Goal: Transaction & Acquisition: Purchase product/service

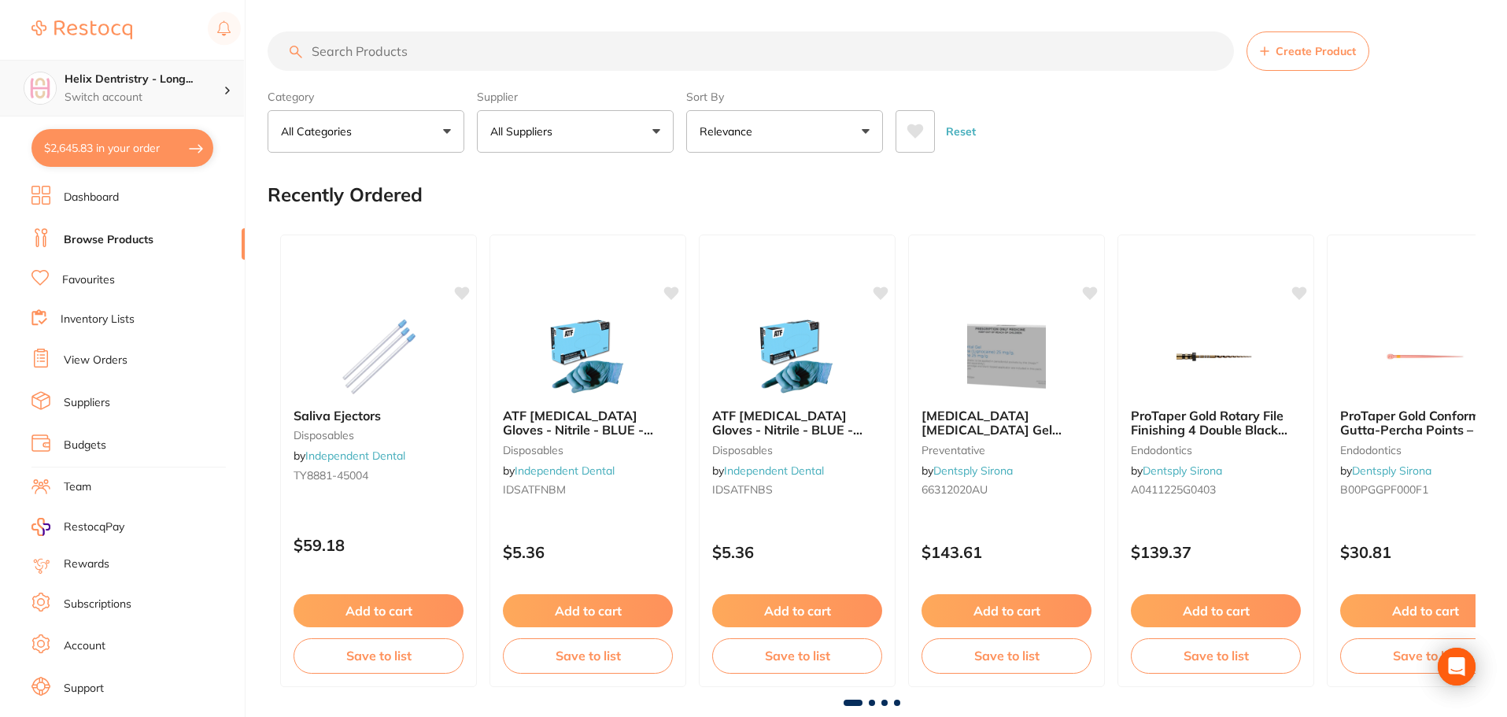
click at [109, 85] on h4 "Helix Dentristry - Long..." at bounding box center [144, 80] width 159 height 16
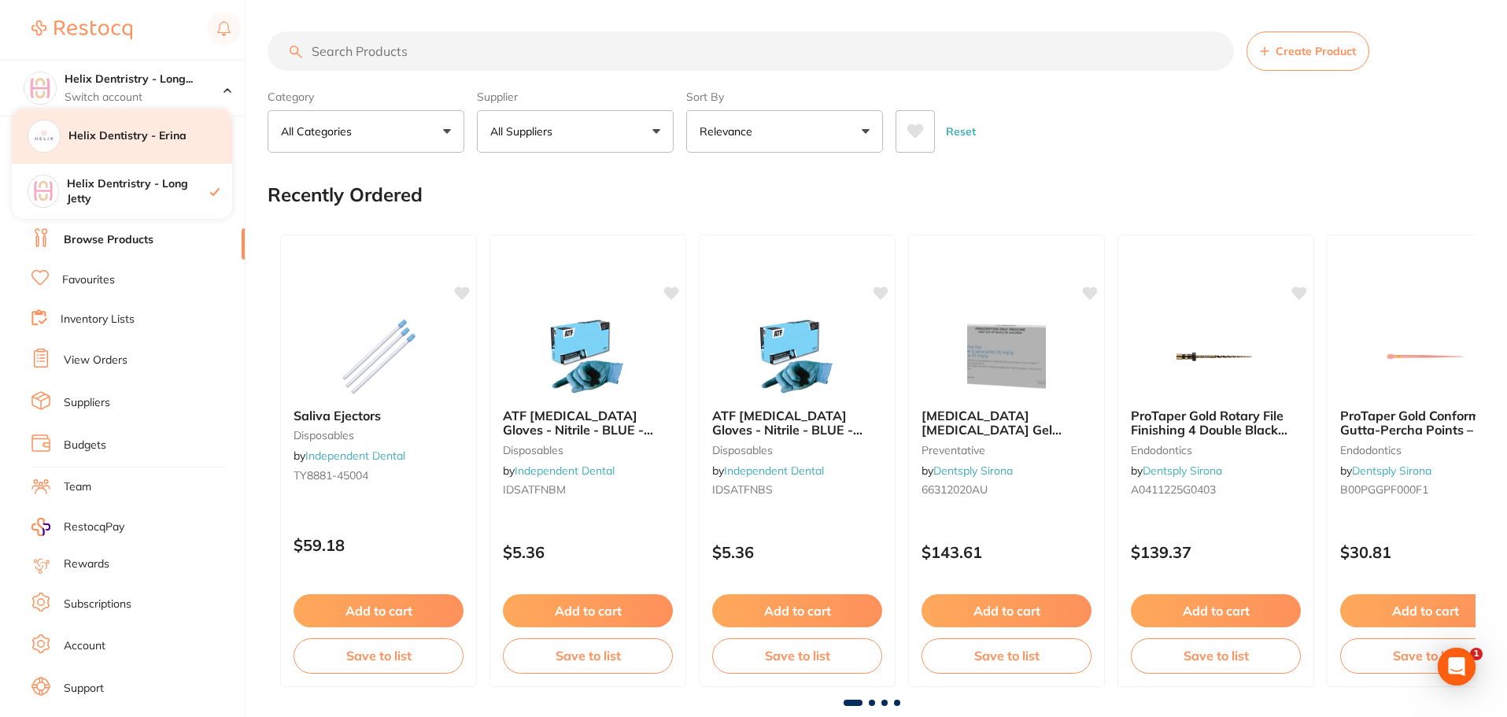
click at [122, 150] on div "Helix Dentistry - Erina" at bounding box center [122, 136] width 220 height 55
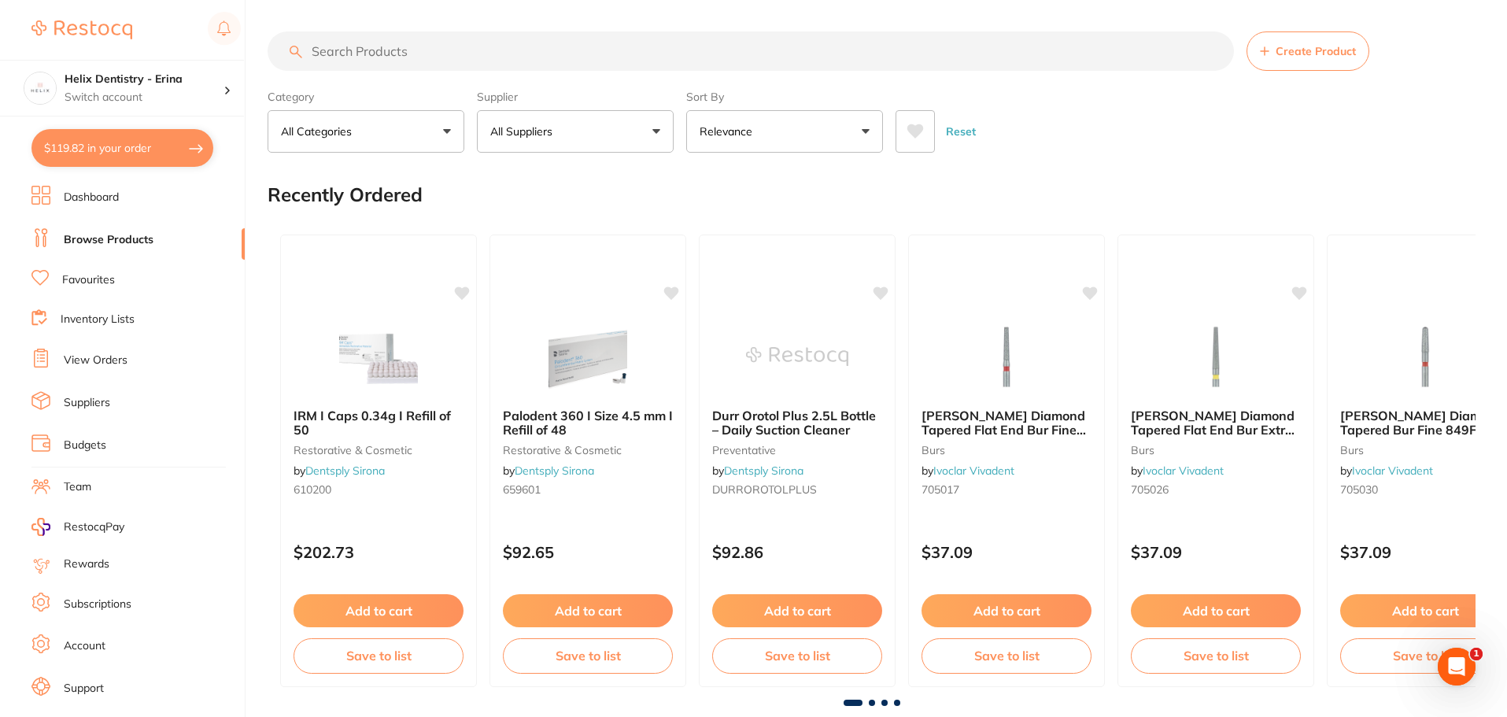
click at [460, 55] on input "search" at bounding box center [751, 50] width 967 height 39
type input "ejectors"
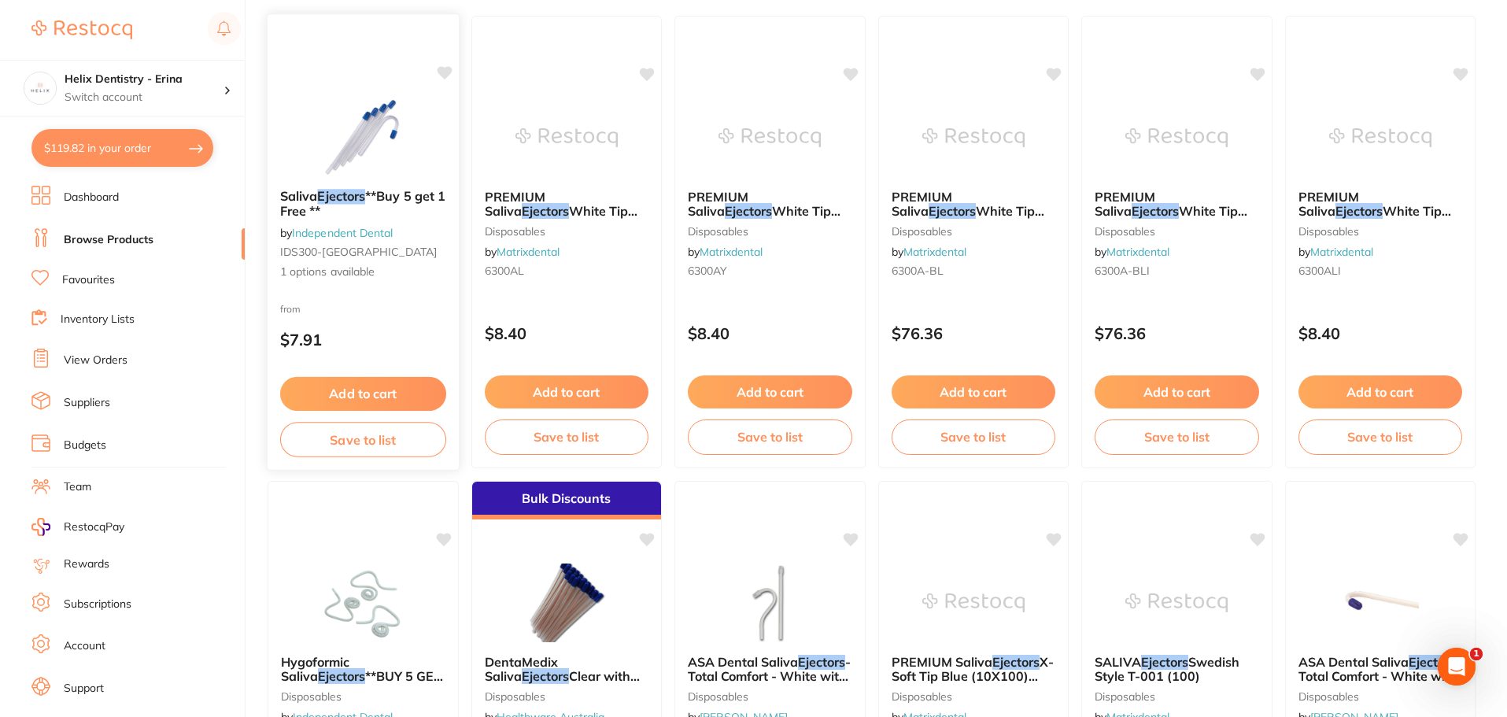
scroll to position [236, 0]
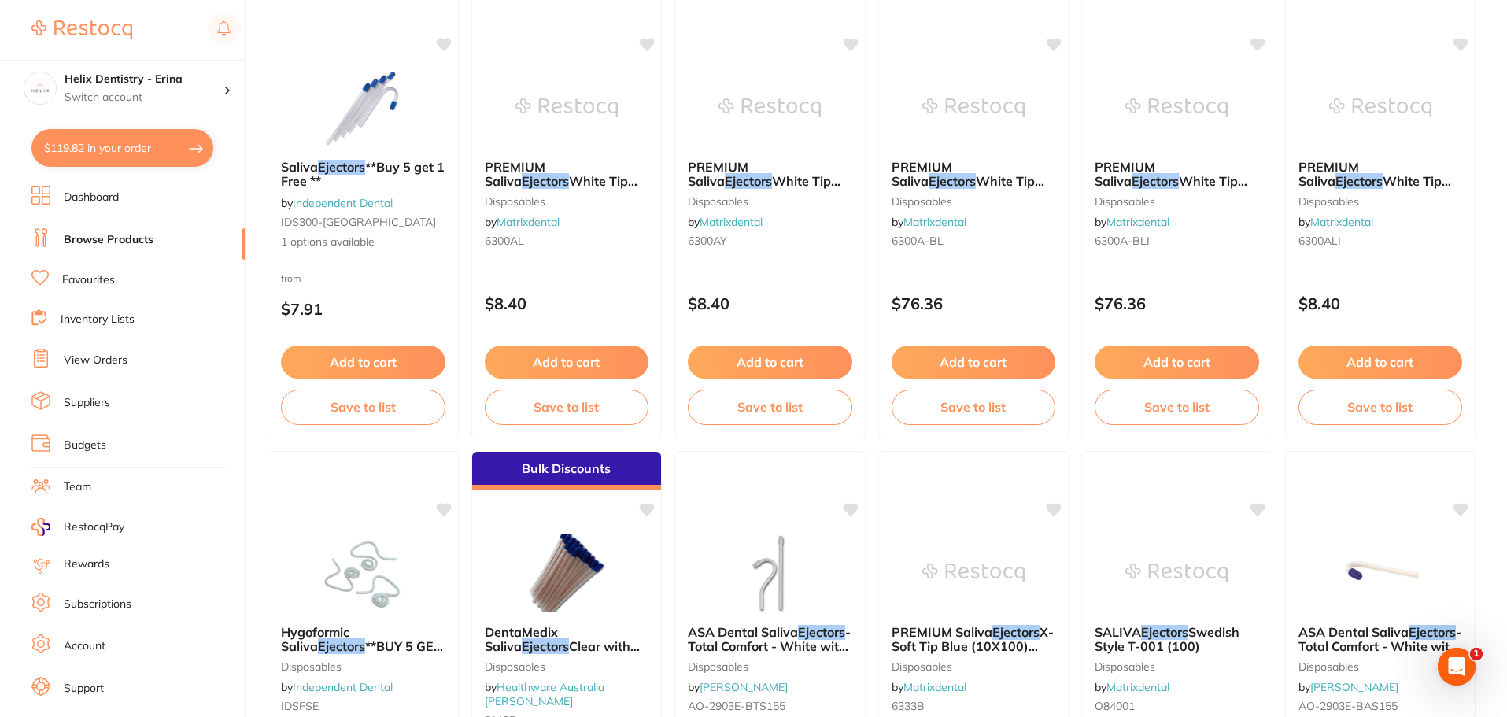
click at [374, 355] on button "Add to cart" at bounding box center [363, 362] width 164 height 33
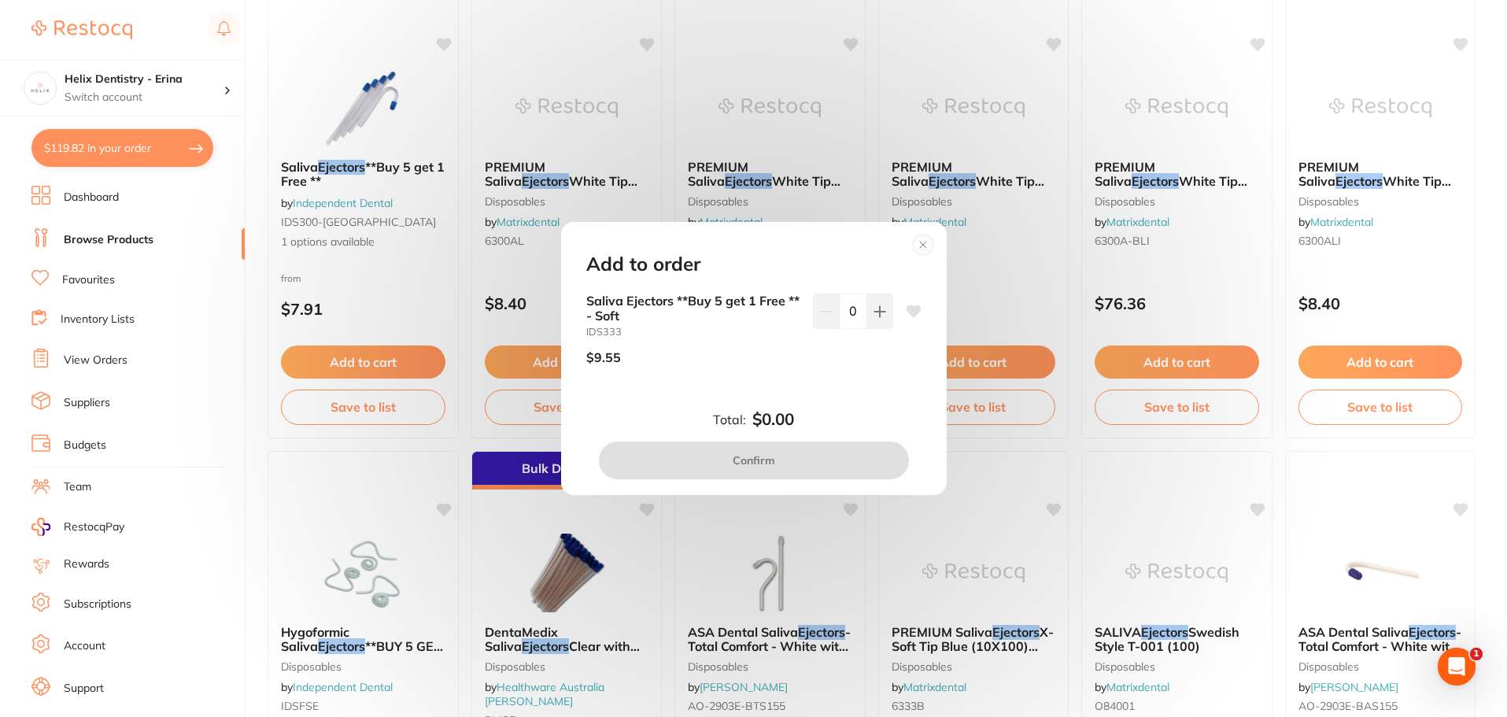
scroll to position [0, 0]
click at [885, 320] on button at bounding box center [880, 311] width 26 height 35
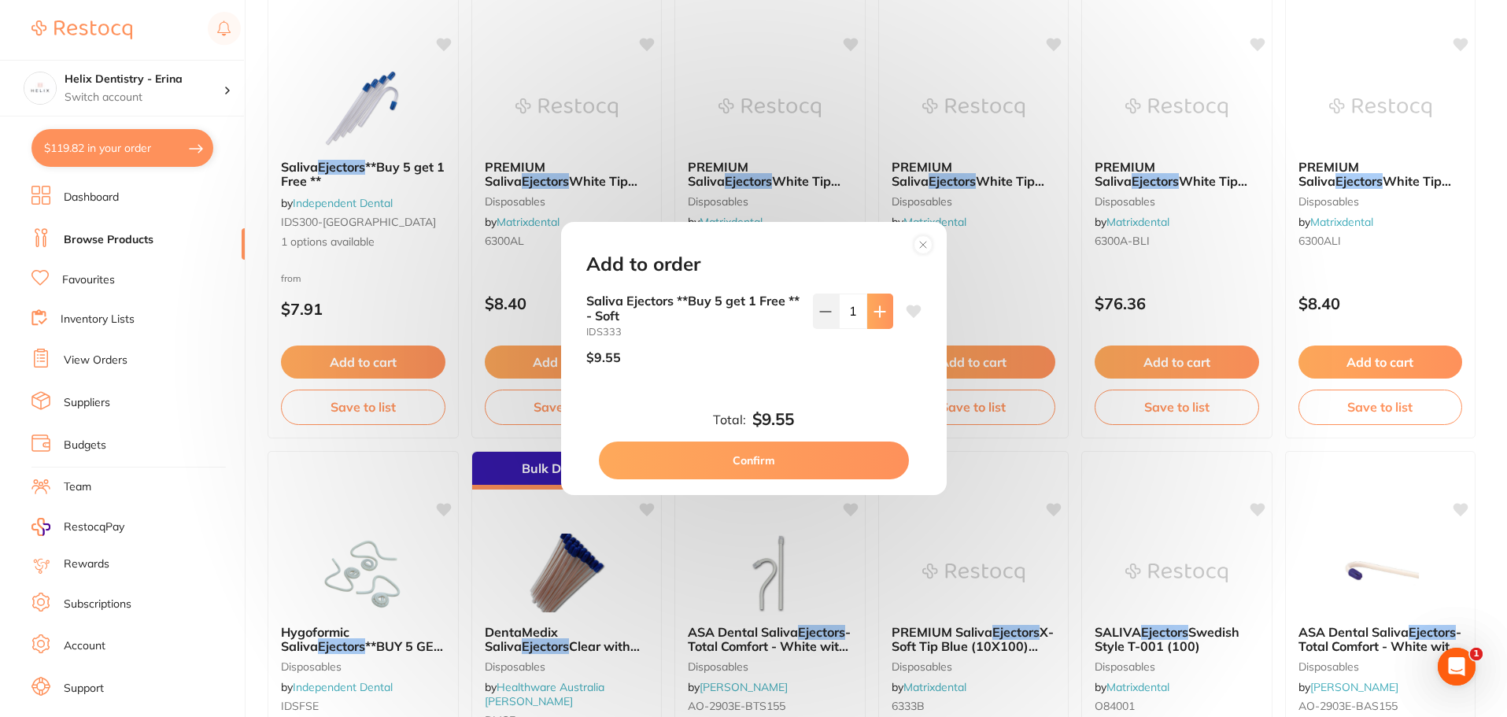
click at [885, 320] on button at bounding box center [880, 311] width 26 height 35
type input "2"
click at [259, 275] on div "Add to order Saliva Ejectors **Buy 5 get 1 Free ** - Soft IDS333 $9.55 2 Total:…" at bounding box center [753, 358] width 1507 height 717
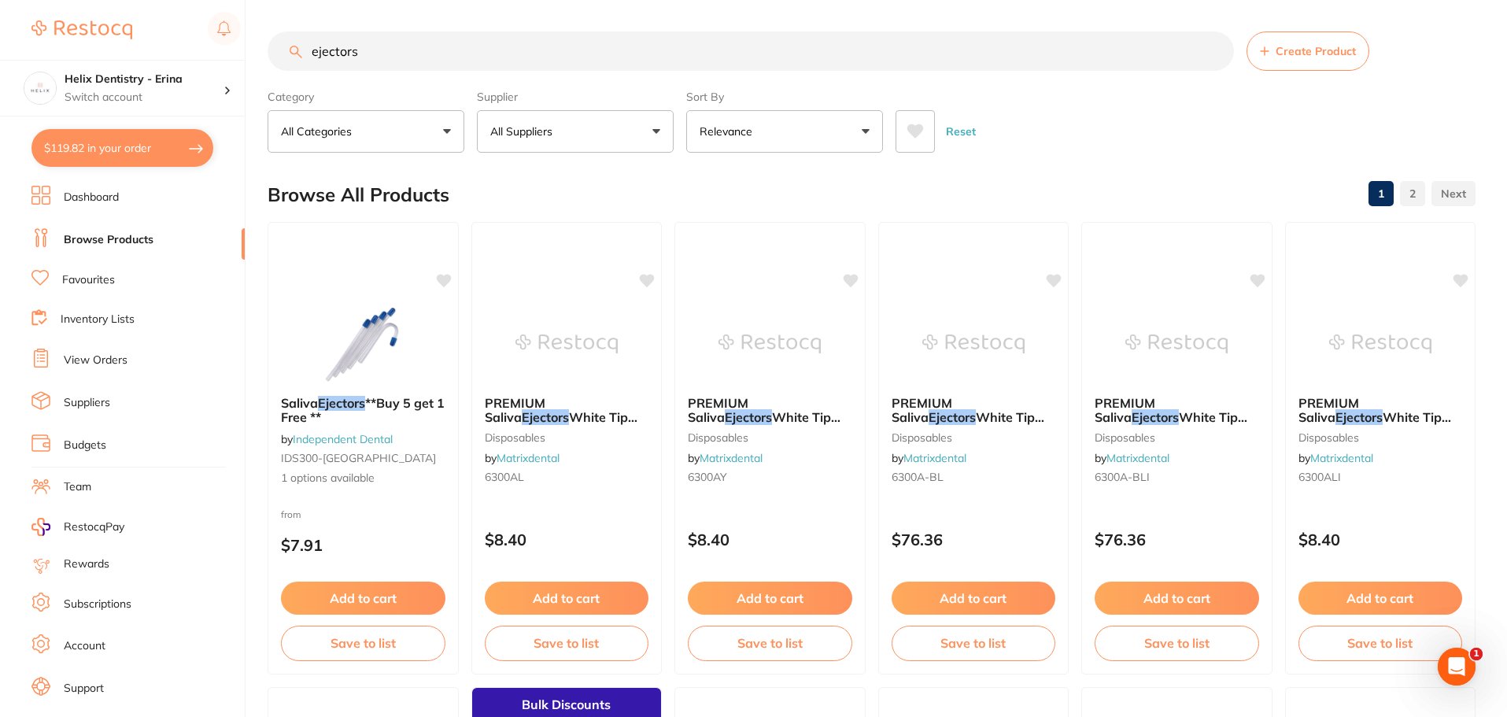
click at [367, 47] on input "ejectors" at bounding box center [751, 50] width 967 height 39
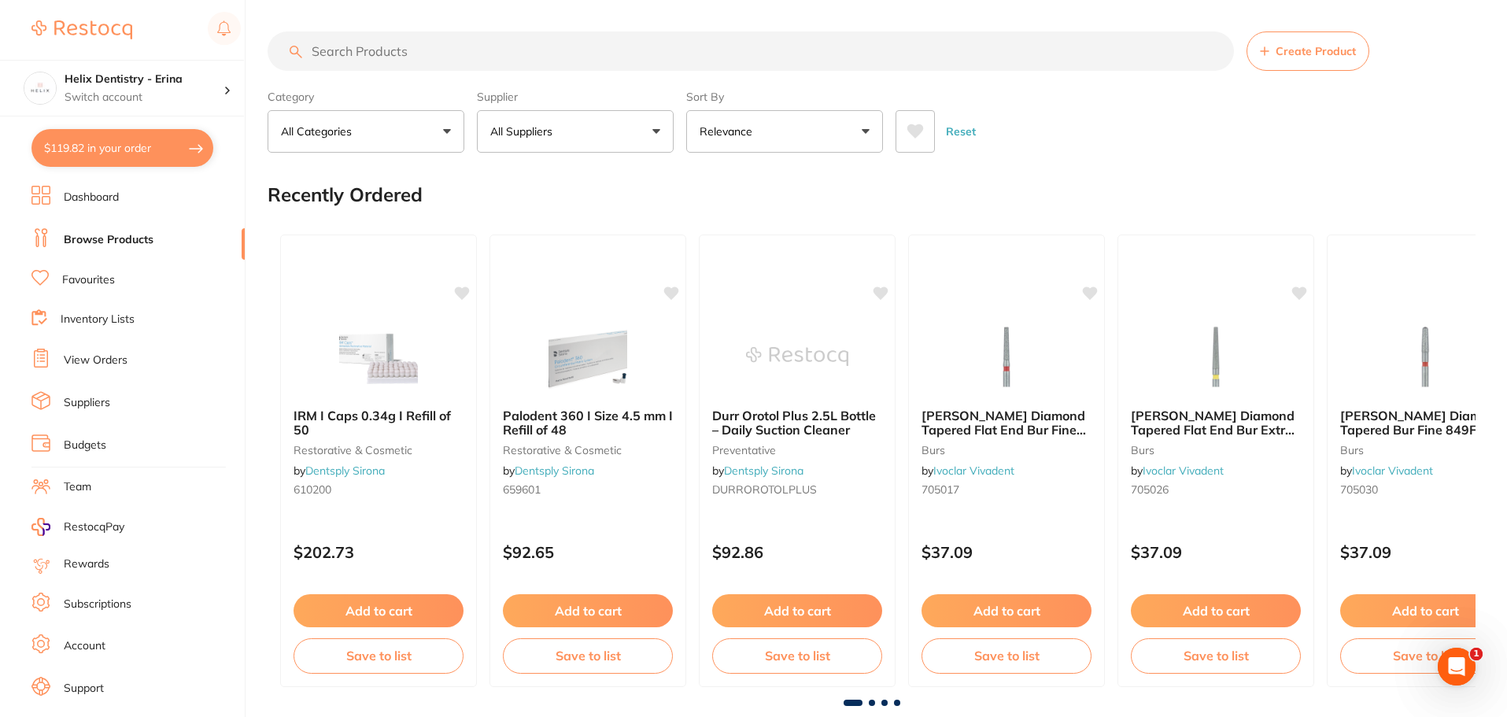
click at [172, 161] on button "$119.82 in your order" at bounding box center [122, 148] width 182 height 38
checkbox input "true"
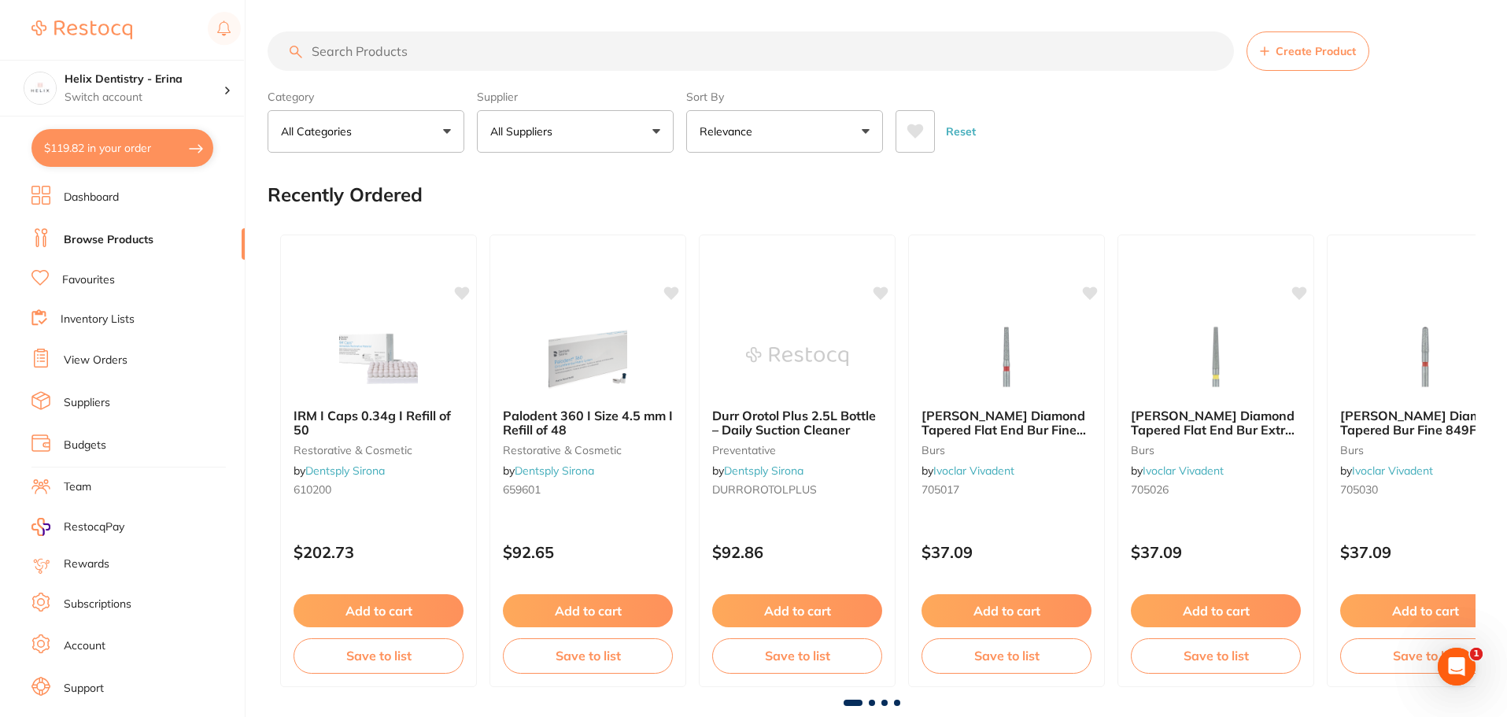
checkbox input "true"
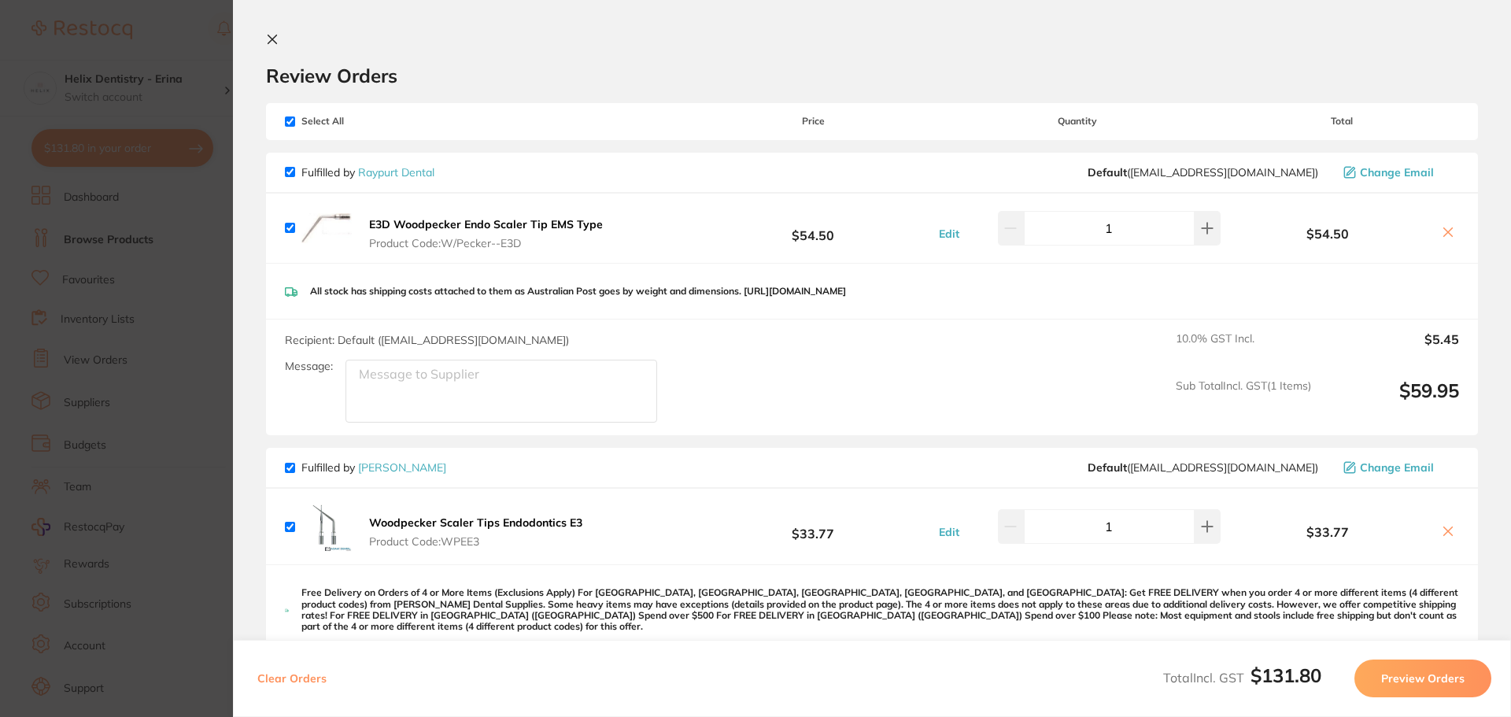
click at [186, 218] on section "Update RRP Set your pre negotiated price for this item. Item Agreed RRP (excl. …" at bounding box center [755, 358] width 1511 height 717
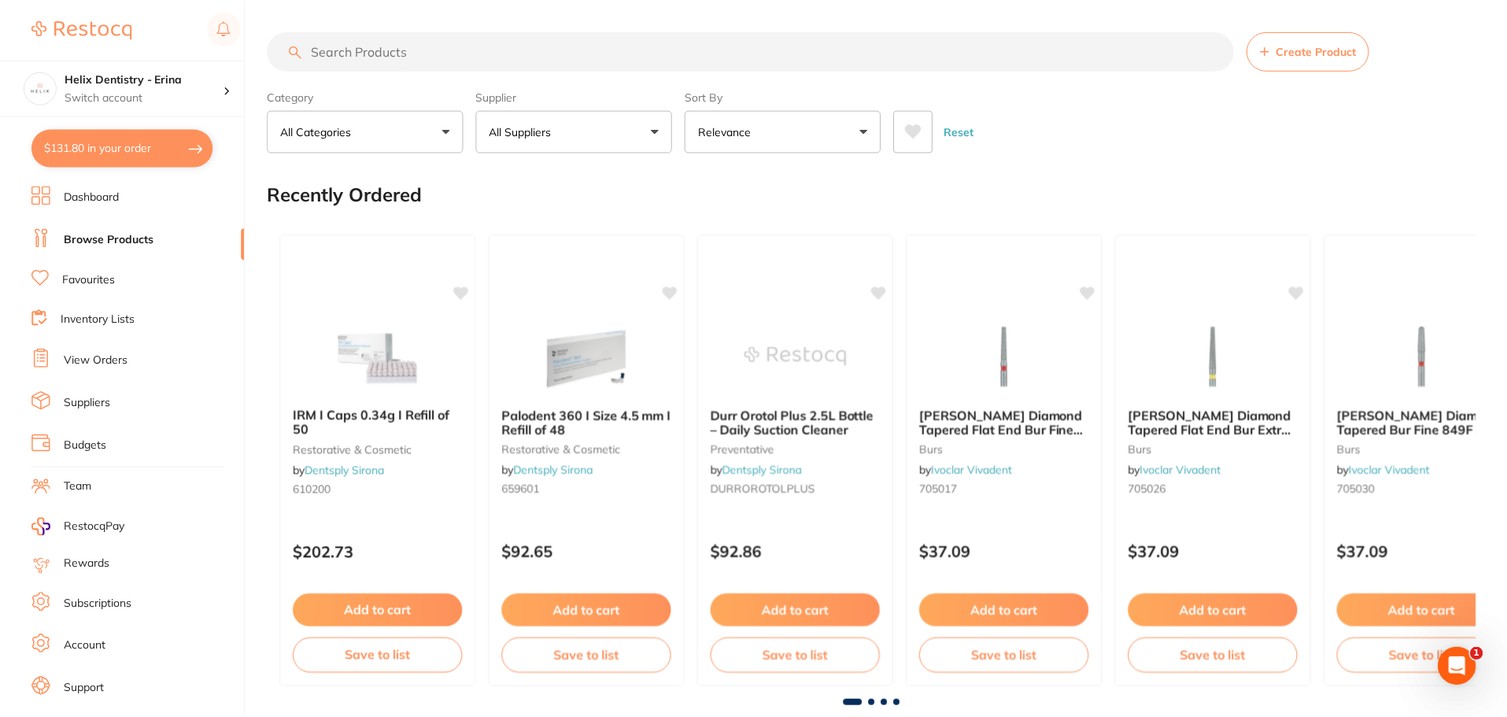
scroll to position [1, 0]
click at [363, 61] on input "search" at bounding box center [751, 50] width 967 height 39
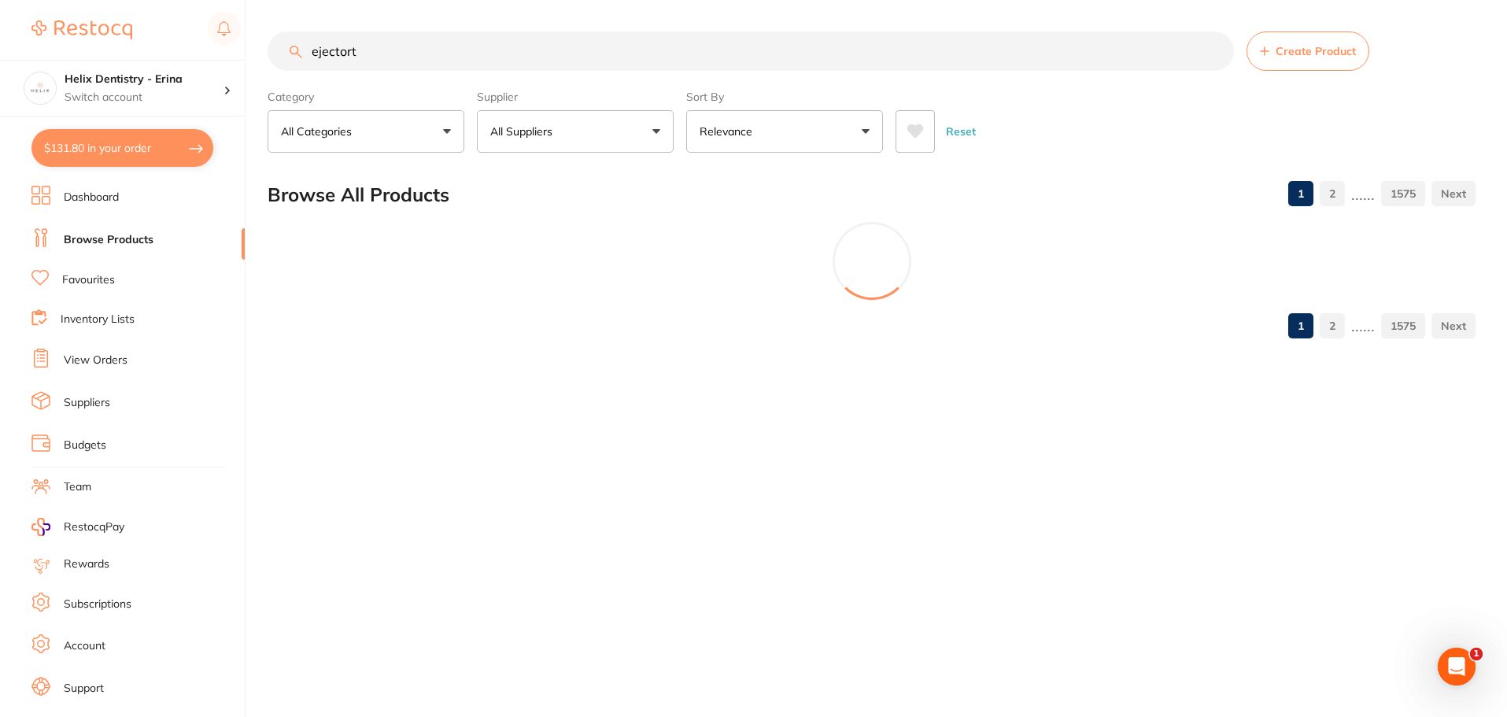
scroll to position [0, 0]
type input "ejectors"
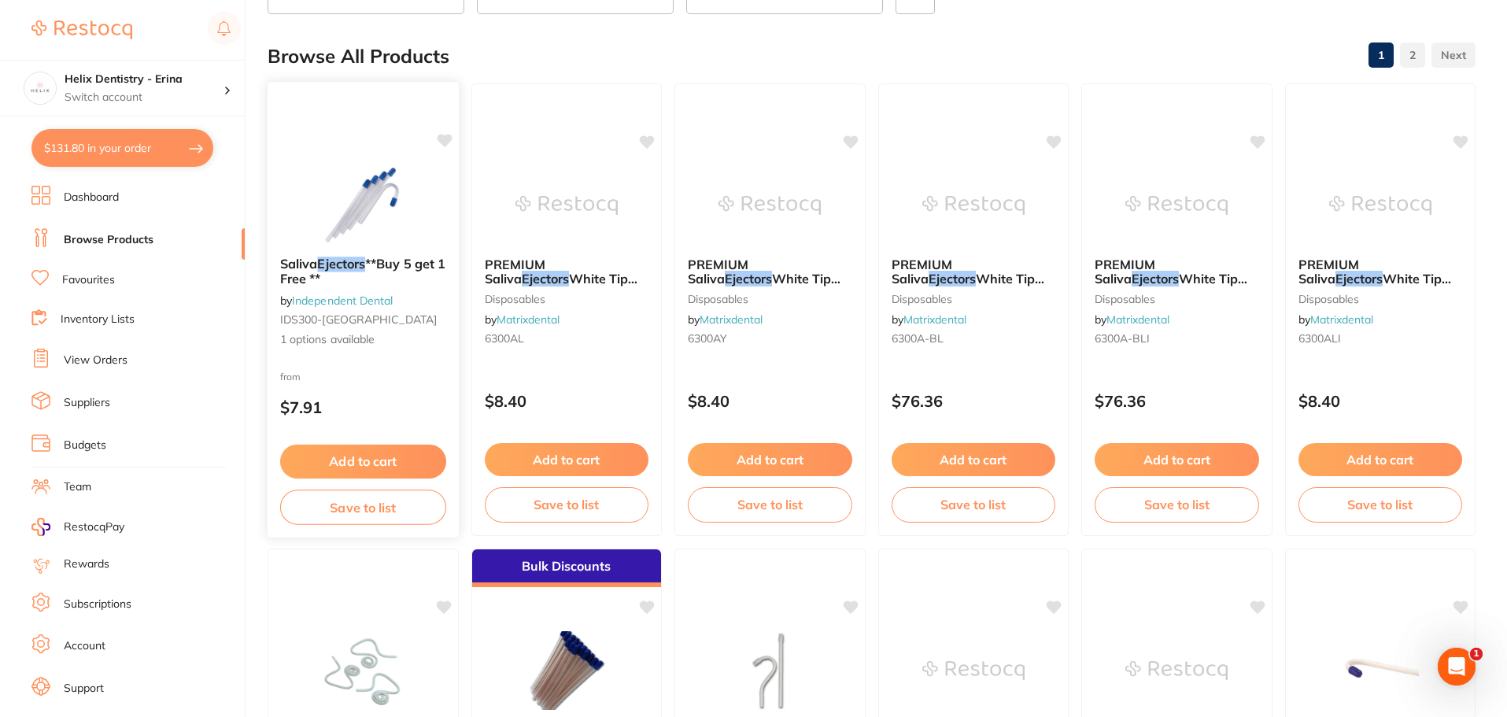
click at [404, 453] on button "Add to cart" at bounding box center [363, 462] width 166 height 34
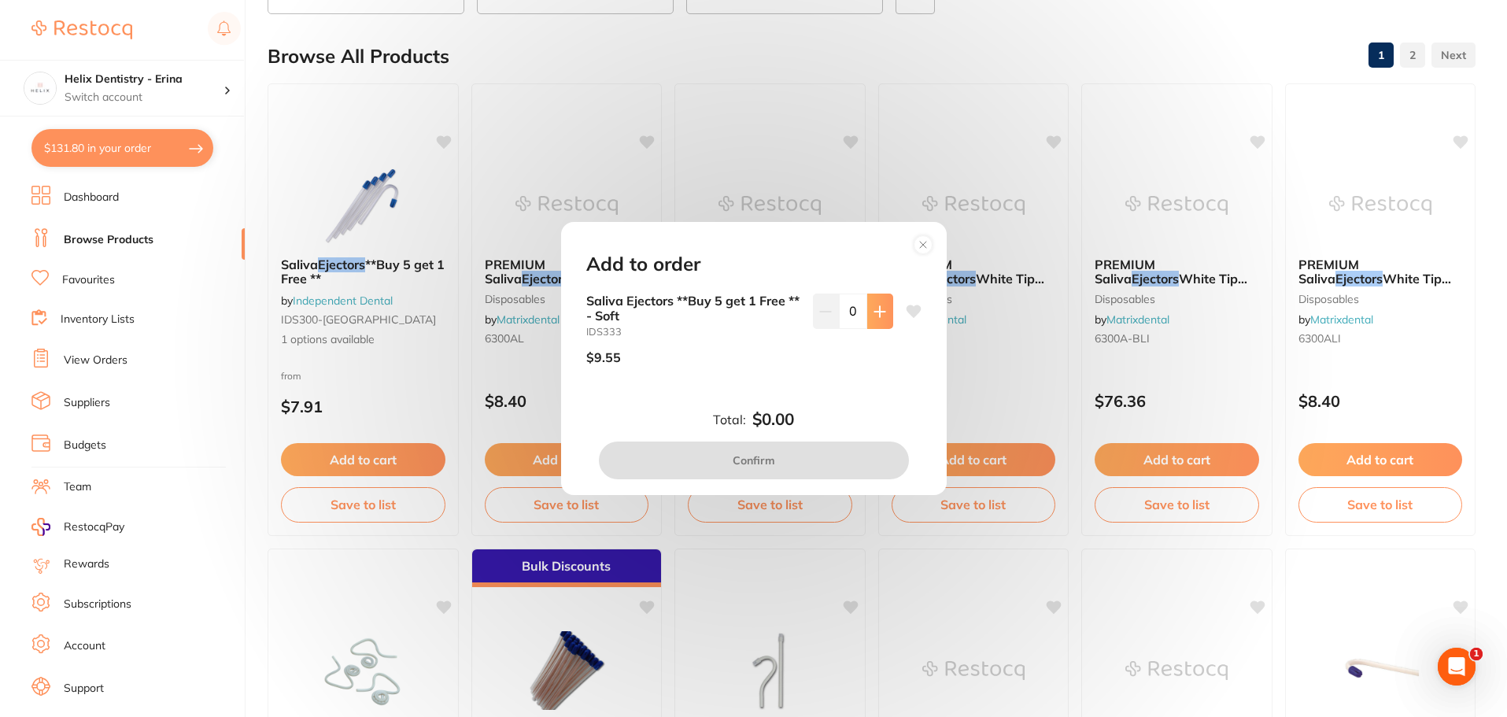
click at [881, 318] on button at bounding box center [880, 311] width 26 height 35
type input "2"
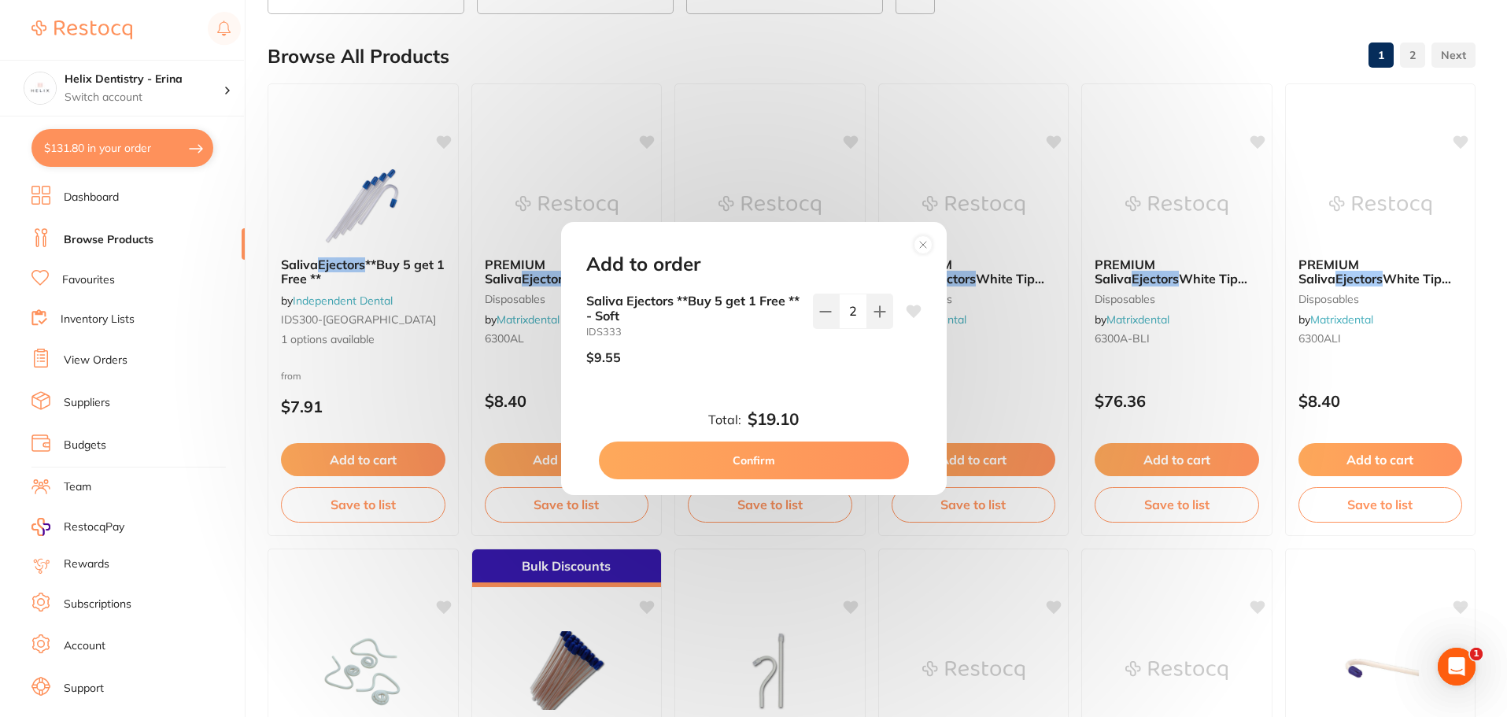
click at [739, 452] on button "Confirm" at bounding box center [754, 461] width 310 height 38
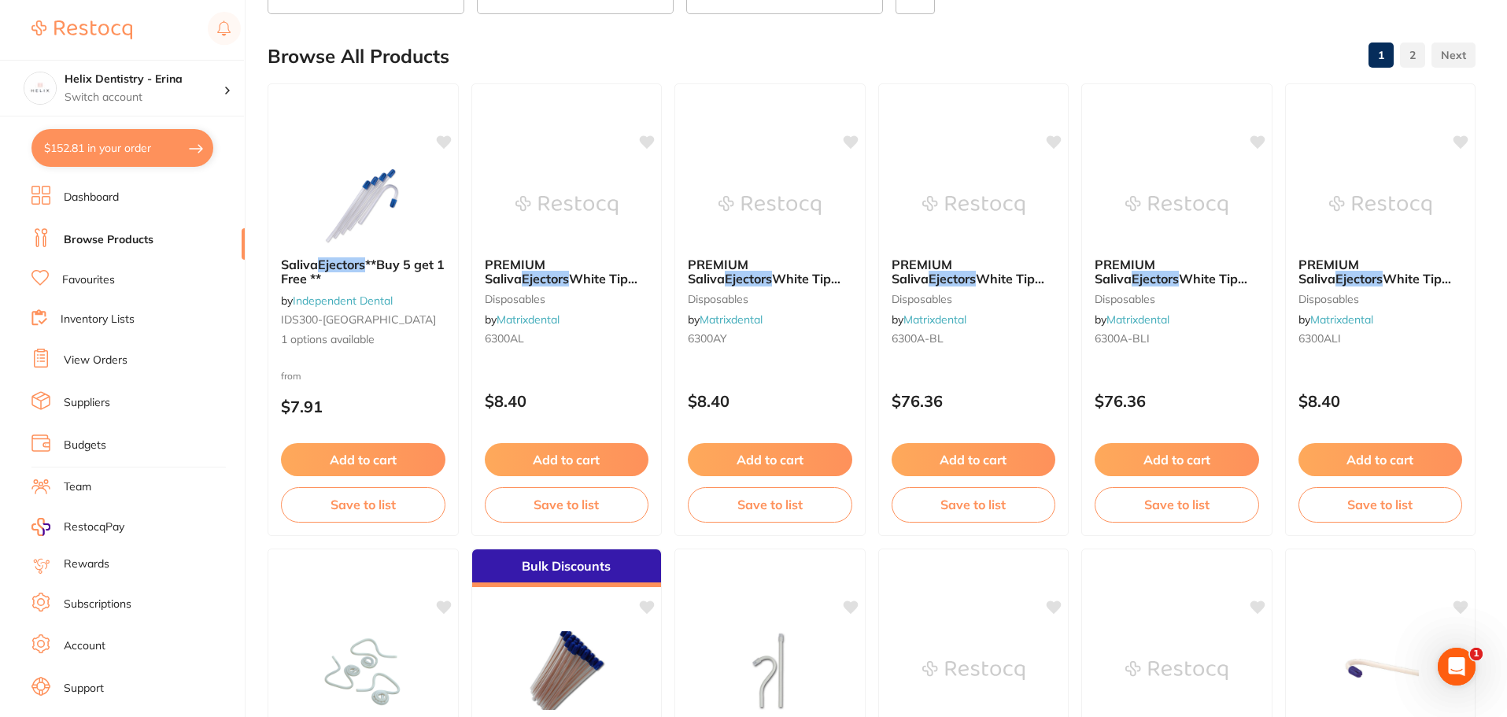
click at [143, 148] on button "$152.81 in your order" at bounding box center [122, 148] width 182 height 38
checkbox input "true"
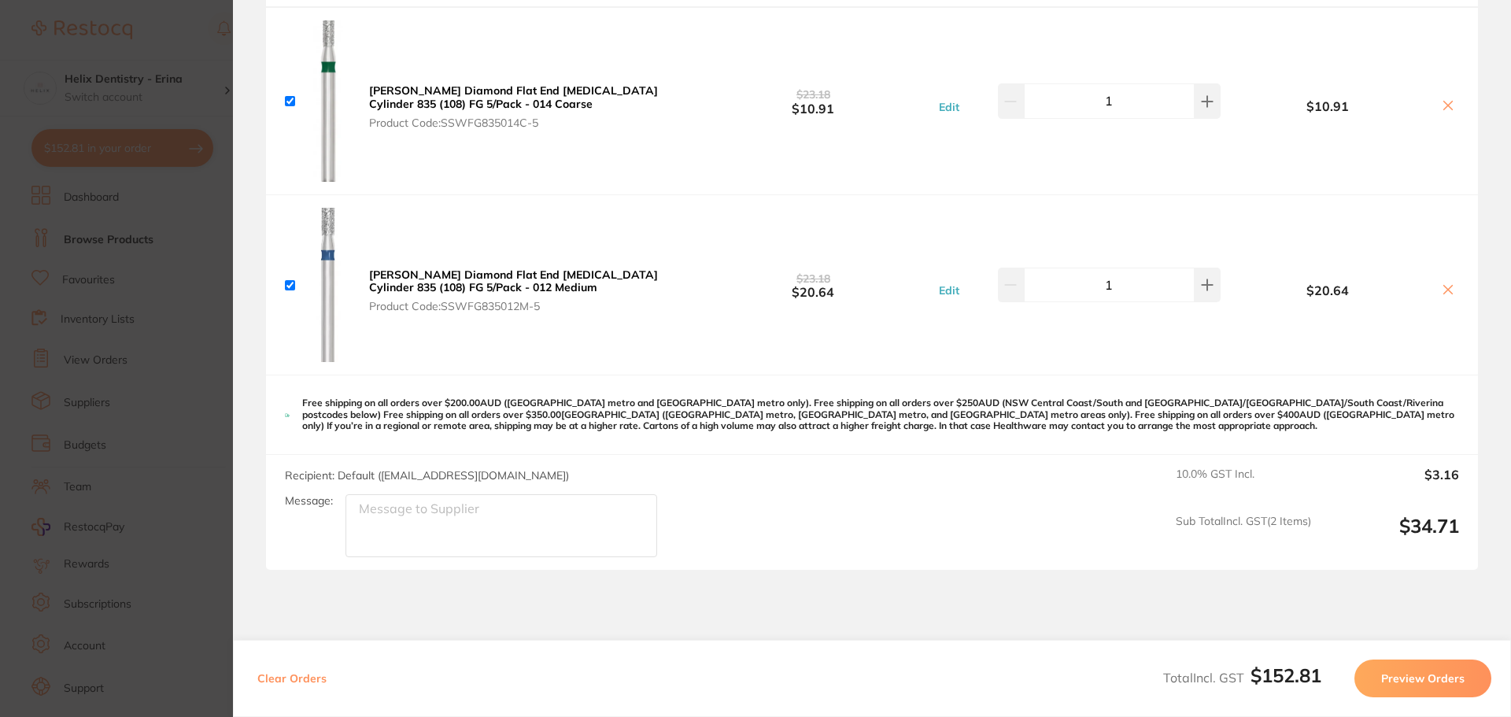
scroll to position [1181, 0]
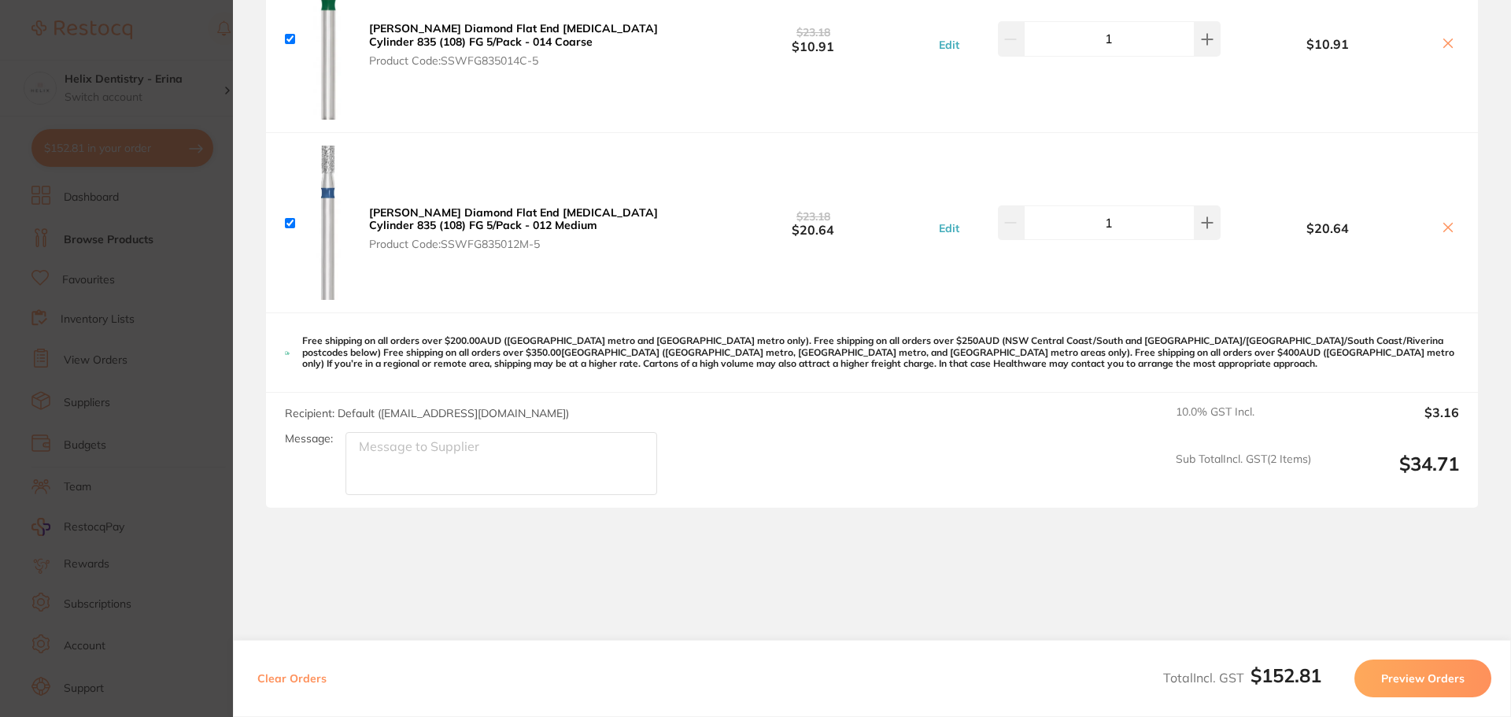
click at [160, 335] on section "Update RRP Set your pre negotiated price for this item. Item Agreed RRP (excl. …" at bounding box center [755, 358] width 1511 height 717
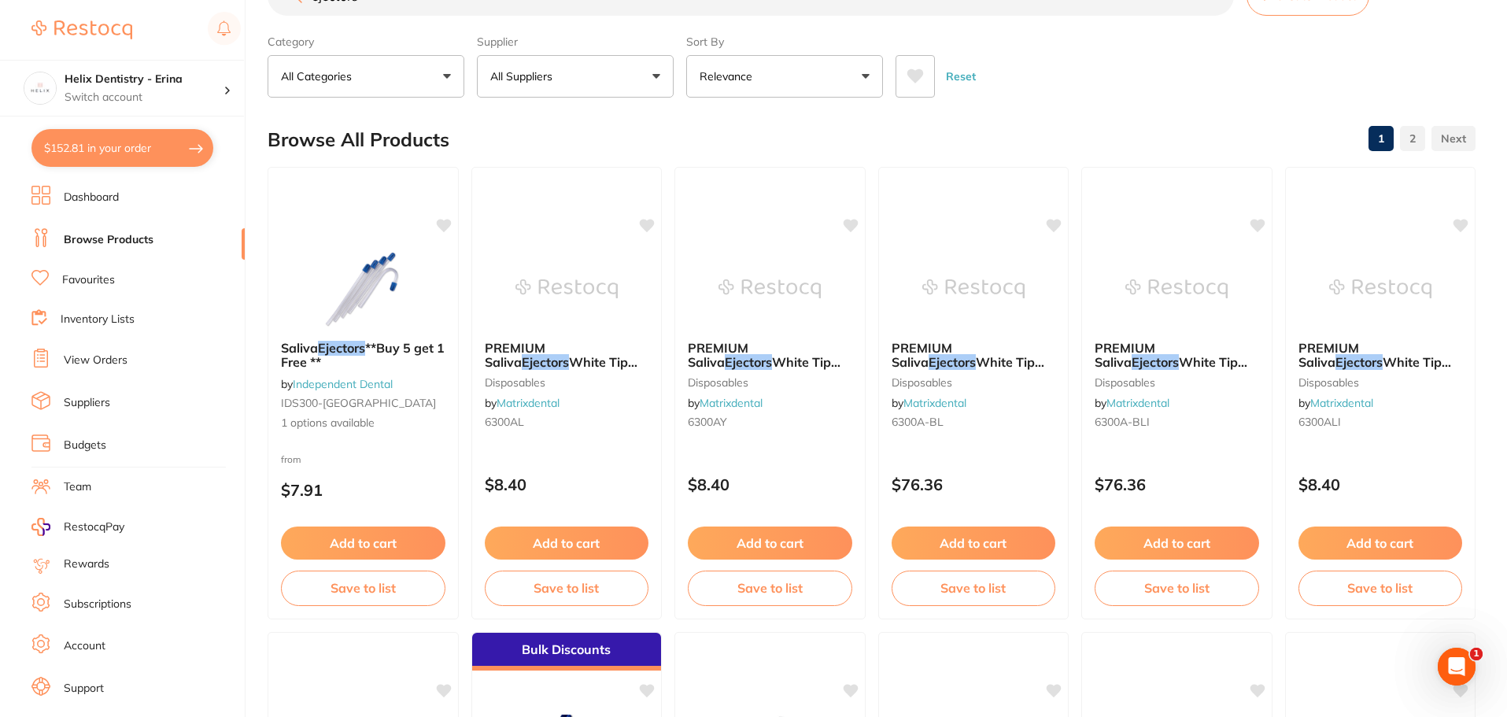
scroll to position [0, 0]
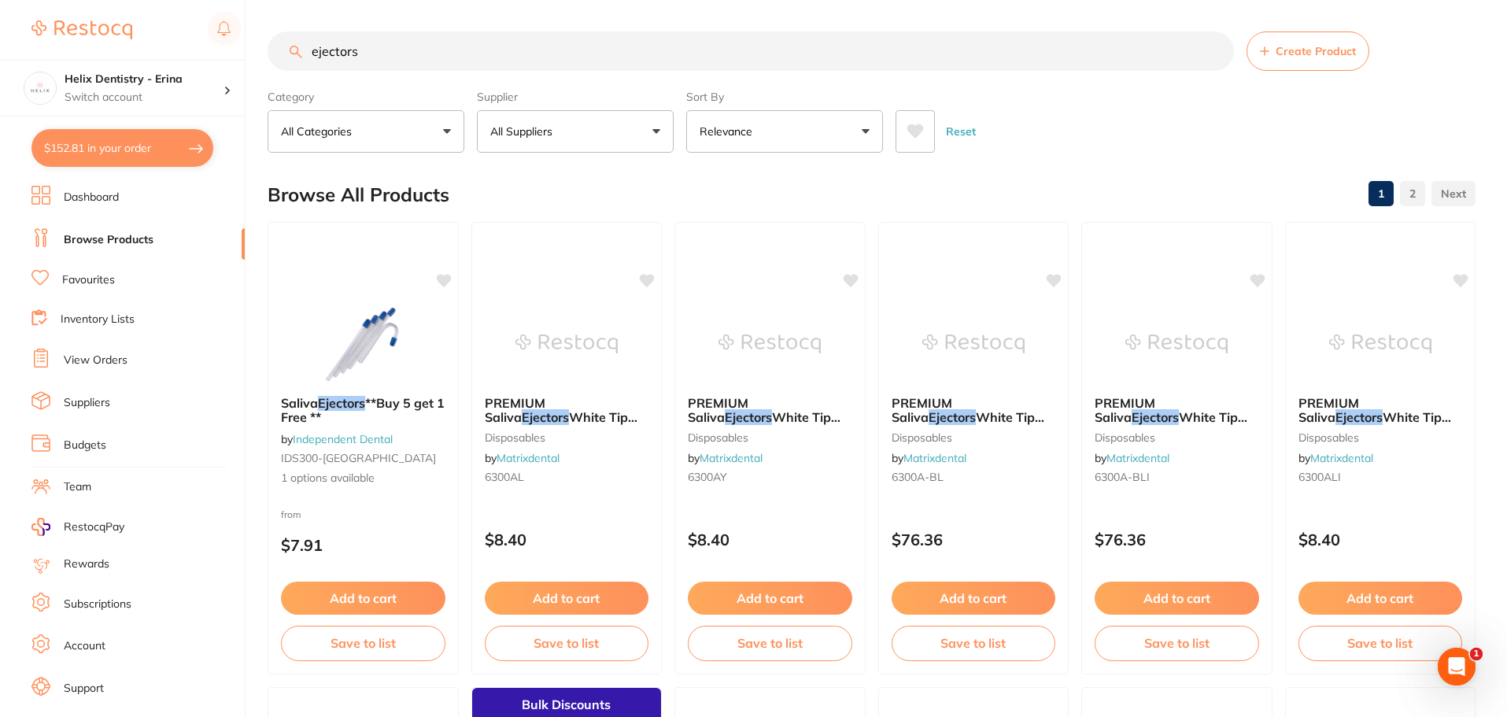
click at [394, 47] on input "ejectors" at bounding box center [751, 50] width 967 height 39
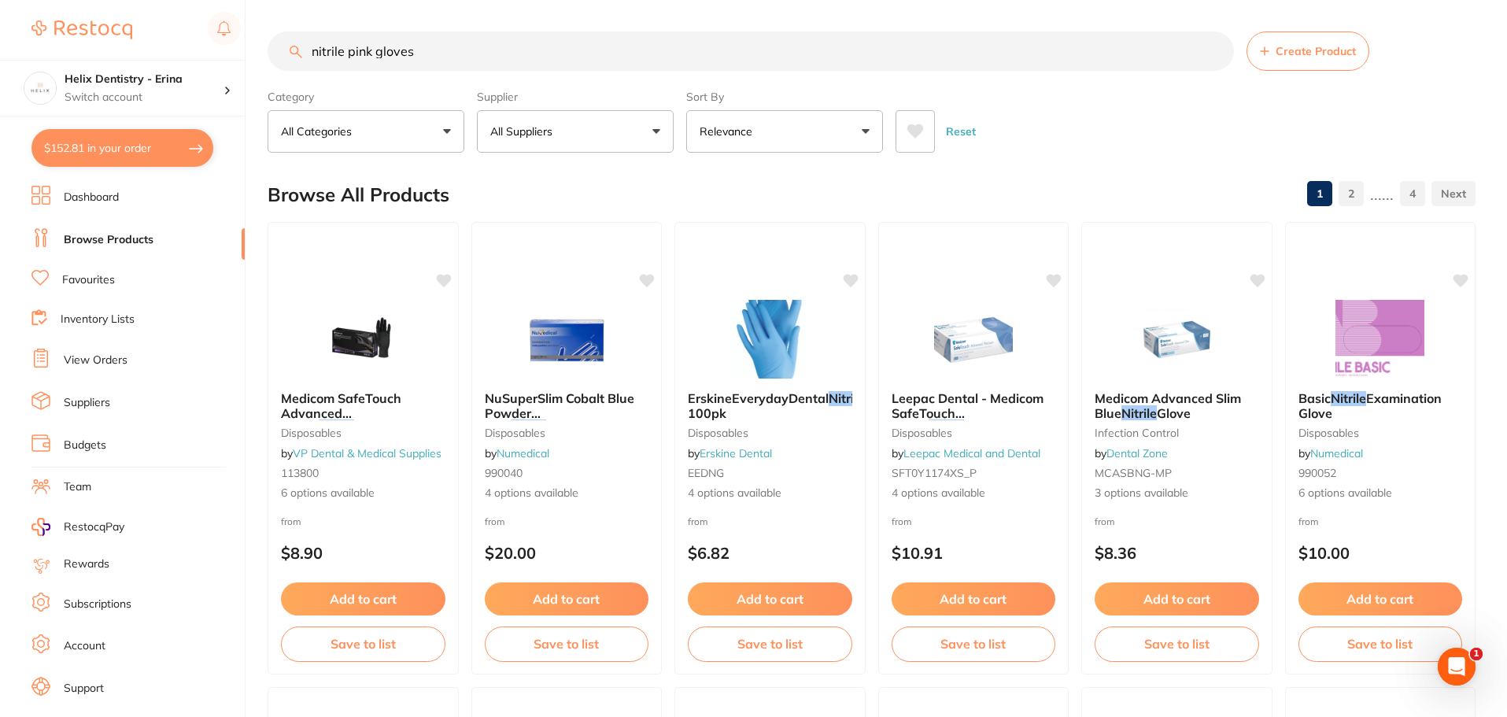
type input "nitrile pink gloves"
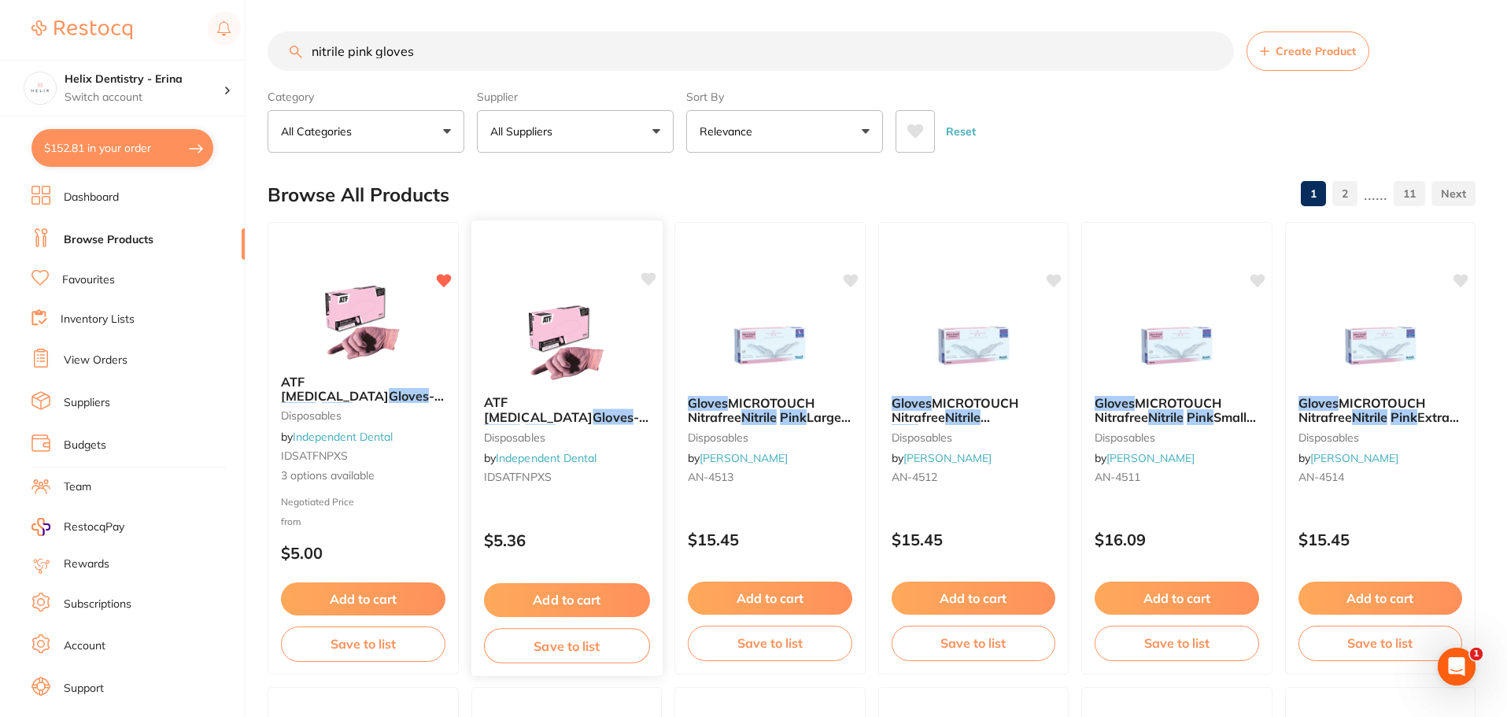
click at [564, 501] on div "ATF Dental Examination Gloves - Nitrile - PINK - Extra Small disposables by Ind…" at bounding box center [566, 443] width 191 height 120
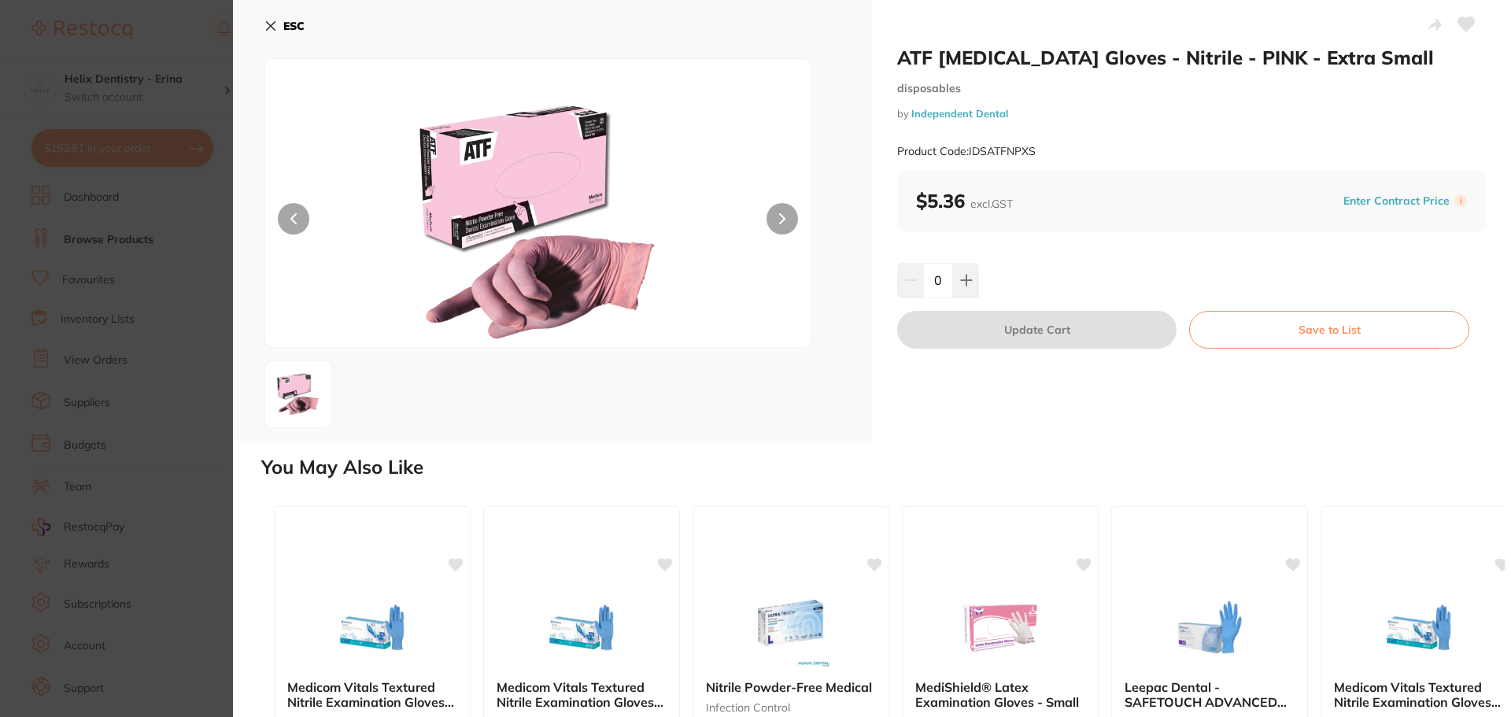
click at [76, 227] on section "ATF Dental Examination Gloves - Nitrile - PINK - Extra Small disposables by Ind…" at bounding box center [755, 358] width 1511 height 717
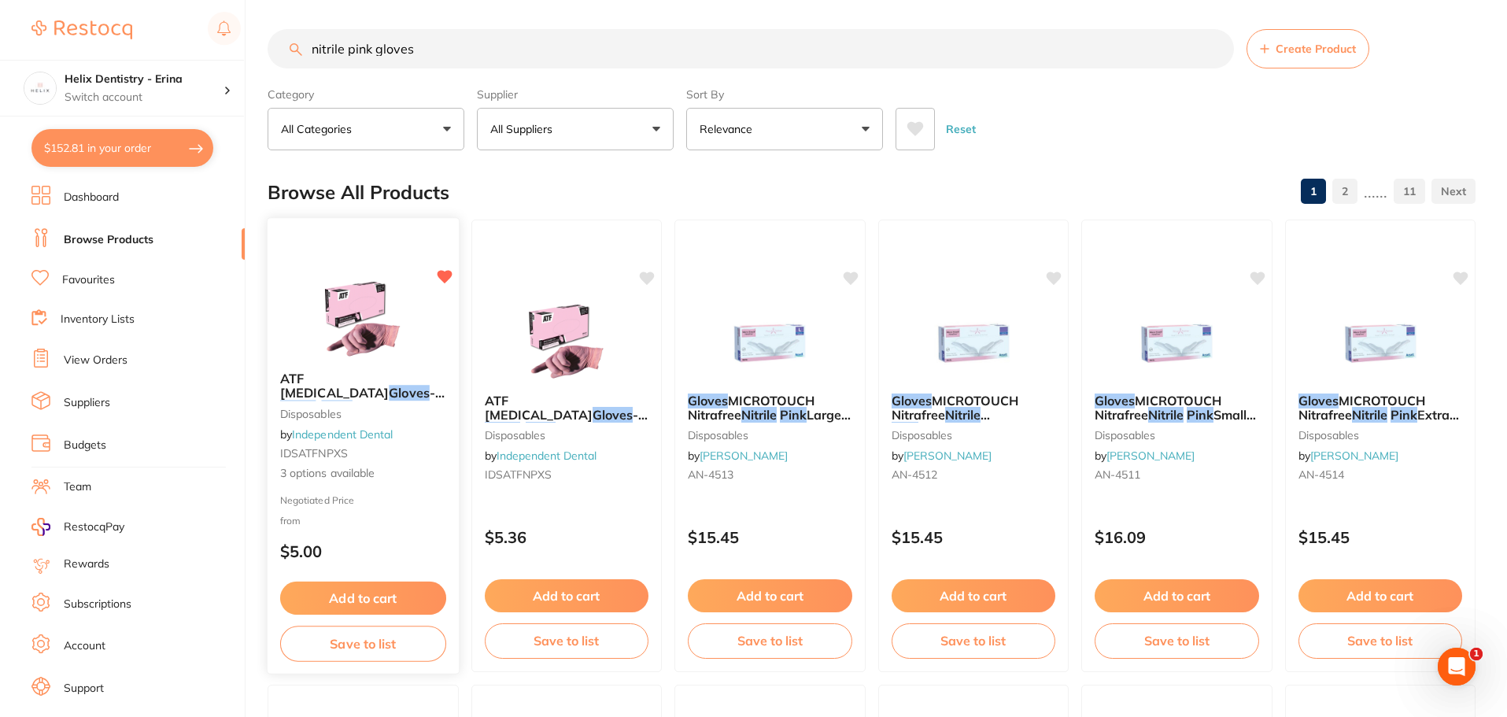
click at [342, 483] on div "ATF Dental Examination Gloves - Nitrile - PINK disposables by Independent Denta…" at bounding box center [363, 427] width 191 height 136
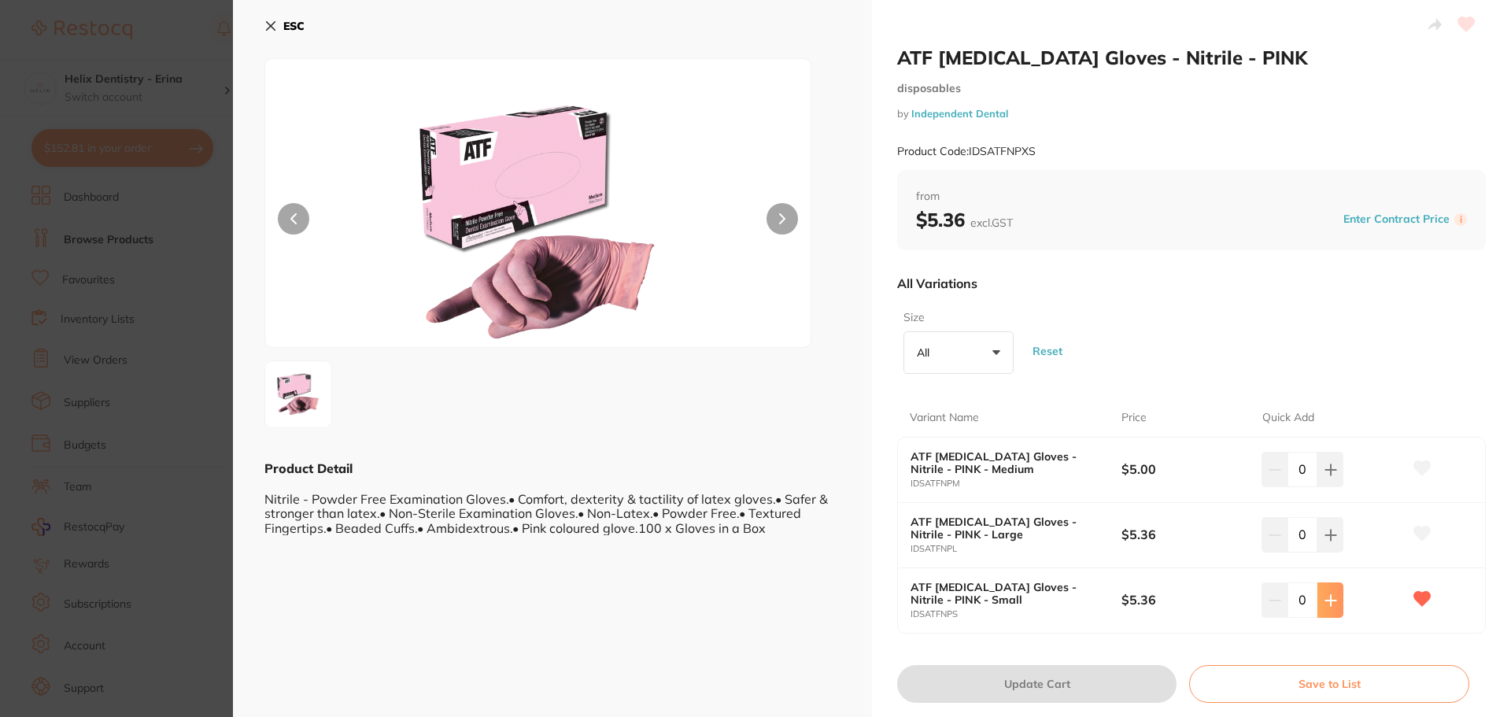
click at [1330, 605] on icon at bounding box center [1331, 600] width 13 height 13
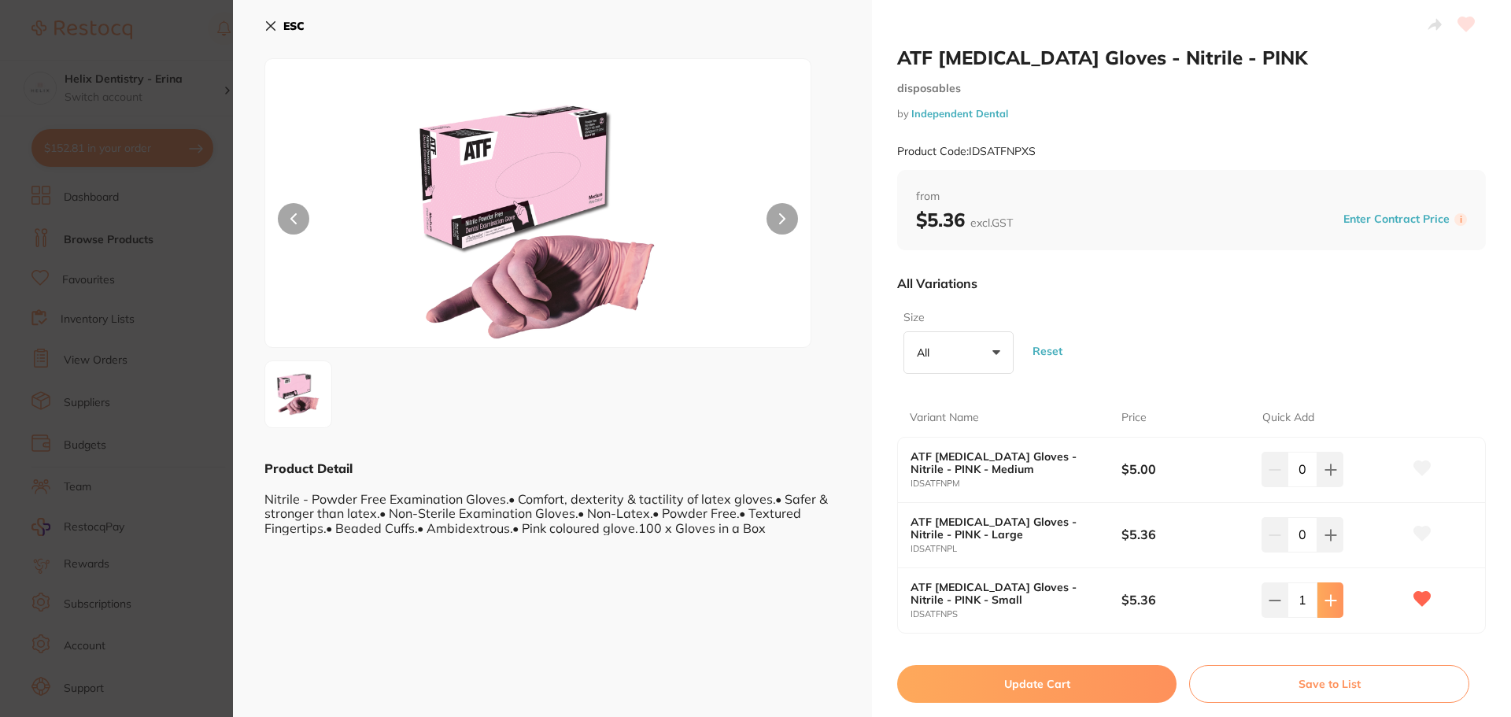
click at [1330, 605] on icon at bounding box center [1331, 600] width 13 height 13
click at [1330, 605] on button at bounding box center [1331, 599] width 26 height 35
click at [1328, 595] on icon at bounding box center [1330, 600] width 10 height 10
click at [1328, 594] on icon at bounding box center [1331, 600] width 13 height 13
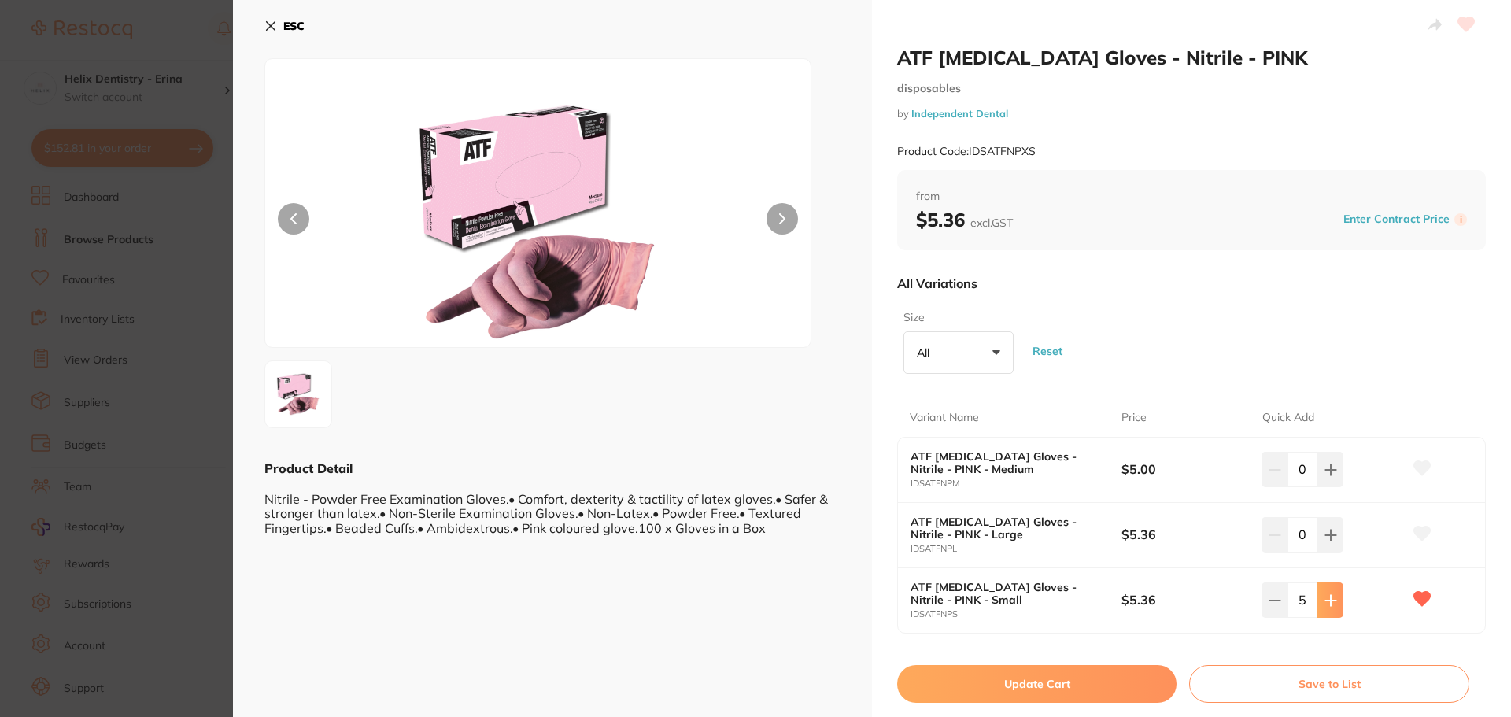
click at [1328, 594] on icon at bounding box center [1331, 600] width 13 height 13
click at [1328, 594] on icon at bounding box center [1328, 600] width 13 height 13
type input "10"
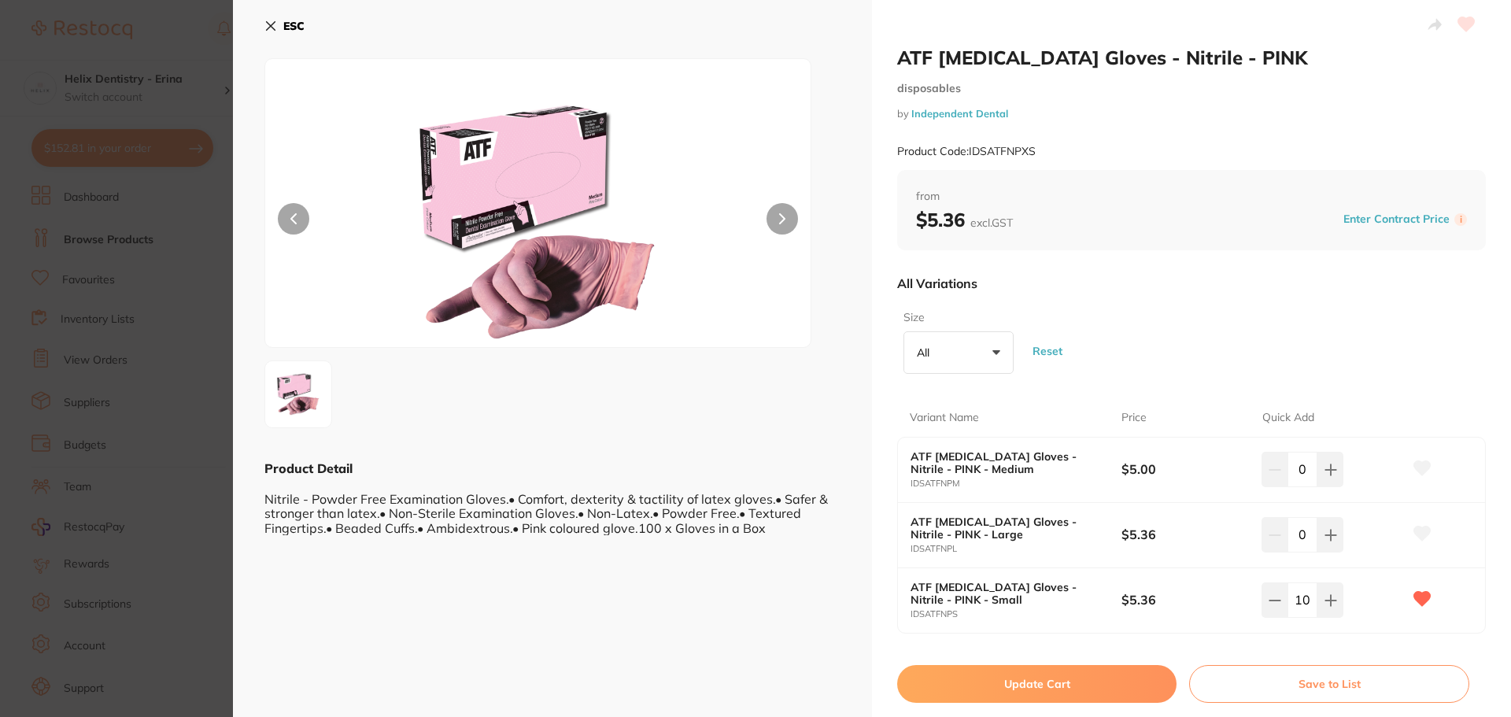
click at [1043, 688] on button "Update Cart" at bounding box center [1036, 684] width 279 height 38
checkbox input "false"
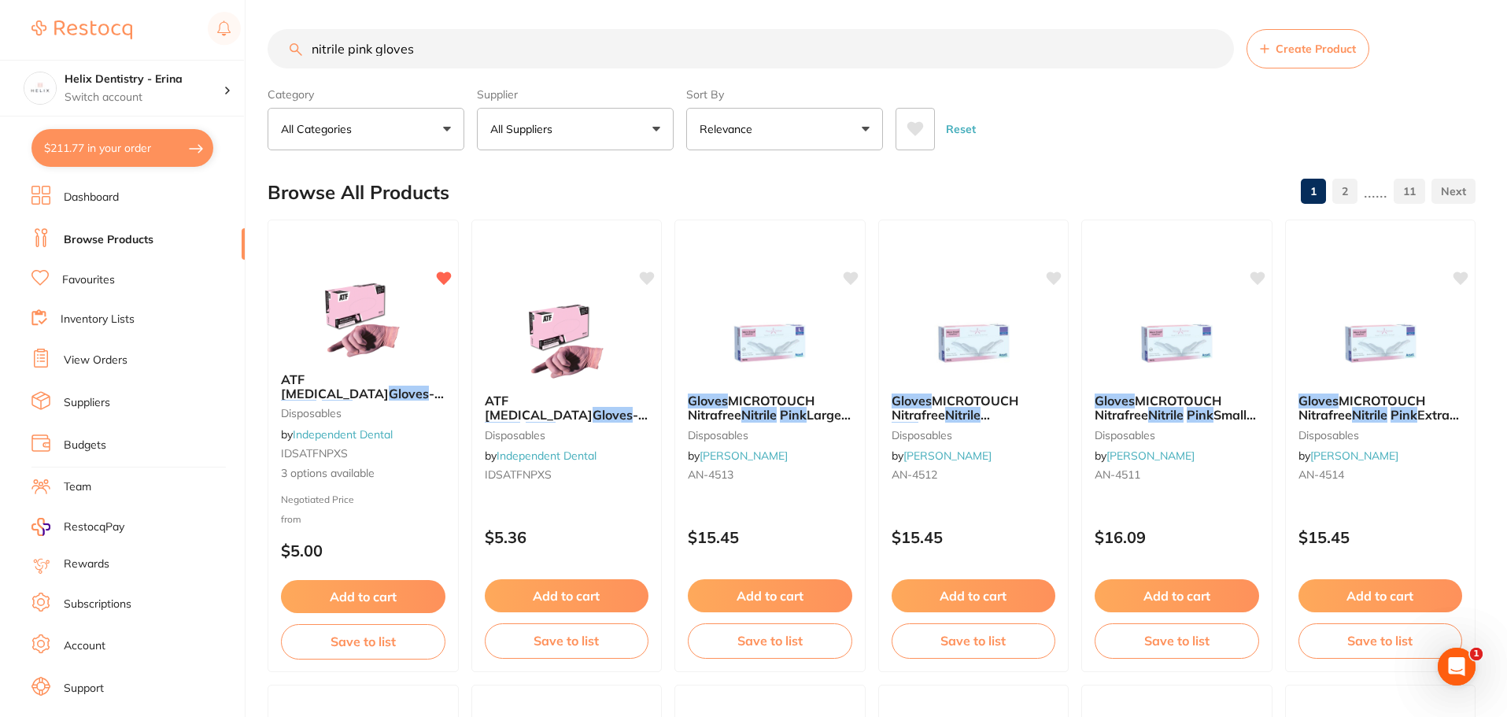
scroll to position [1257, 0]
drag, startPoint x: 416, startPoint y: 51, endPoint x: 365, endPoint y: 56, distance: 51.4
click at [365, 56] on input "nitrile pink gloves" at bounding box center [751, 48] width 967 height 39
click at [368, 51] on input "nitrile pink gloves" at bounding box center [751, 48] width 967 height 39
click at [371, 50] on input "nitrile pink gloves" at bounding box center [751, 48] width 967 height 39
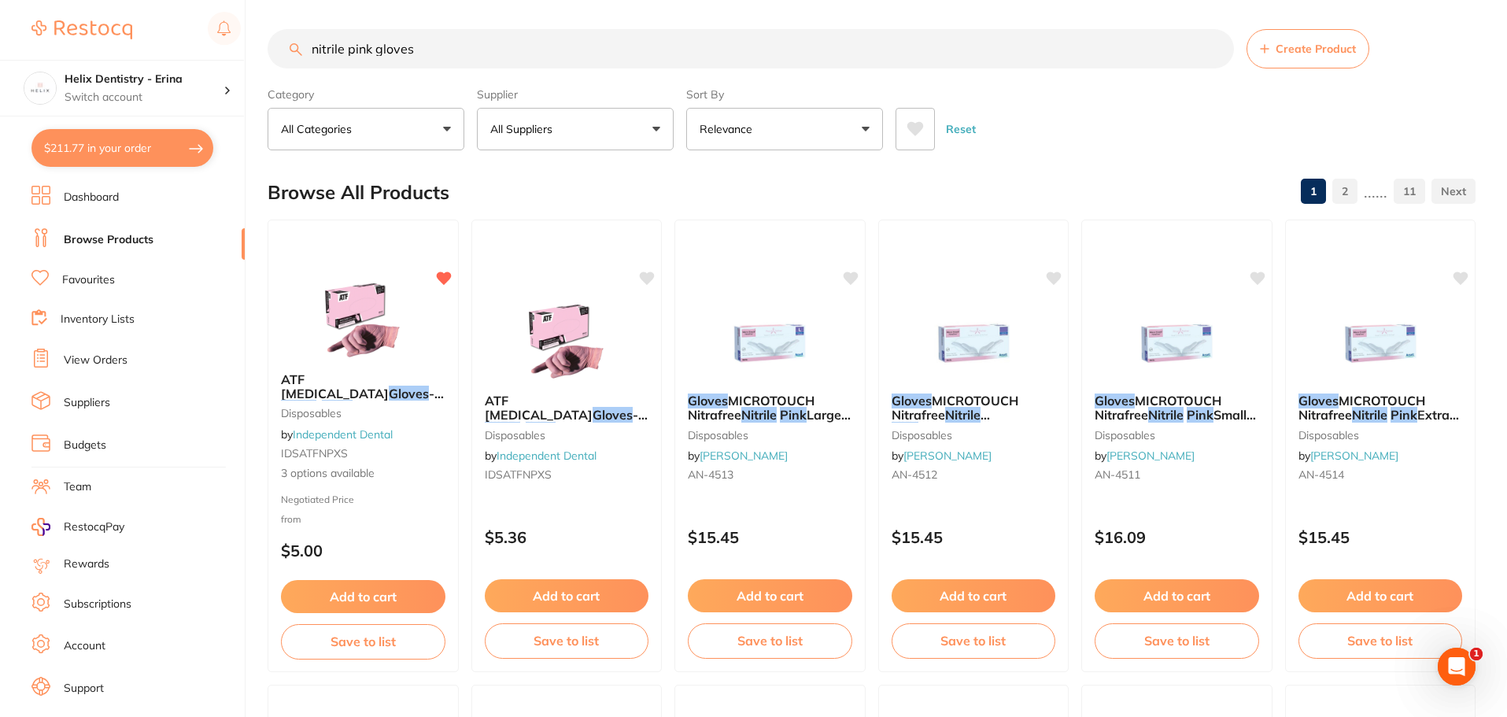
click at [369, 50] on input "nitrile pink gloves" at bounding box center [751, 48] width 967 height 39
click at [368, 50] on input "nitrile pink gloves" at bounding box center [751, 48] width 967 height 39
click at [364, 52] on input "nitrile pink gloves" at bounding box center [751, 48] width 967 height 39
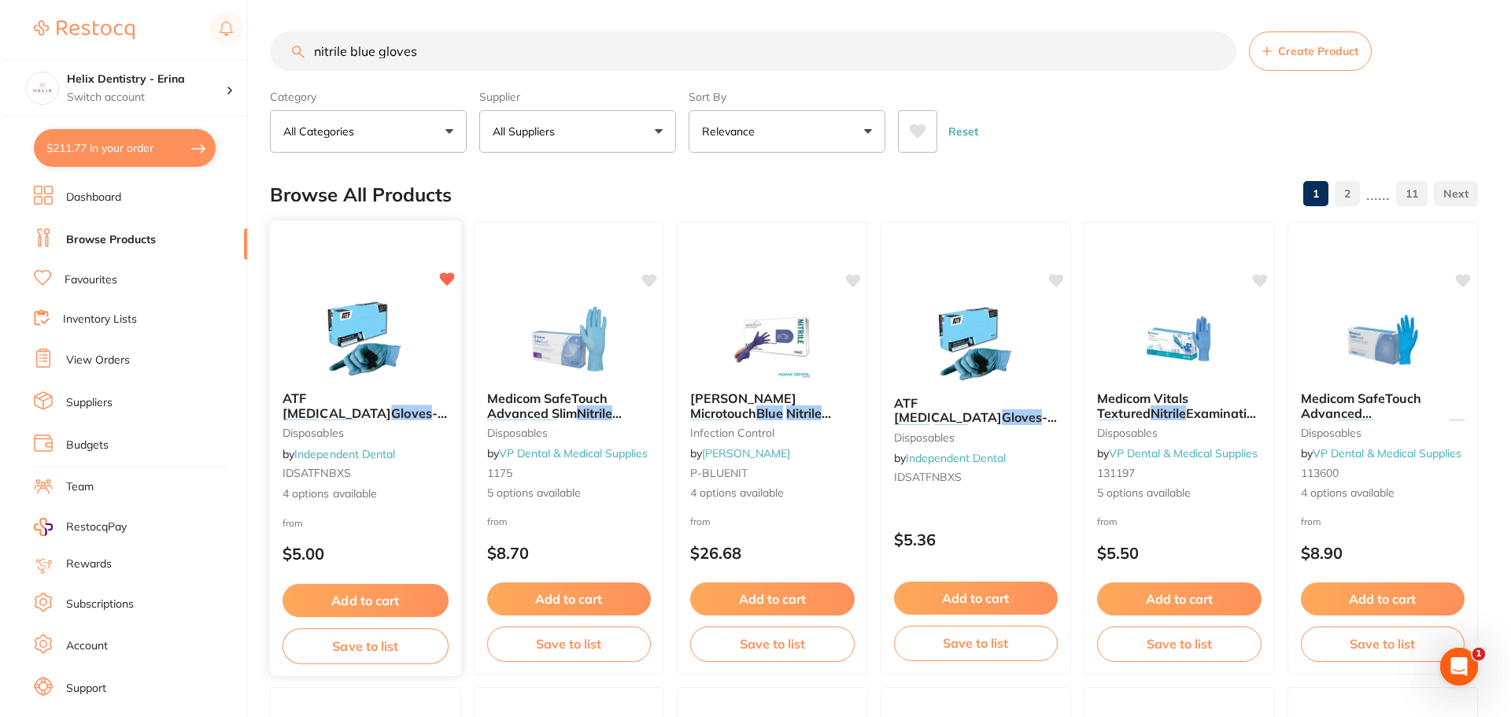
scroll to position [0, 0]
type input "nitrile blue gloves"
click at [410, 480] on div "ATF Dental Examination Gloves - Nitrile - BLUE disposables by Independent Denta…" at bounding box center [363, 447] width 191 height 136
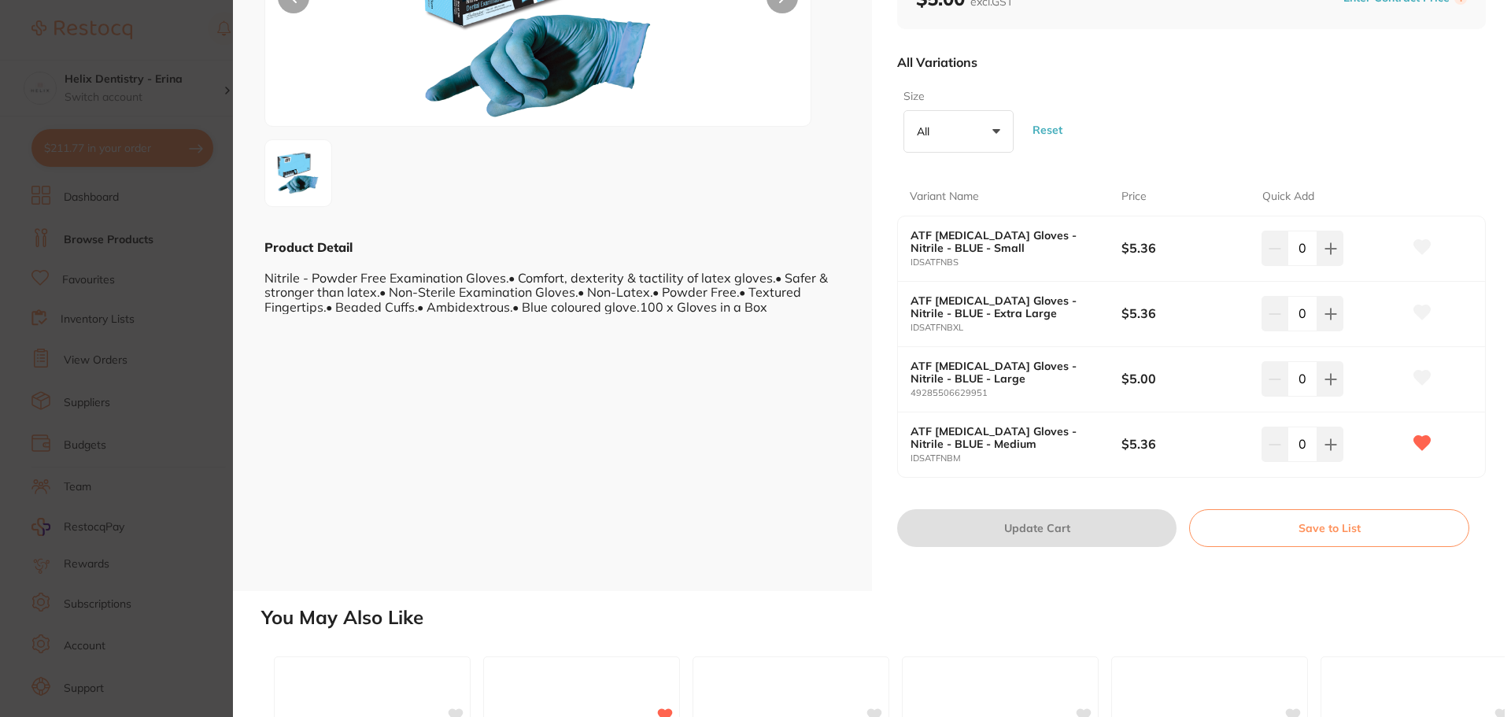
scroll to position [236, 0]
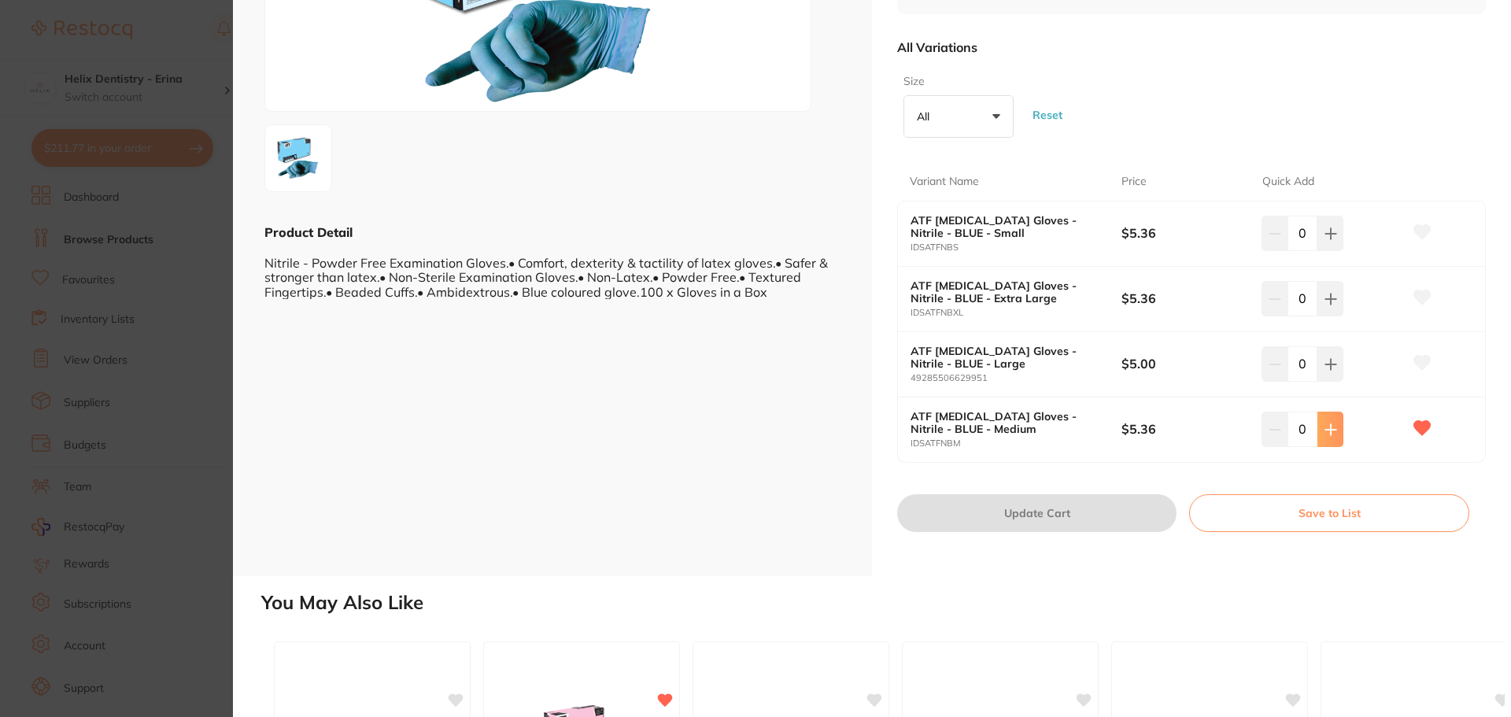
click at [1326, 430] on icon at bounding box center [1330, 429] width 10 height 10
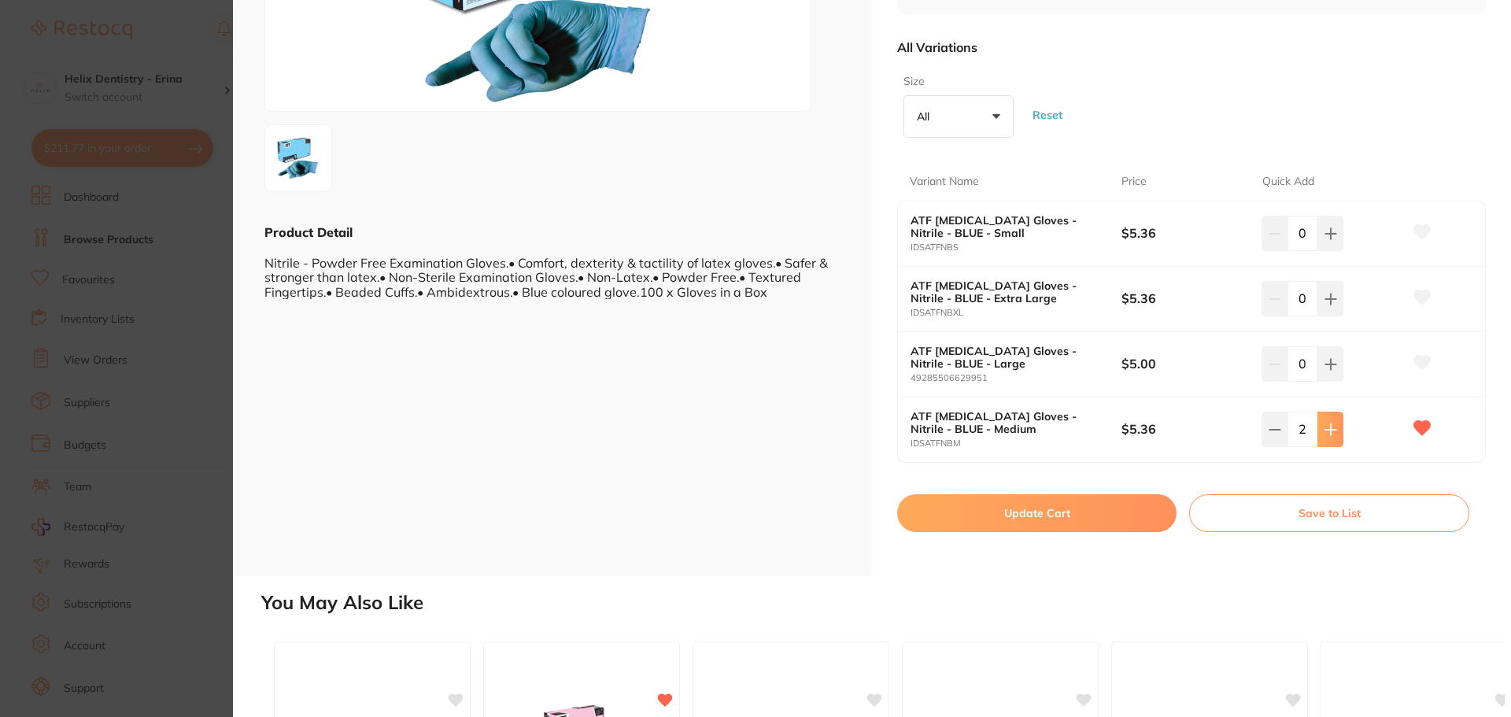
click at [1326, 430] on icon at bounding box center [1330, 429] width 10 height 10
click at [1326, 424] on icon at bounding box center [1328, 429] width 13 height 13
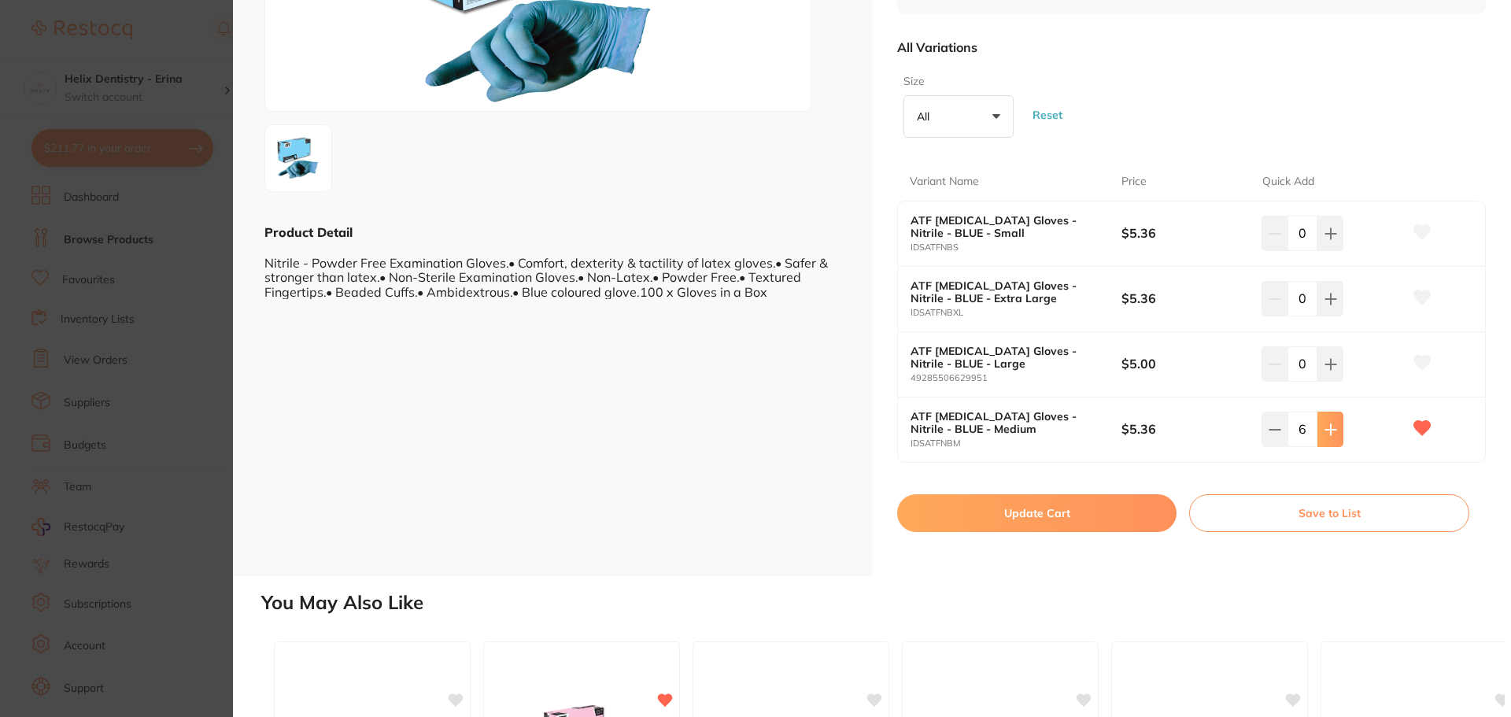
click at [1326, 424] on icon at bounding box center [1331, 429] width 13 height 13
click at [1326, 424] on icon at bounding box center [1328, 429] width 13 height 13
type input "10"
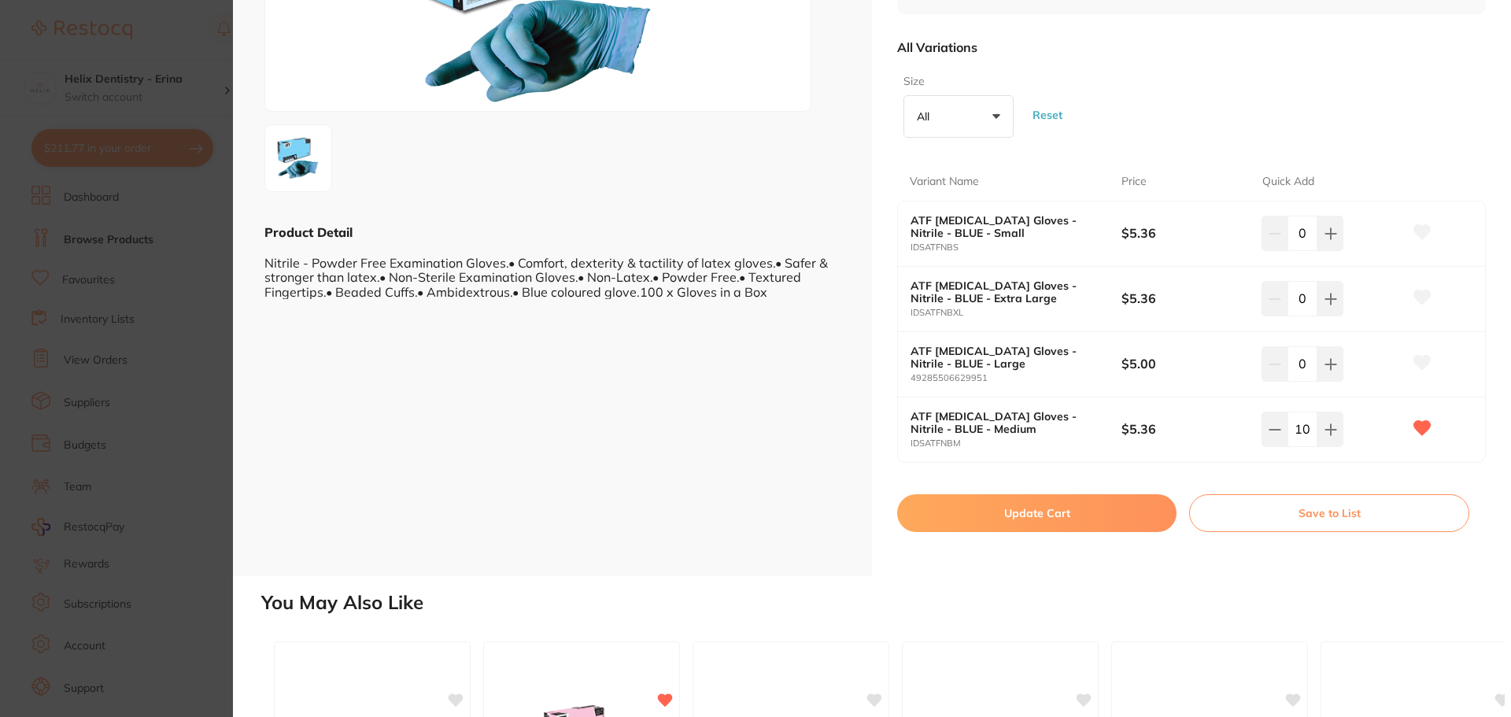
click at [1014, 505] on button "Update Cart" at bounding box center [1036, 513] width 279 height 38
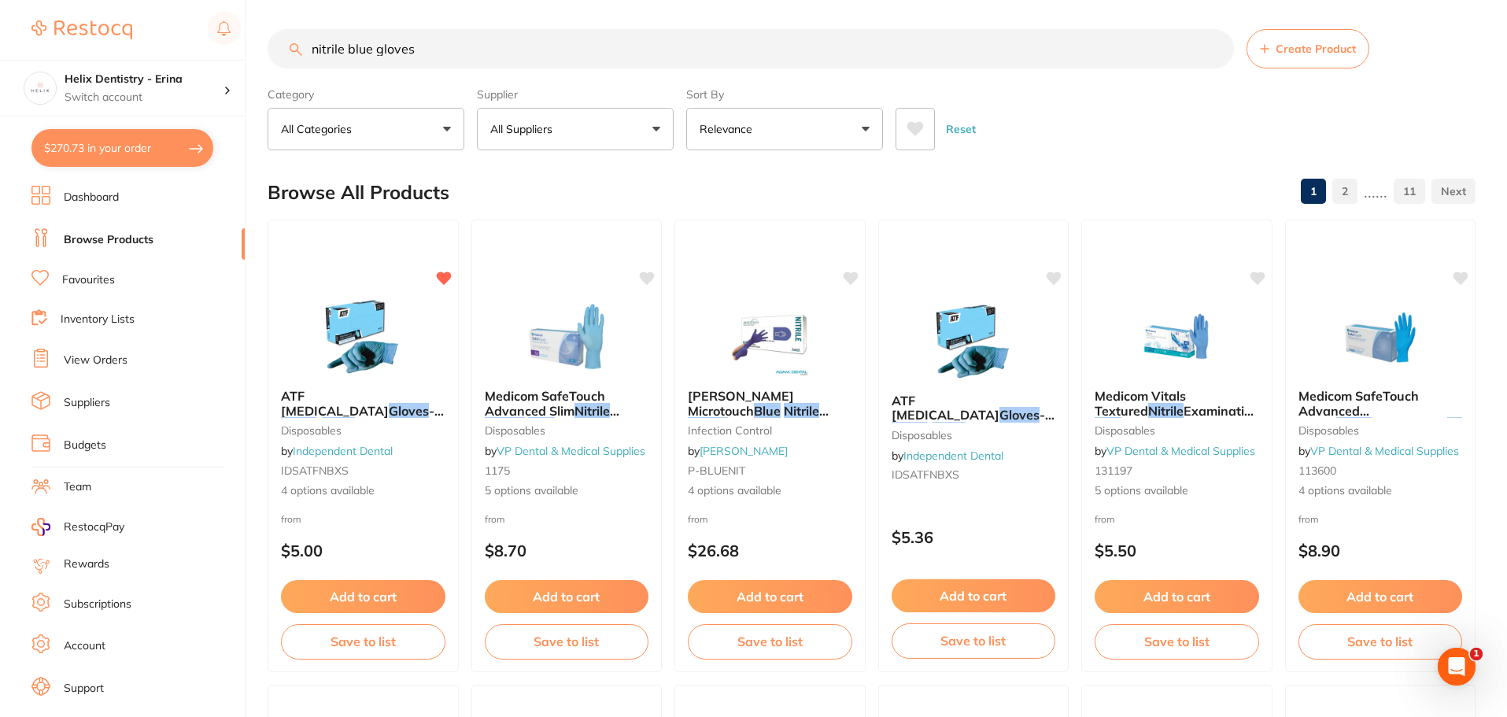
click at [97, 352] on li "View Orders" at bounding box center [137, 361] width 213 height 24
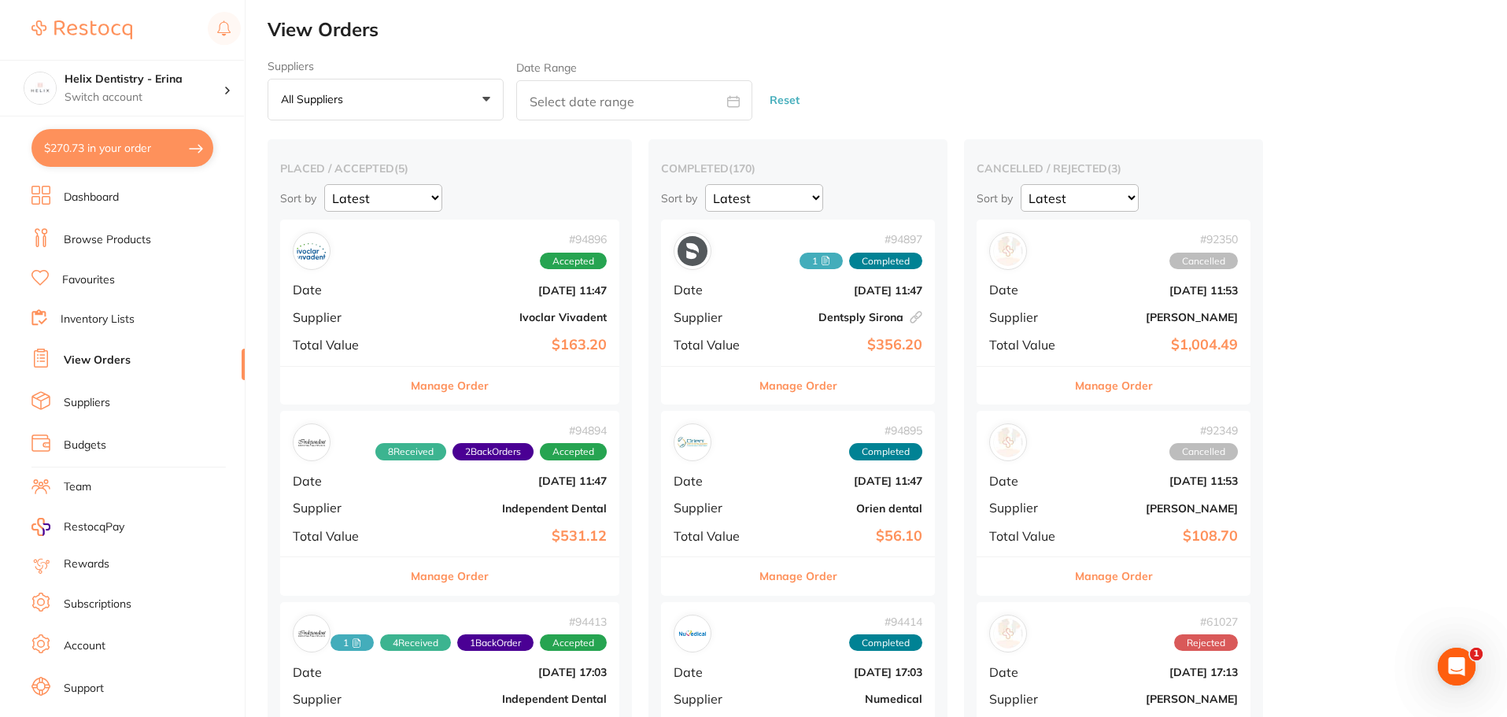
click at [464, 502] on b "Independent Dental" at bounding box center [506, 508] width 201 height 13
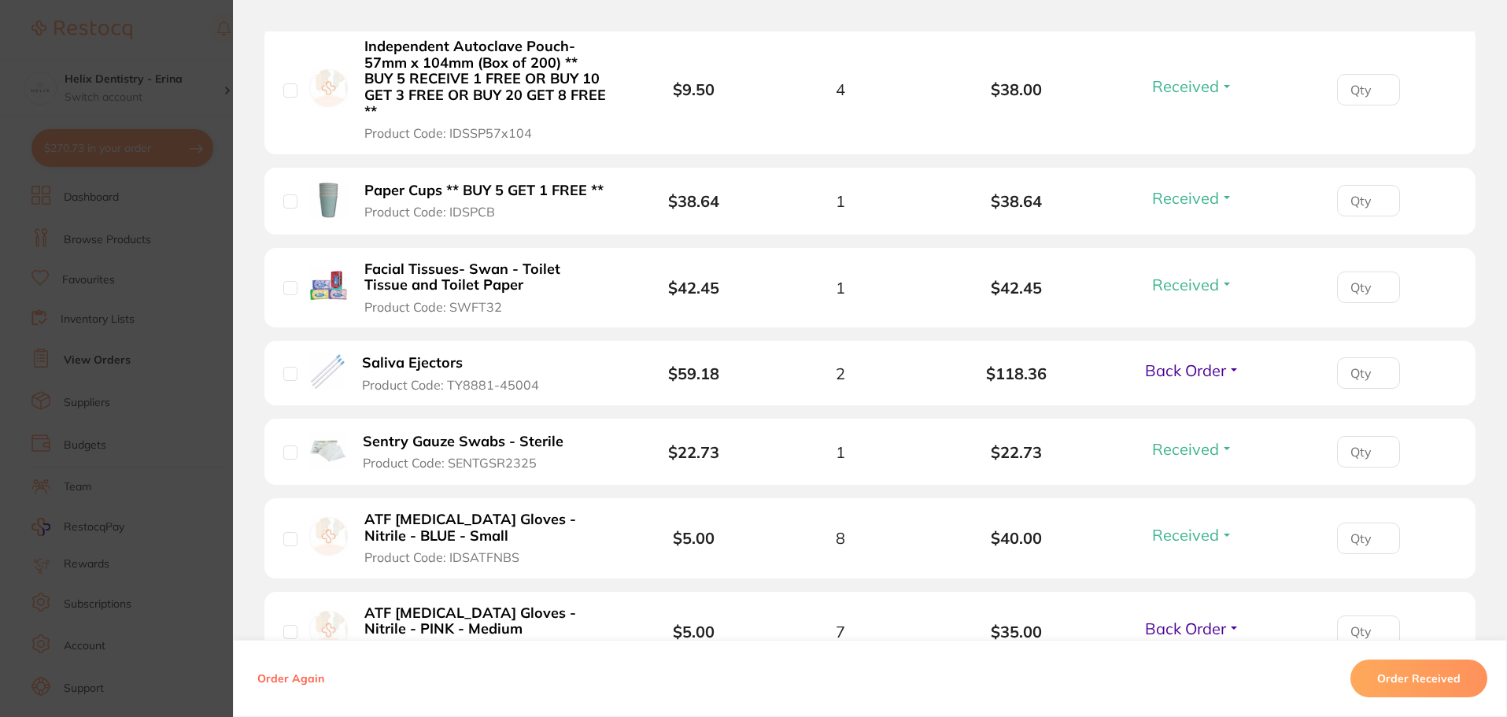
scroll to position [1023, 0]
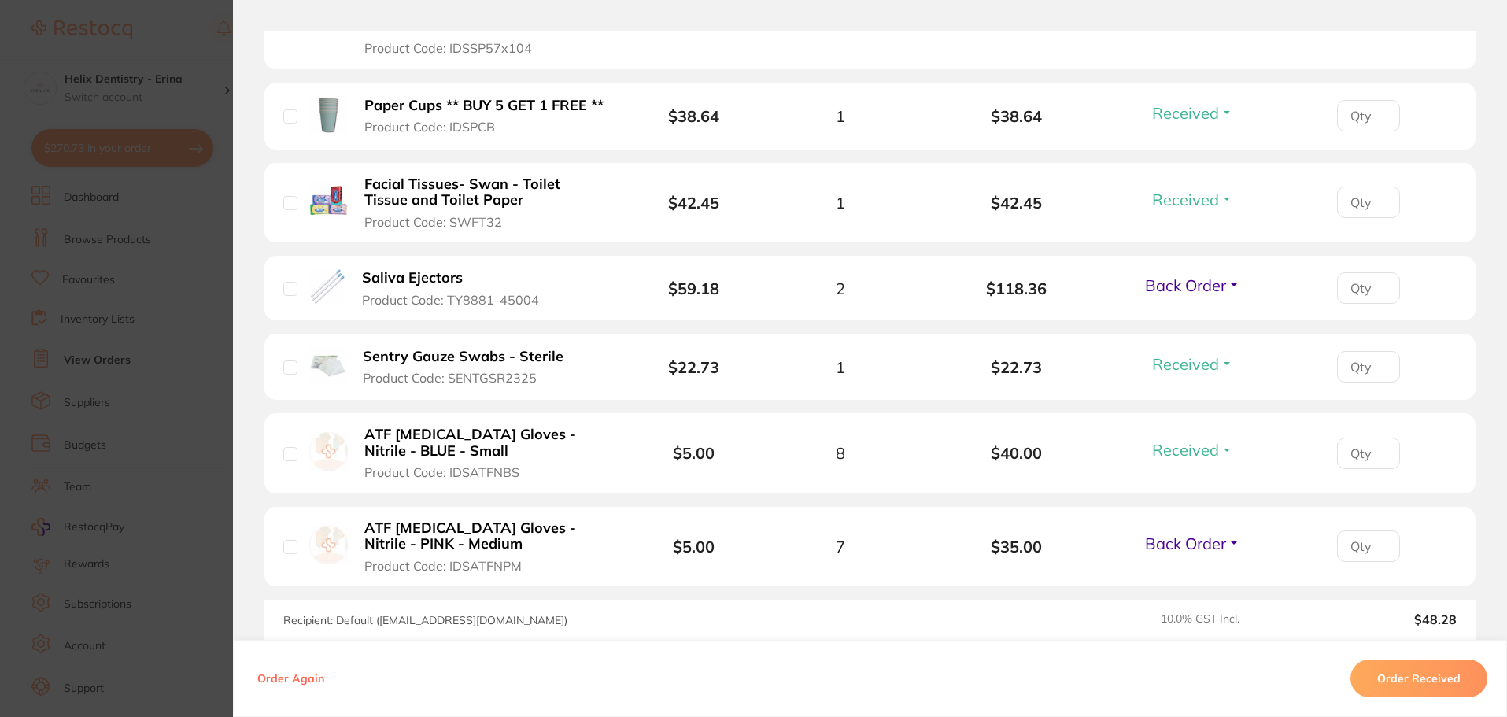
click at [99, 327] on section "Order ID: Restocq- 94894 Order Information 8 Received 2 Back Orders Accepted Or…" at bounding box center [753, 358] width 1507 height 717
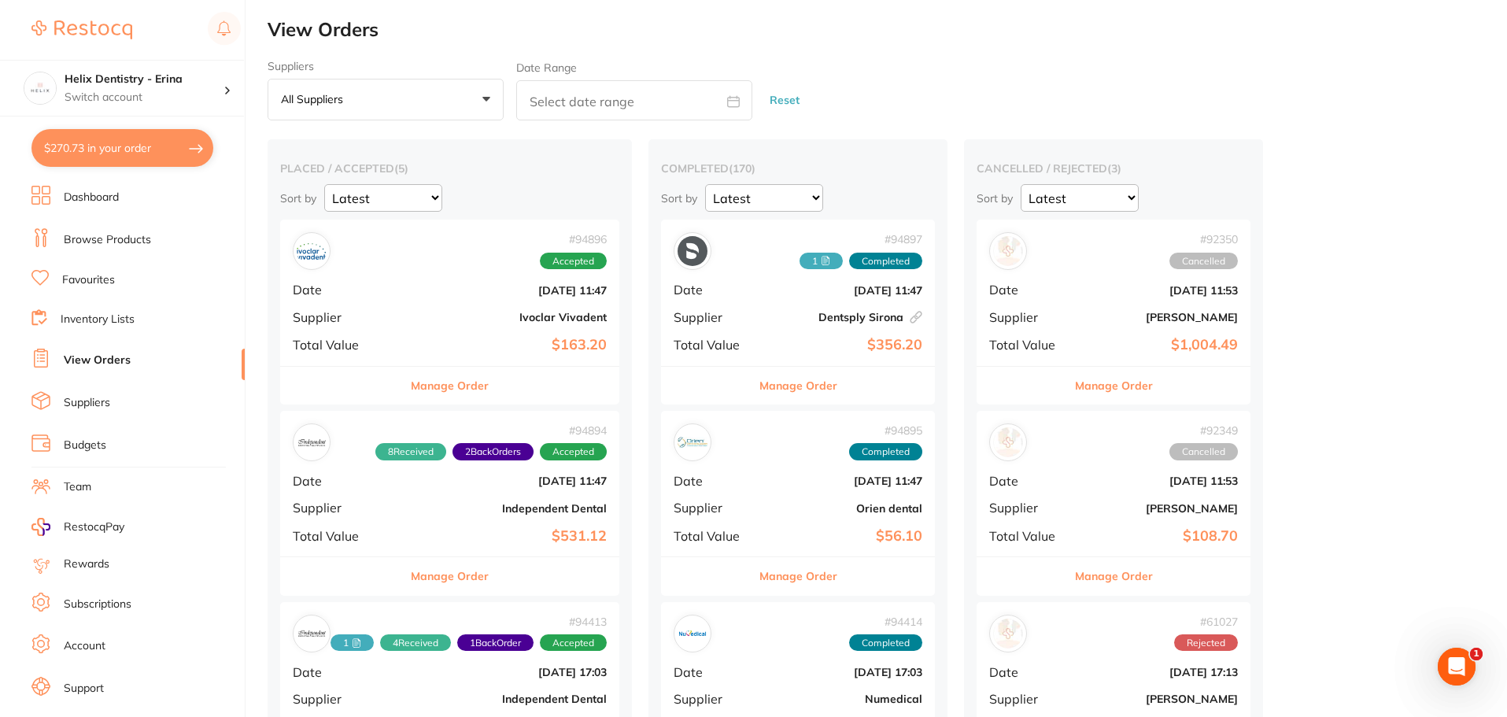
click at [504, 311] on b "Ivoclar Vivadent" at bounding box center [506, 317] width 201 height 13
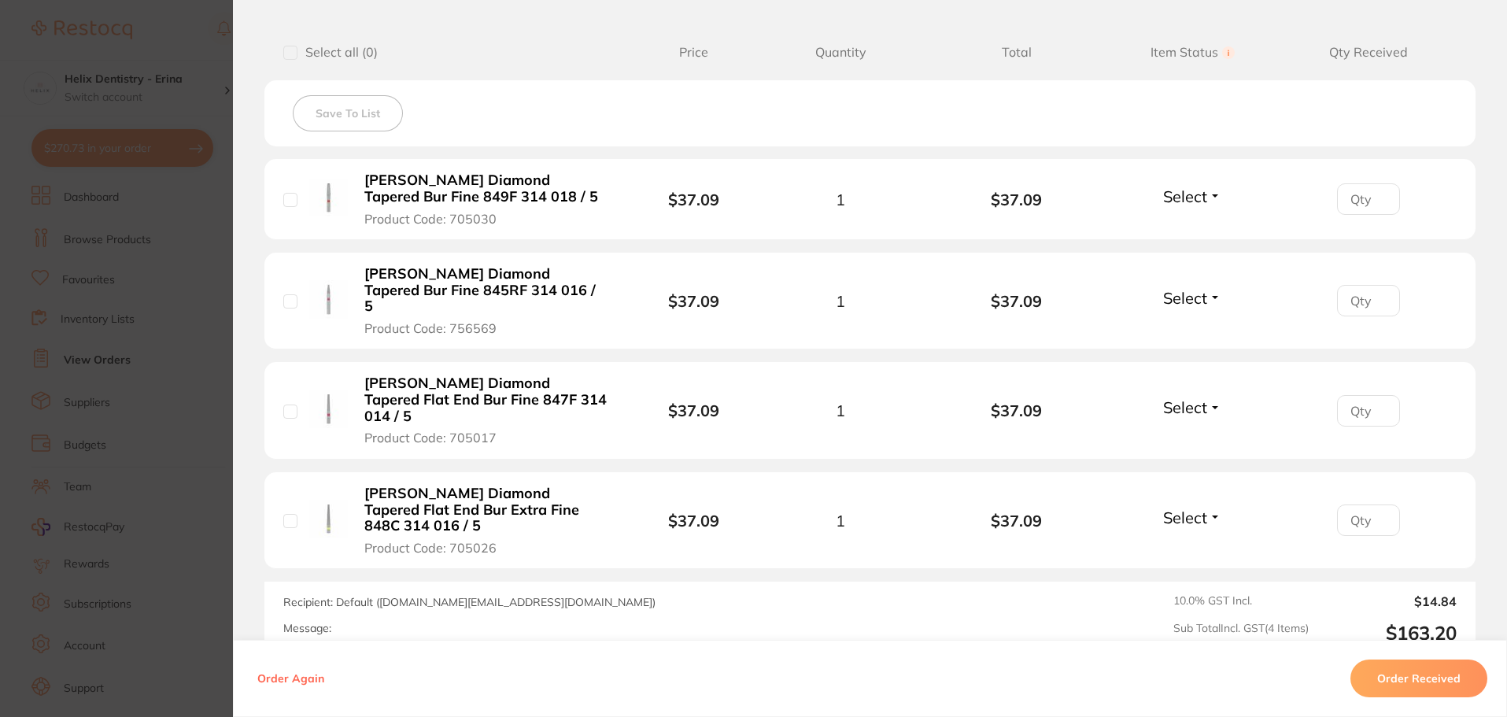
click at [153, 407] on section "Order ID: Restocq- 94896 Order Information Accepted Order Order Date Sept 29 20…" at bounding box center [753, 358] width 1507 height 717
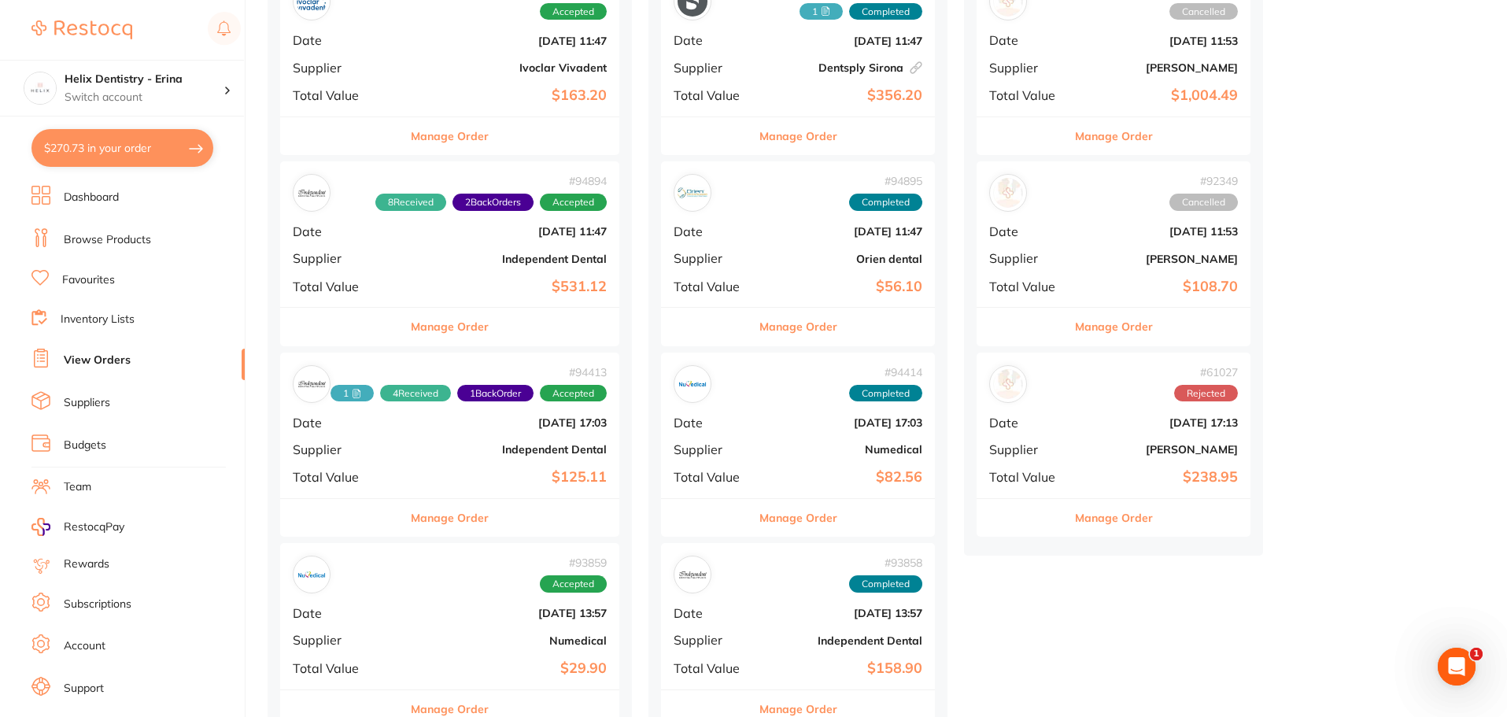
scroll to position [315, 0]
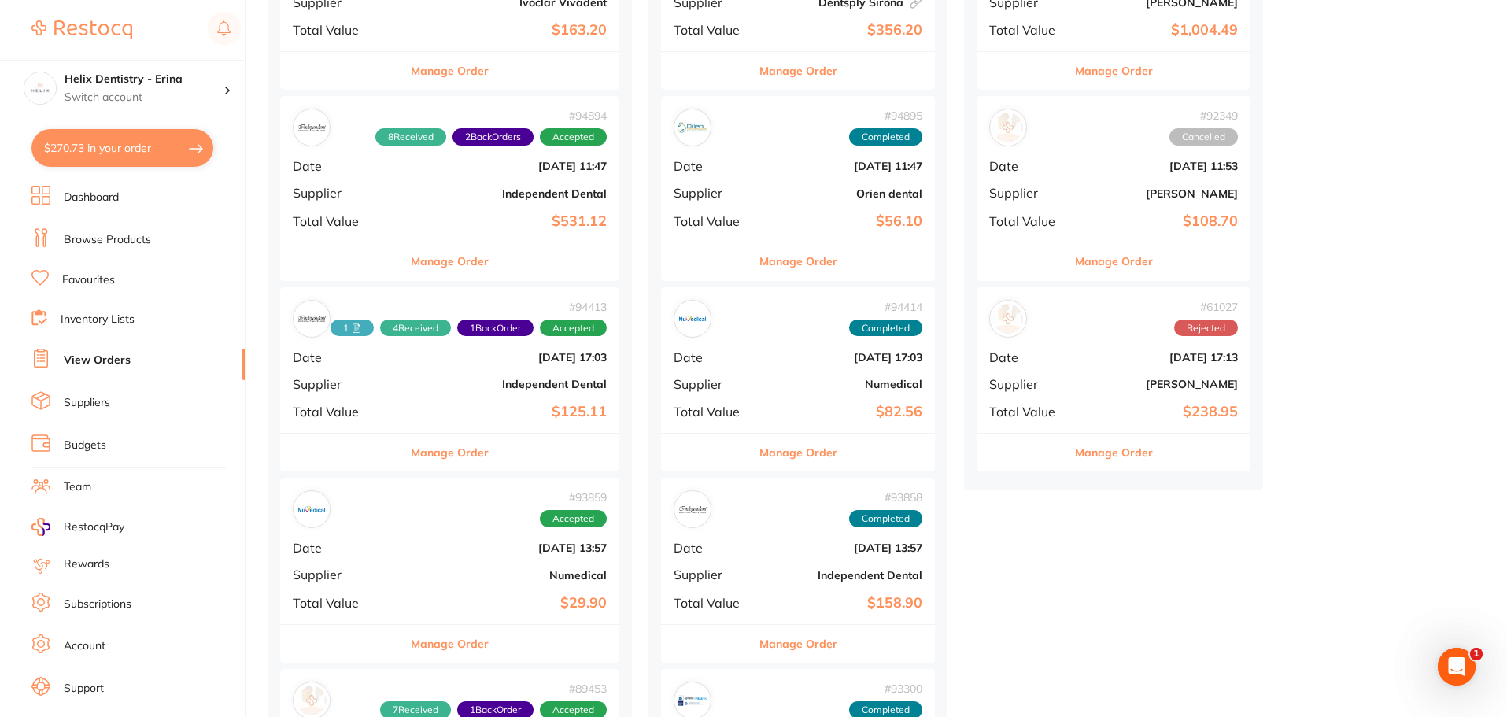
click at [490, 404] on b "$125.11" at bounding box center [506, 412] width 201 height 17
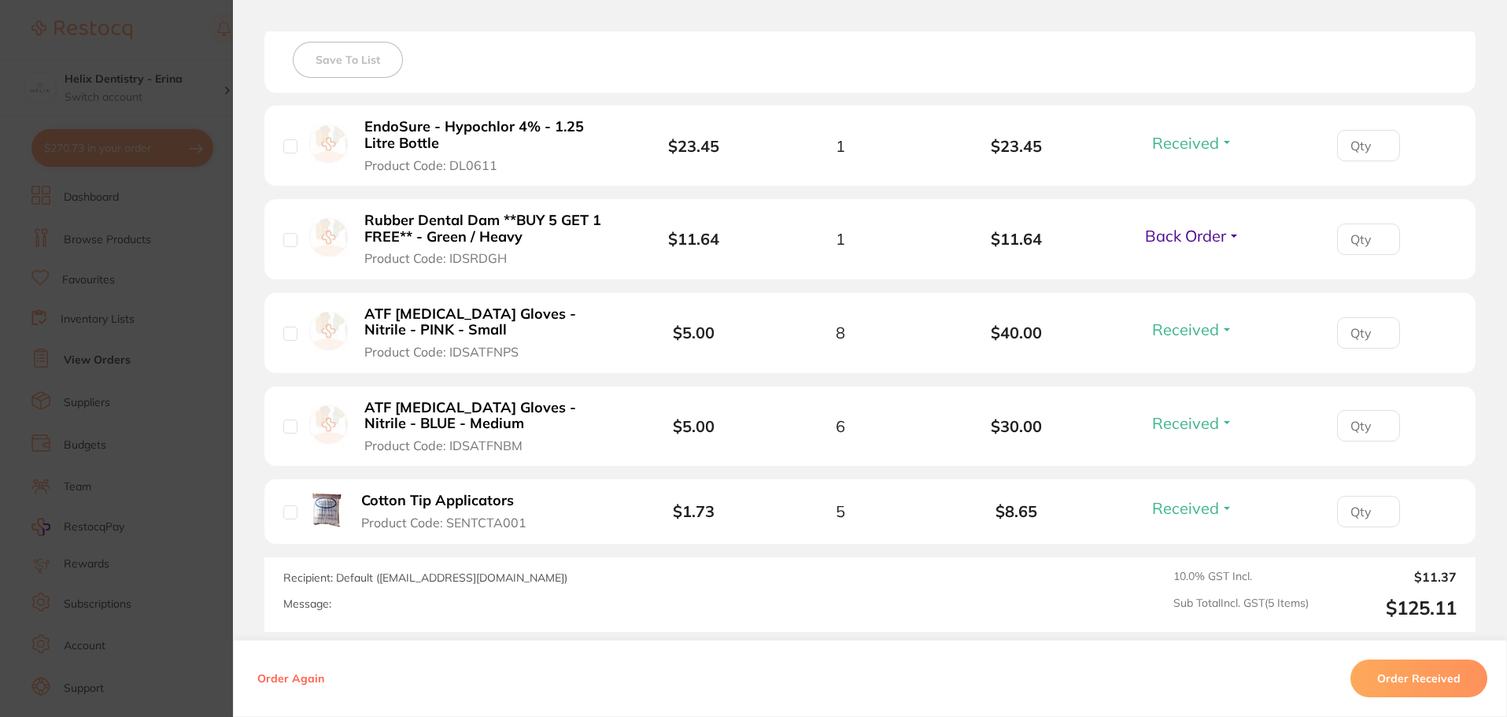
scroll to position [472, 0]
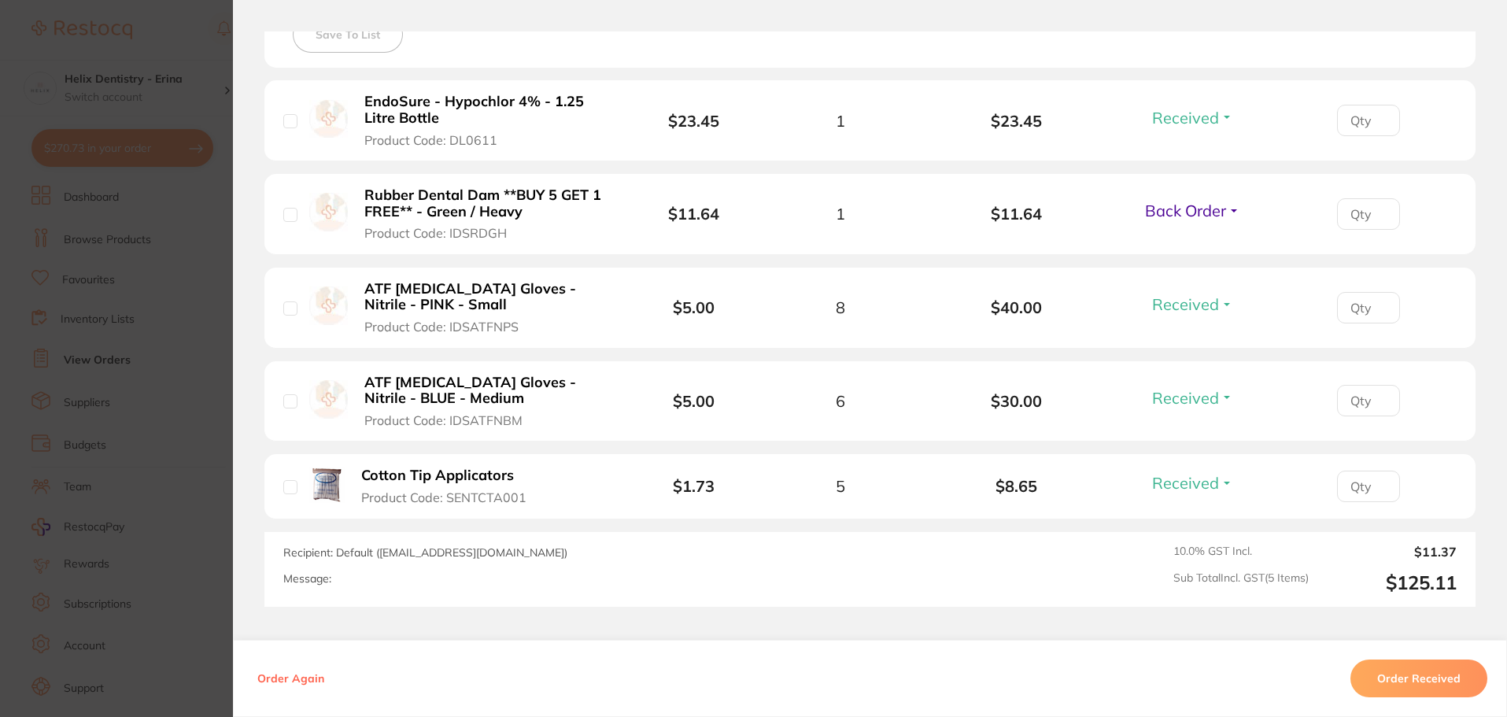
click at [74, 317] on section "Order ID: Restocq- 94413 Order Information 4 Received 1 Back Order Accepted Ord…" at bounding box center [753, 358] width 1507 height 717
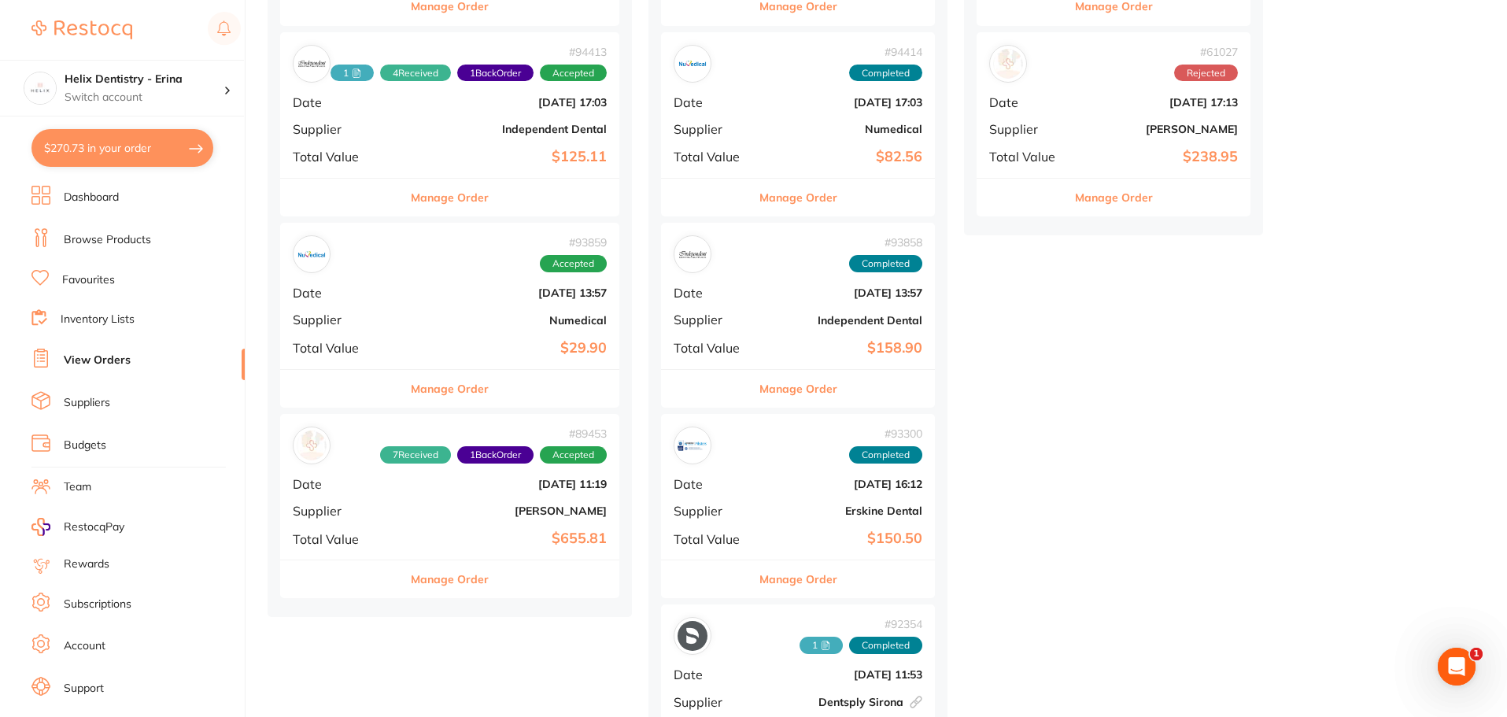
scroll to position [630, 0]
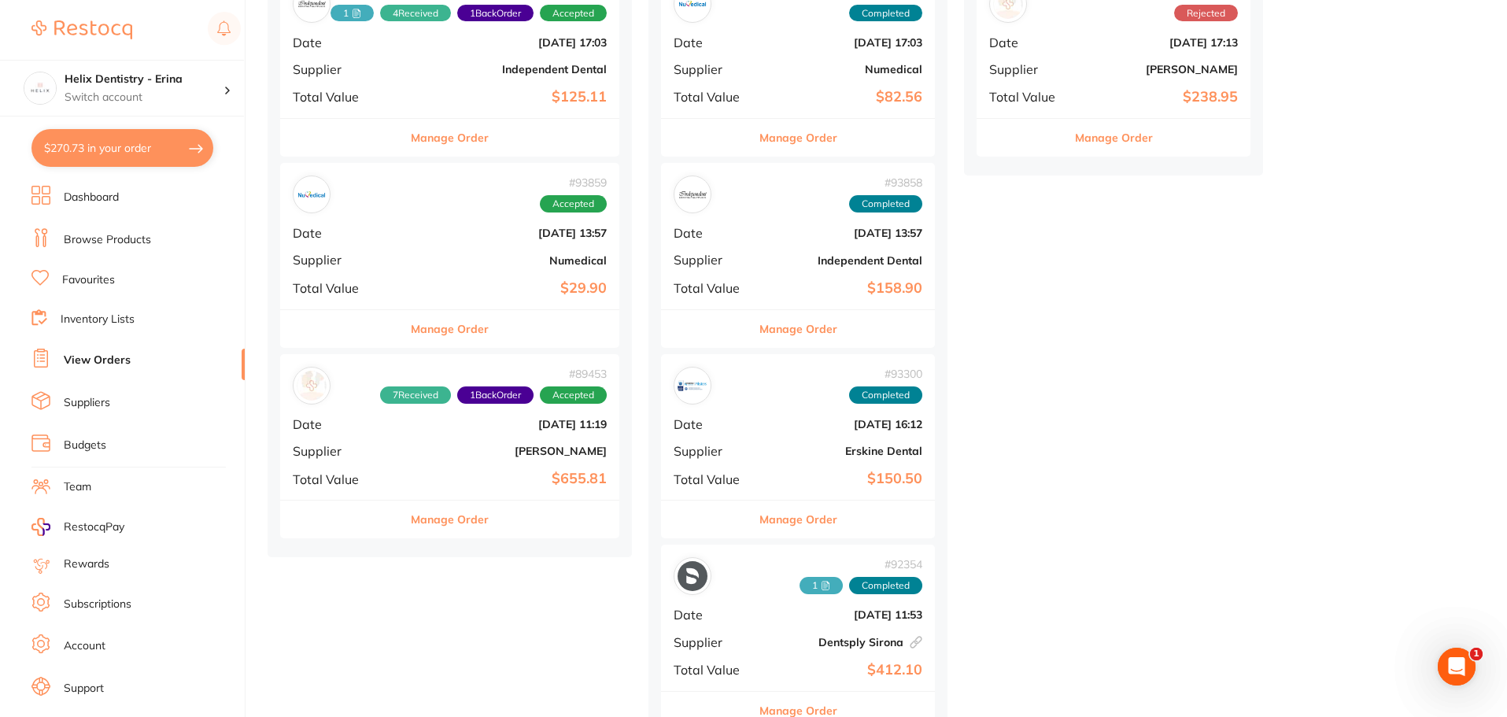
click at [435, 277] on div "# 93859 Accepted Date Sept 16 2025, 13:57 Supplier Numedical Total Value $29.90" at bounding box center [449, 236] width 339 height 146
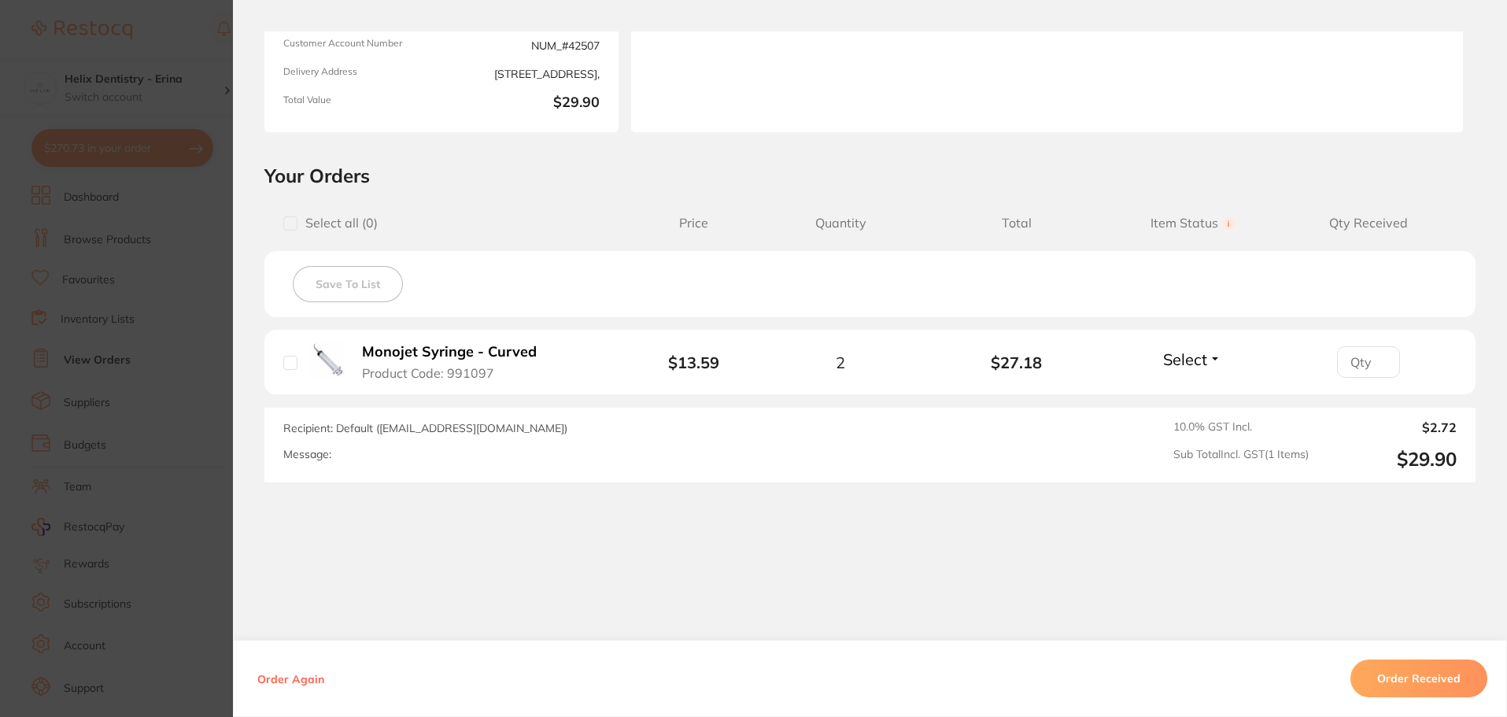
click at [199, 372] on section "Order ID: Restocq- 93859 Order Information Accepted Order Order Date Sept 16 20…" at bounding box center [753, 358] width 1507 height 717
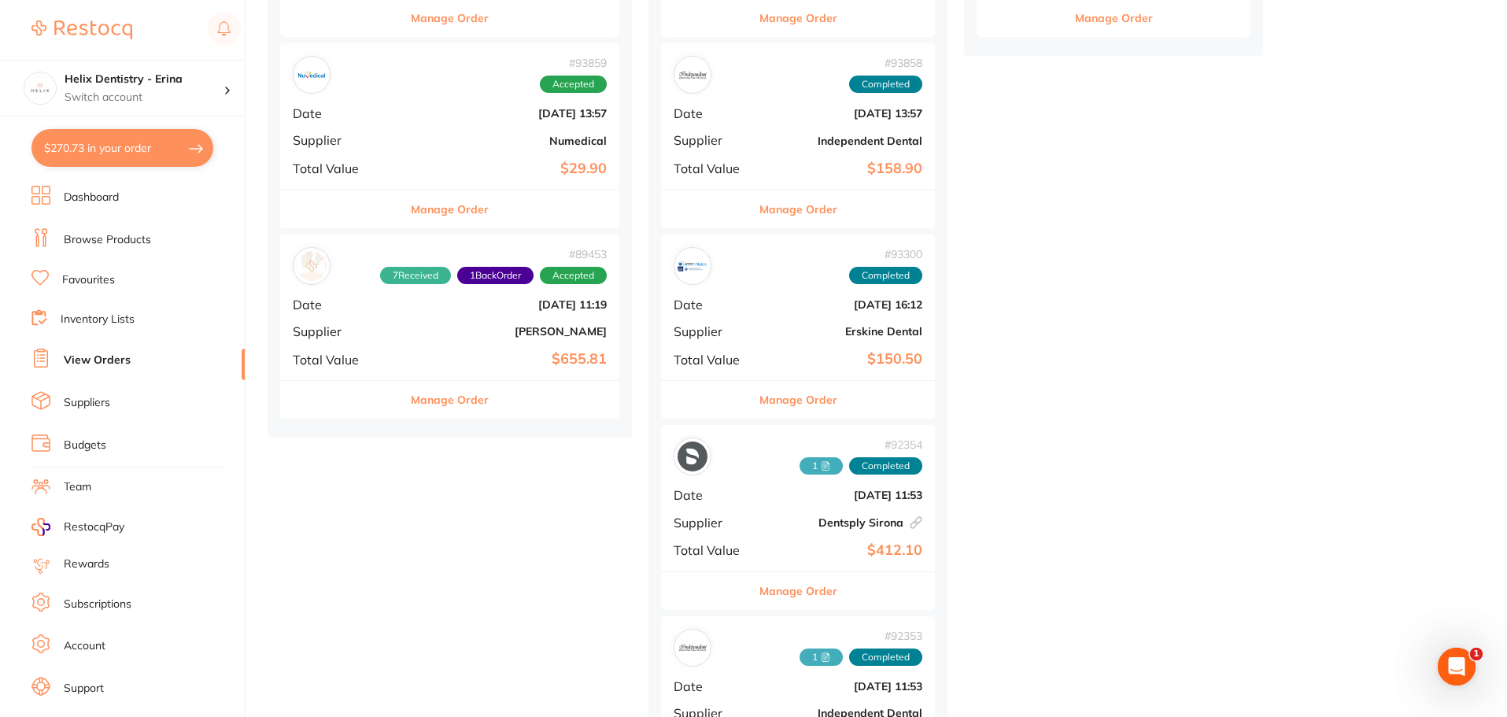
scroll to position [944, 0]
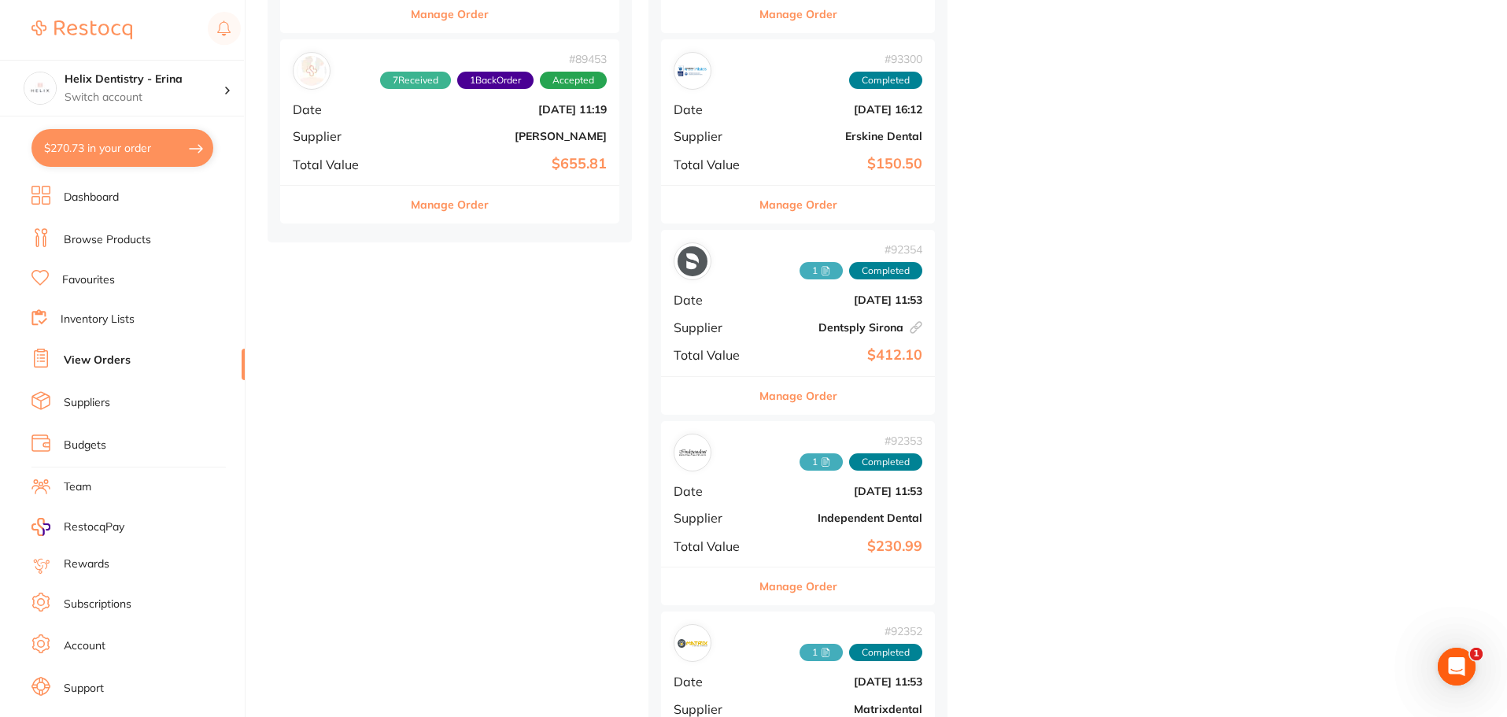
click at [417, 146] on div "# 89453 7 Received 1 Back Order Accepted Date Aug 7 2025, 11:19 Supplier Henry …" at bounding box center [449, 112] width 339 height 146
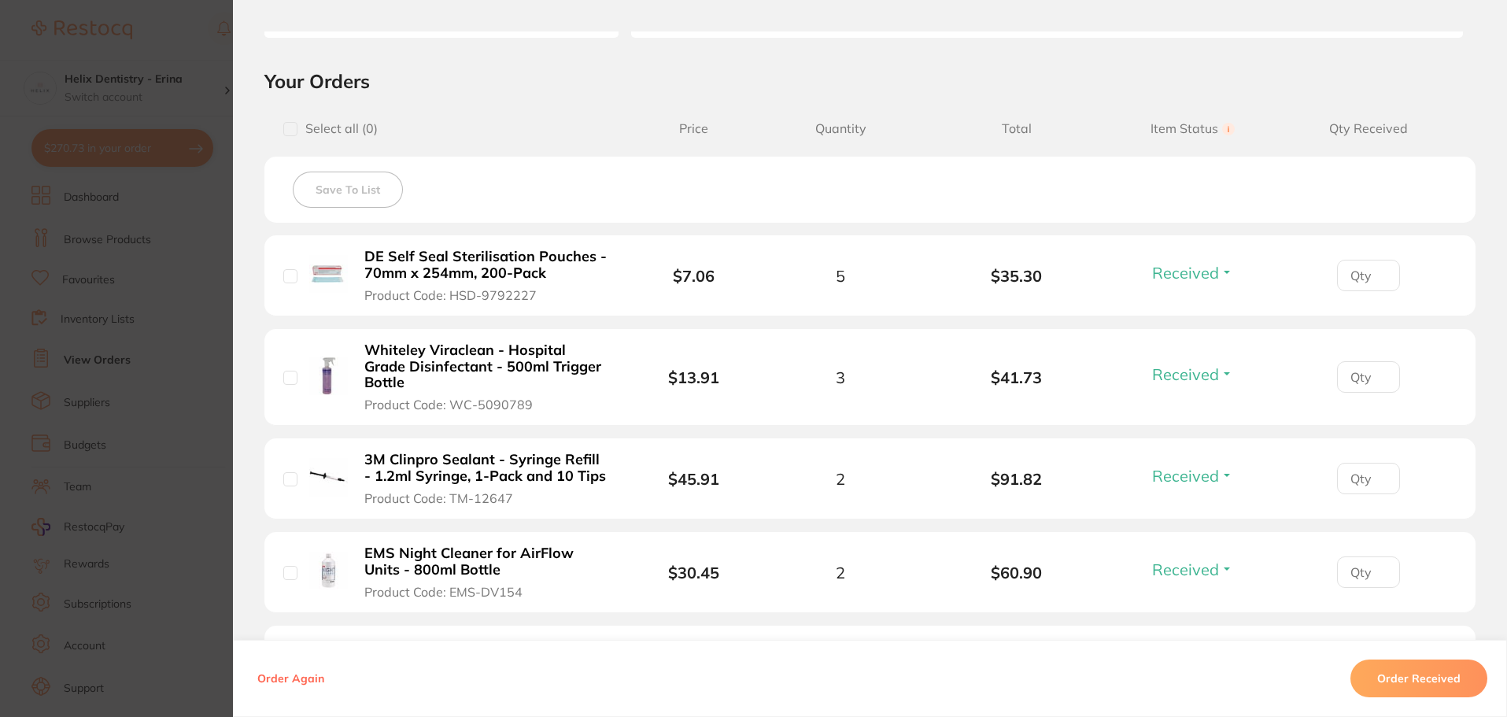
scroll to position [315, 0]
click at [182, 335] on section "Order ID: Restocq- 89453 Order Information 7 Received 1 Back Order Accepted Ord…" at bounding box center [753, 358] width 1507 height 717
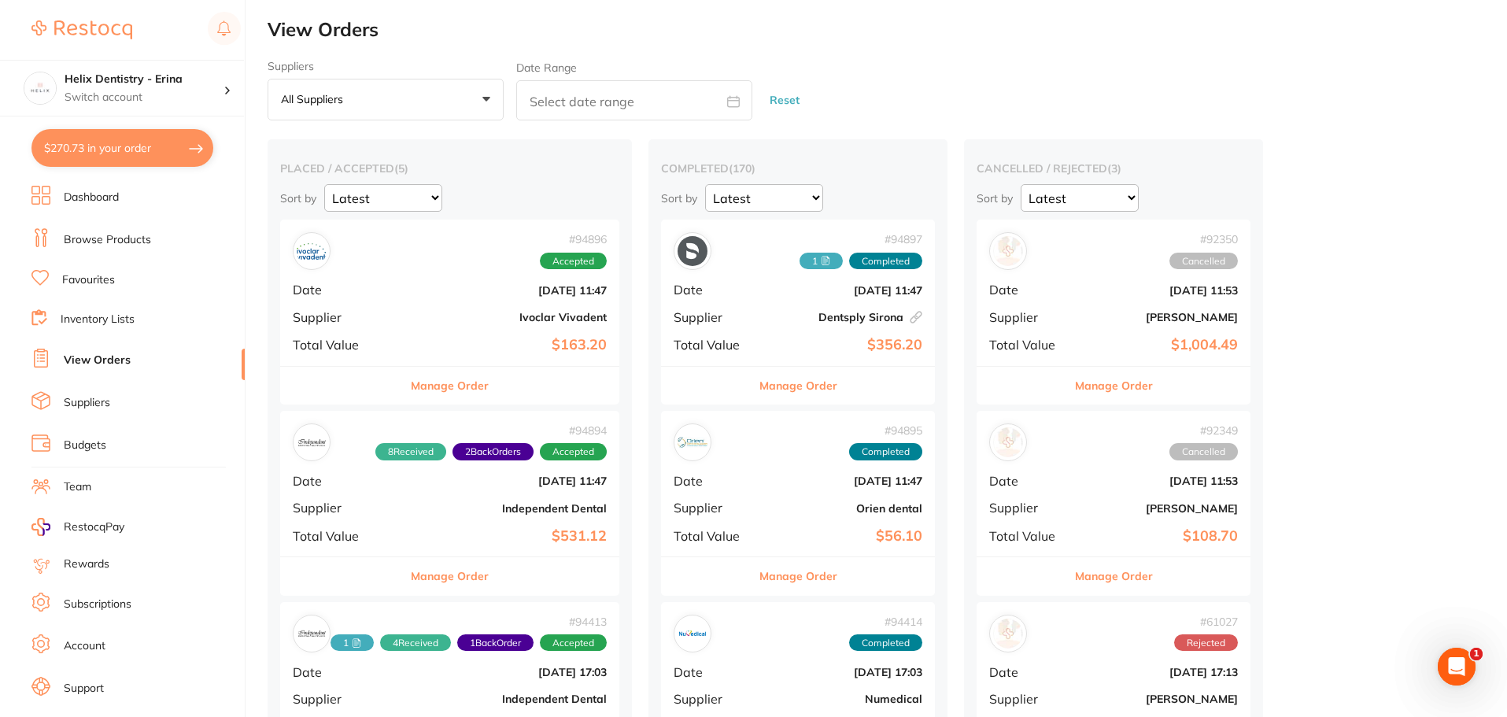
click at [106, 235] on link "Browse Products" at bounding box center [107, 240] width 87 height 16
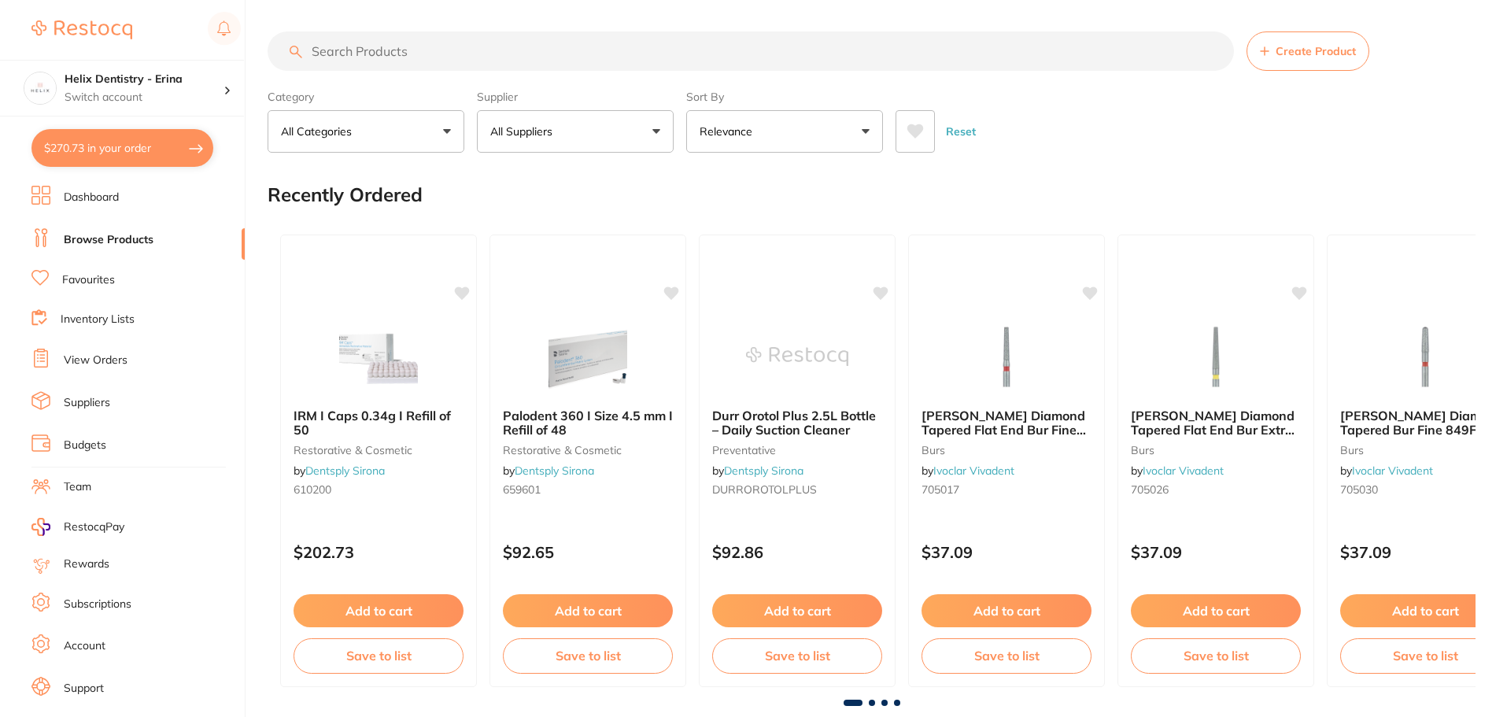
click at [450, 49] on input "search" at bounding box center [751, 50] width 967 height 39
type input "paper towel"
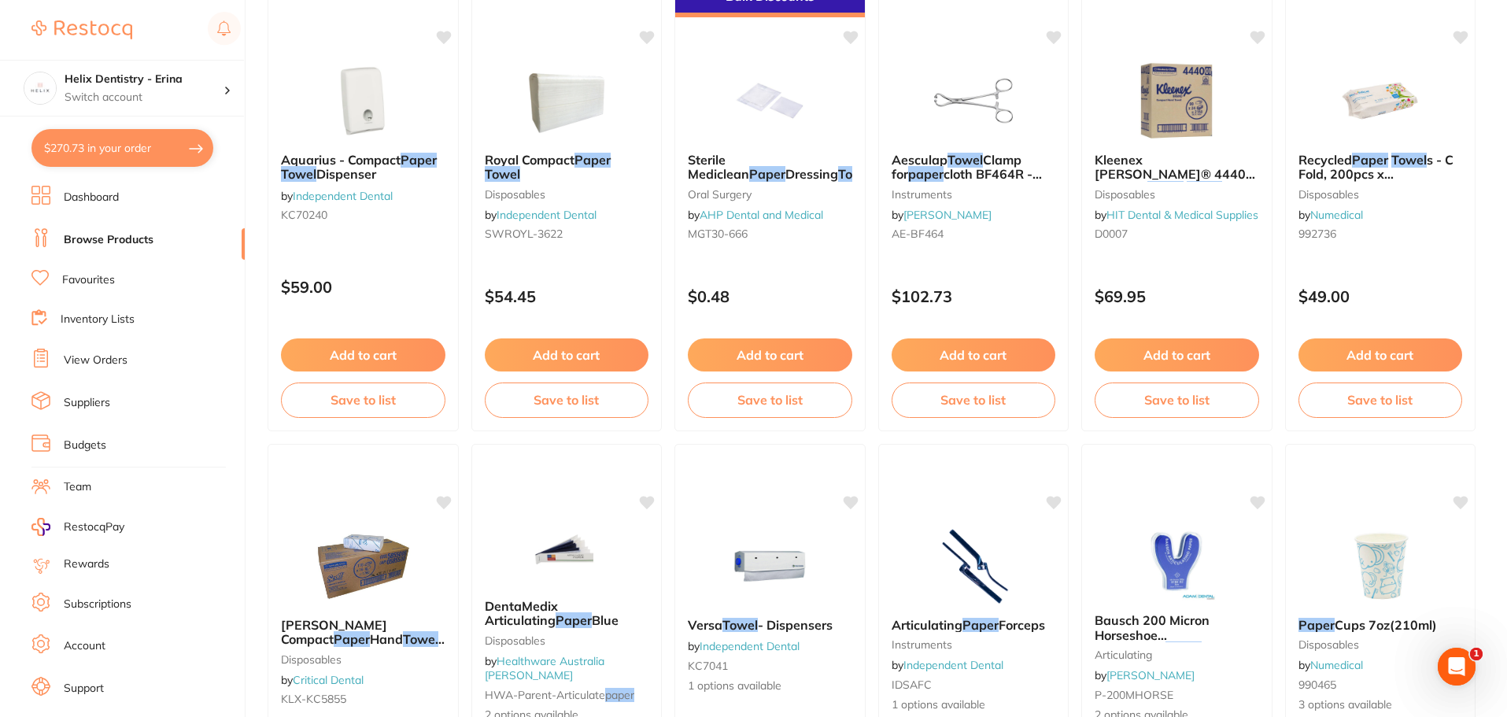
scroll to position [630, 0]
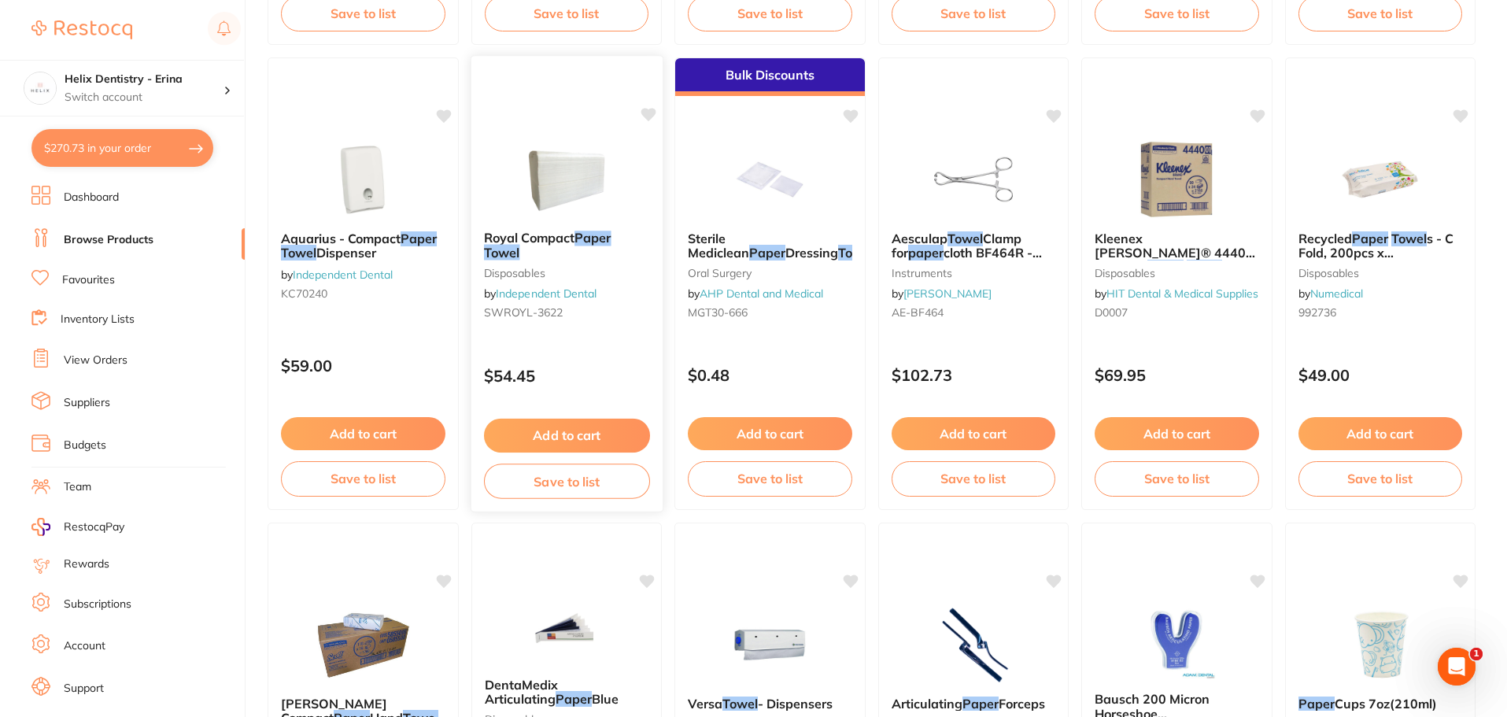
click at [570, 209] on img at bounding box center [566, 178] width 103 height 79
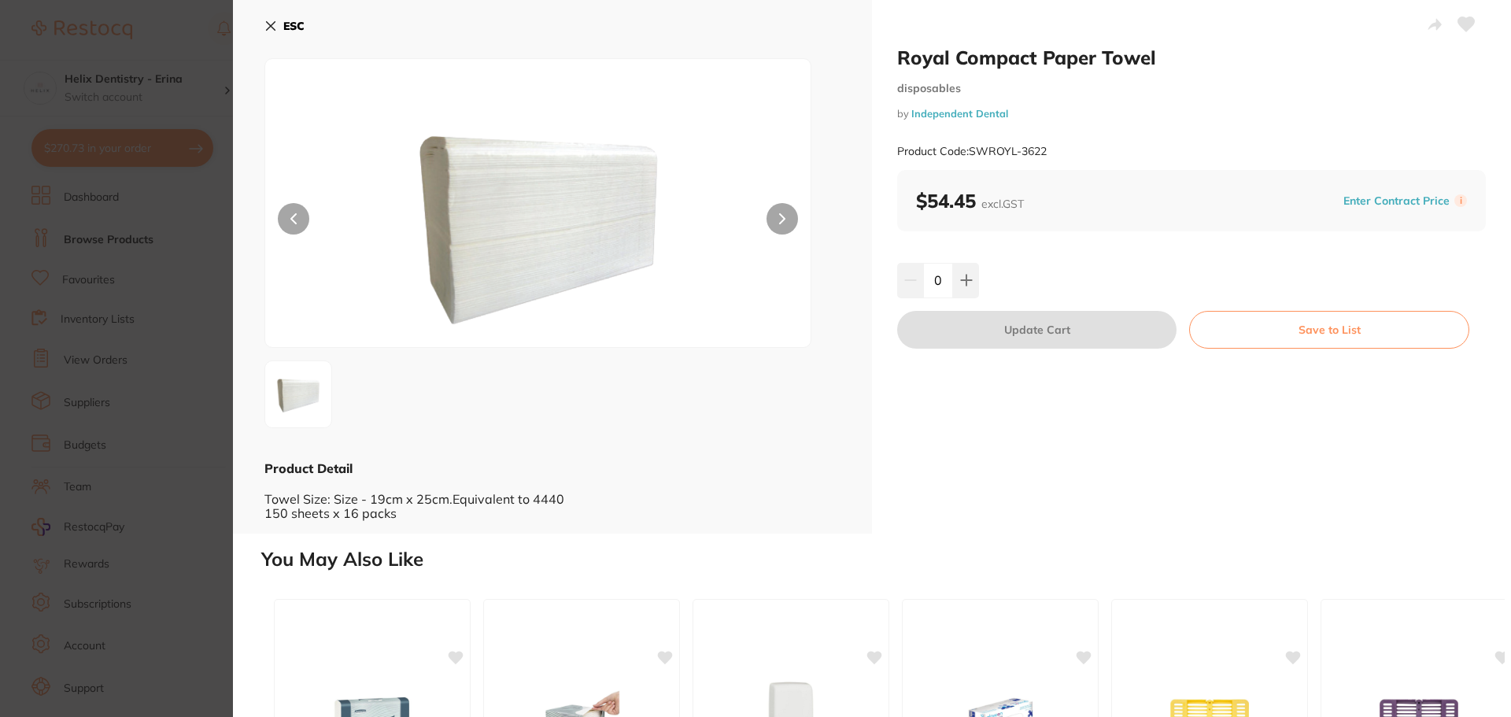
click at [779, 209] on button at bounding box center [782, 218] width 31 height 31
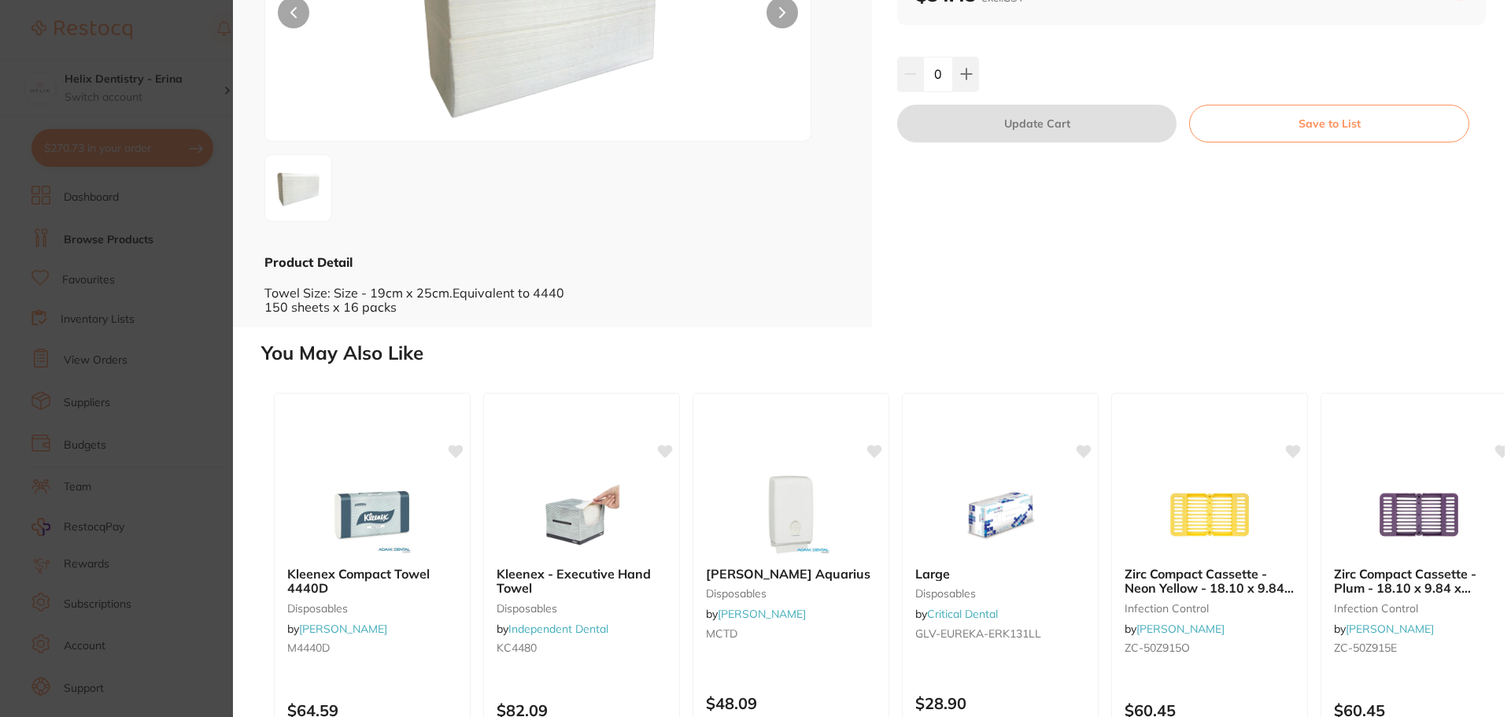
scroll to position [315, 0]
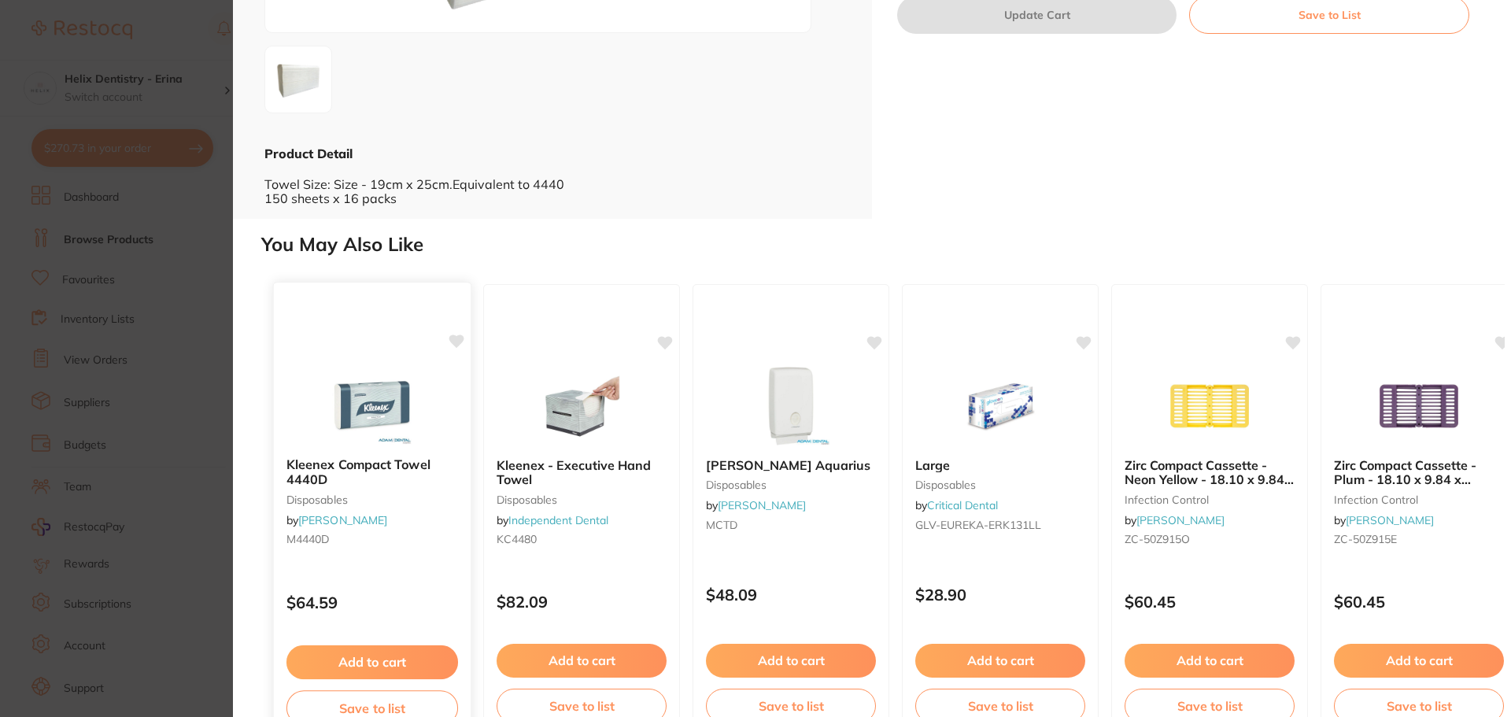
click at [370, 394] on img at bounding box center [371, 404] width 103 height 79
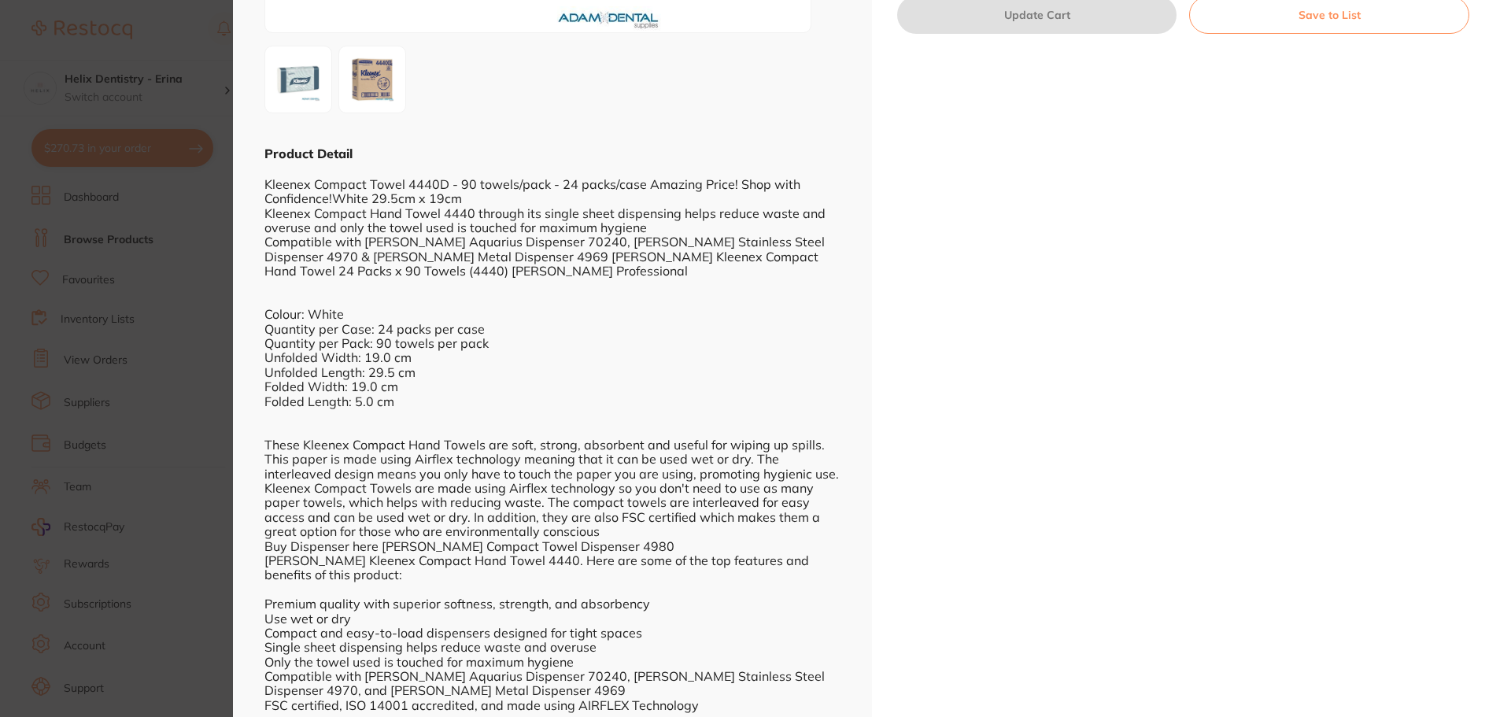
scroll to position [1, 0]
click at [147, 245] on section "Kleenex Compact Towel 4440D disposables by Adam Dental Product Code: M4440D ESC…" at bounding box center [755, 358] width 1511 height 717
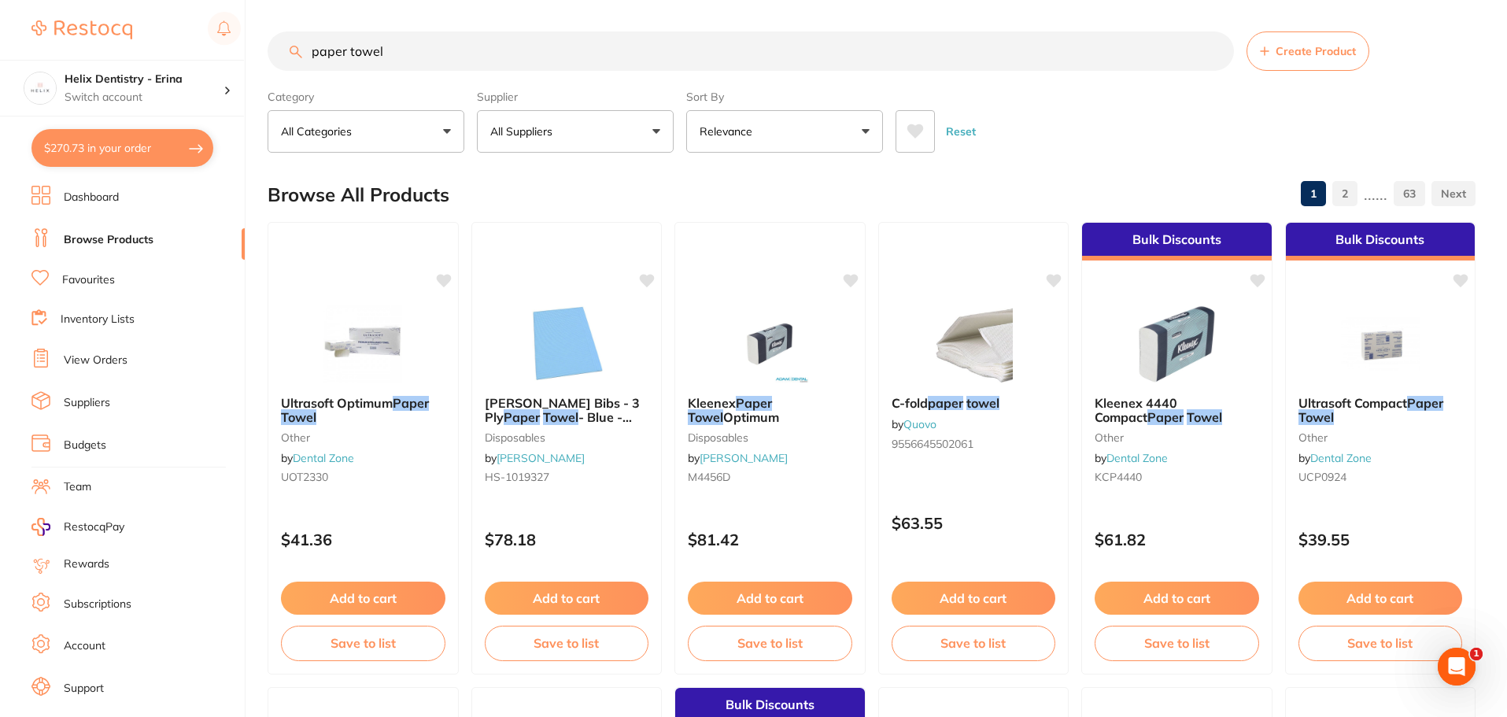
click at [659, 141] on button "All Suppliers" at bounding box center [575, 131] width 197 height 43
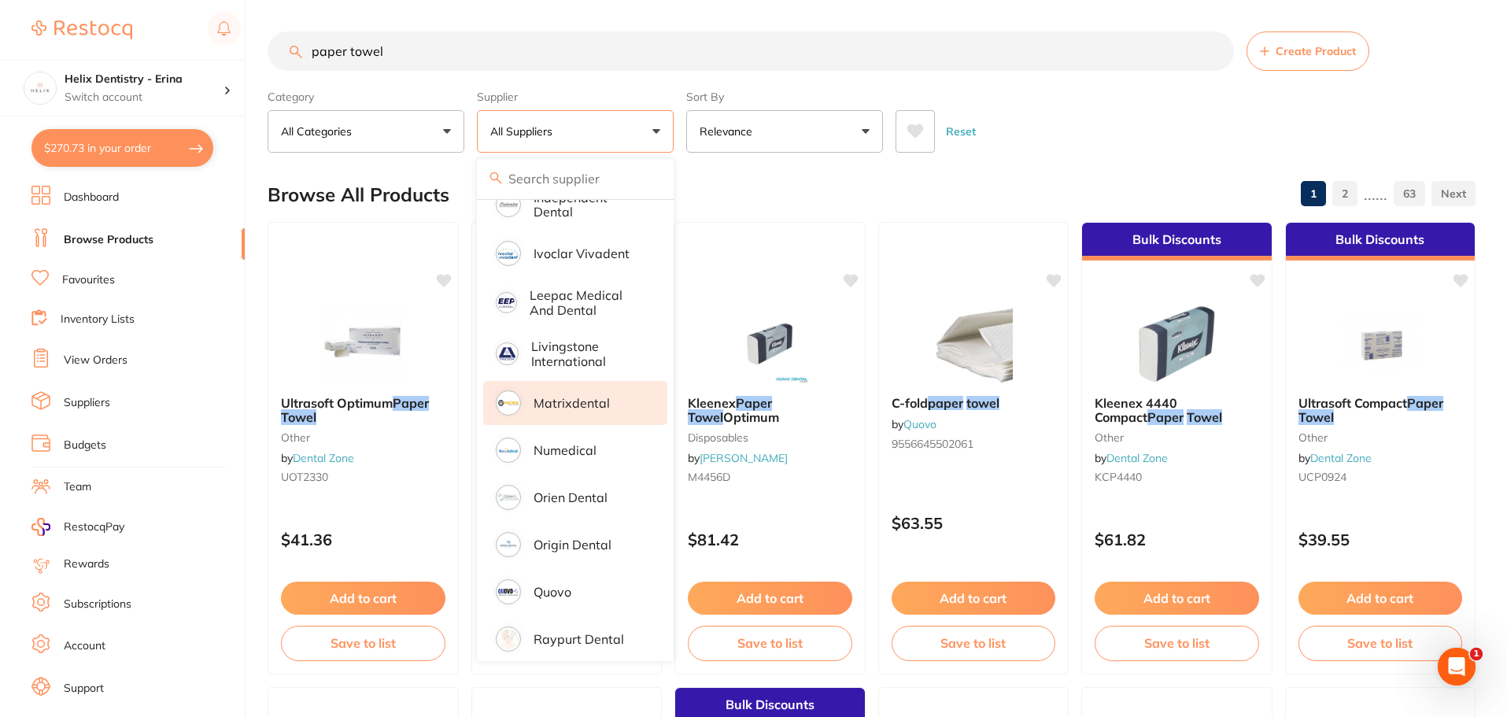
scroll to position [551, 0]
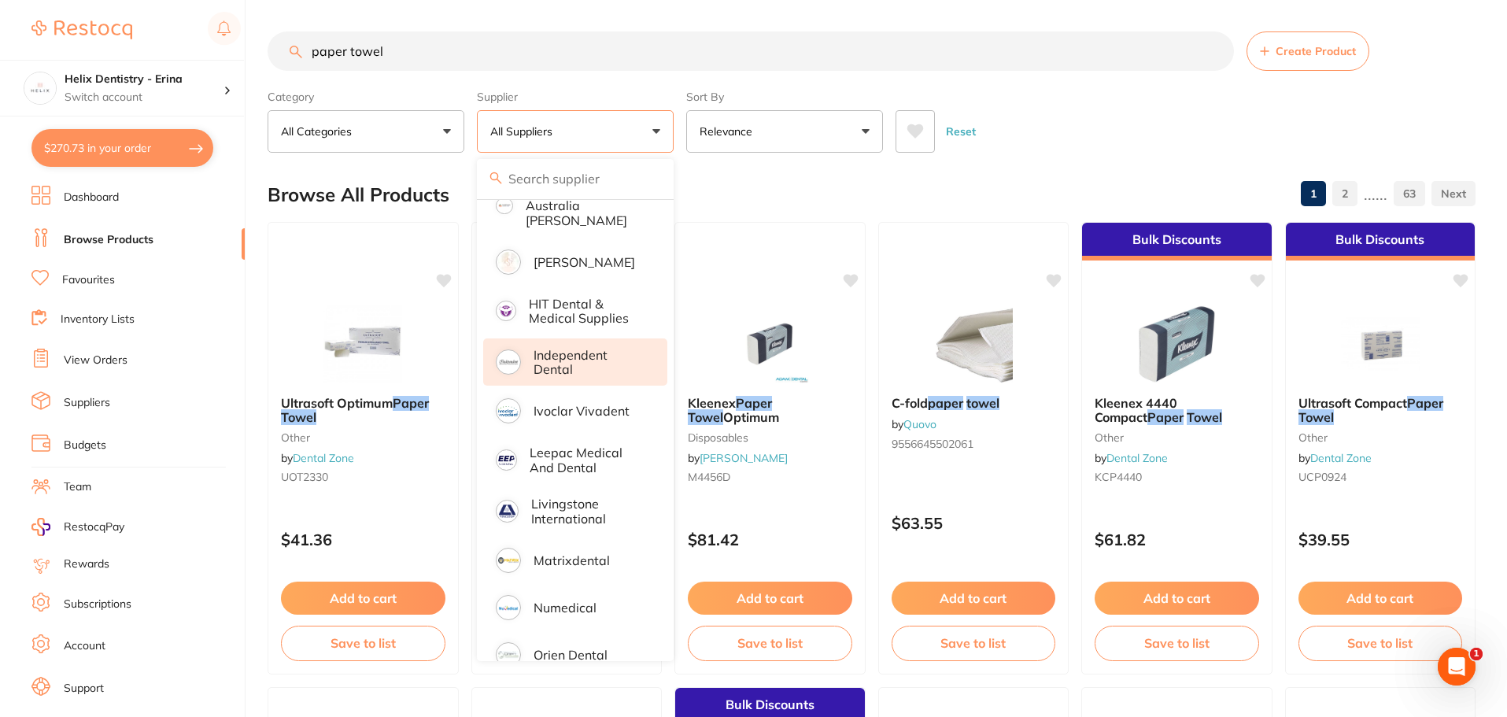
click at [591, 349] on p "Independent Dental" at bounding box center [590, 362] width 112 height 29
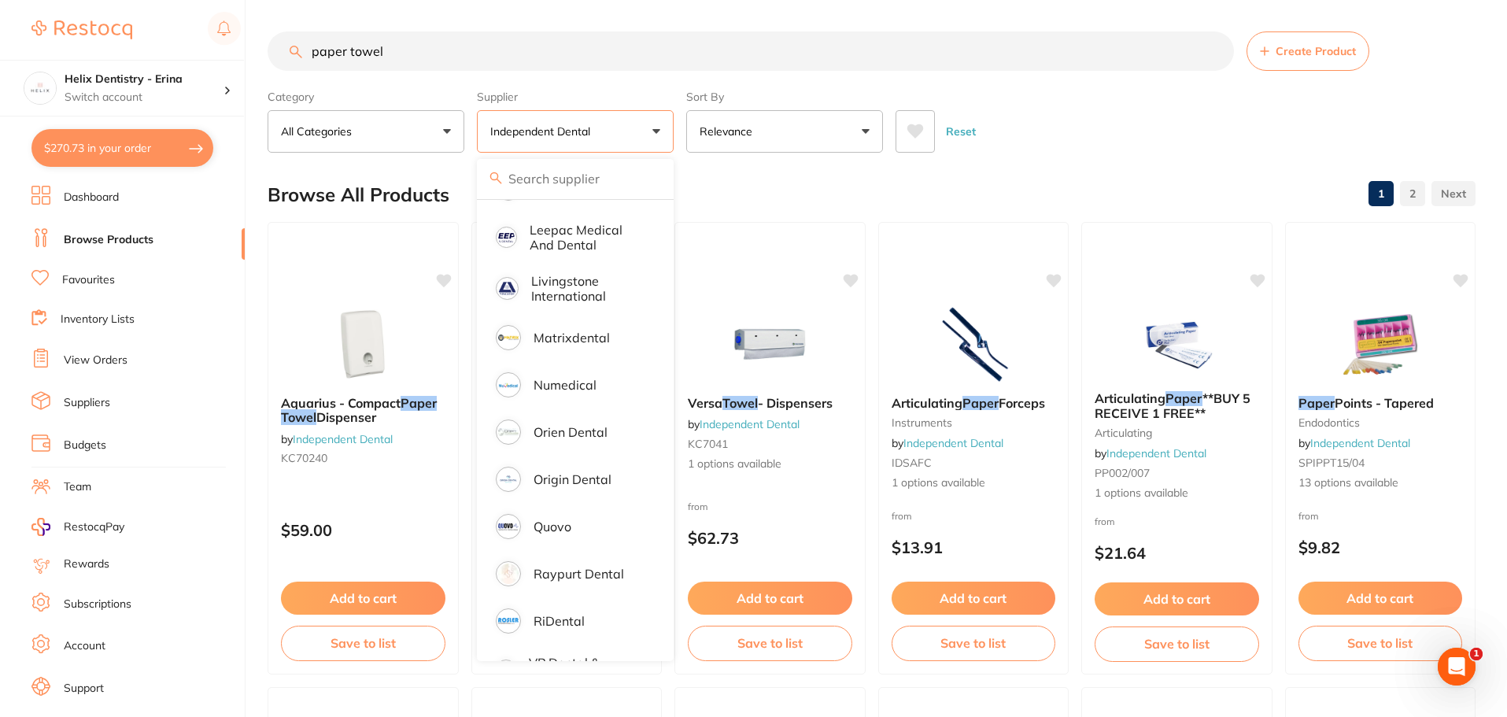
scroll to position [809, 0]
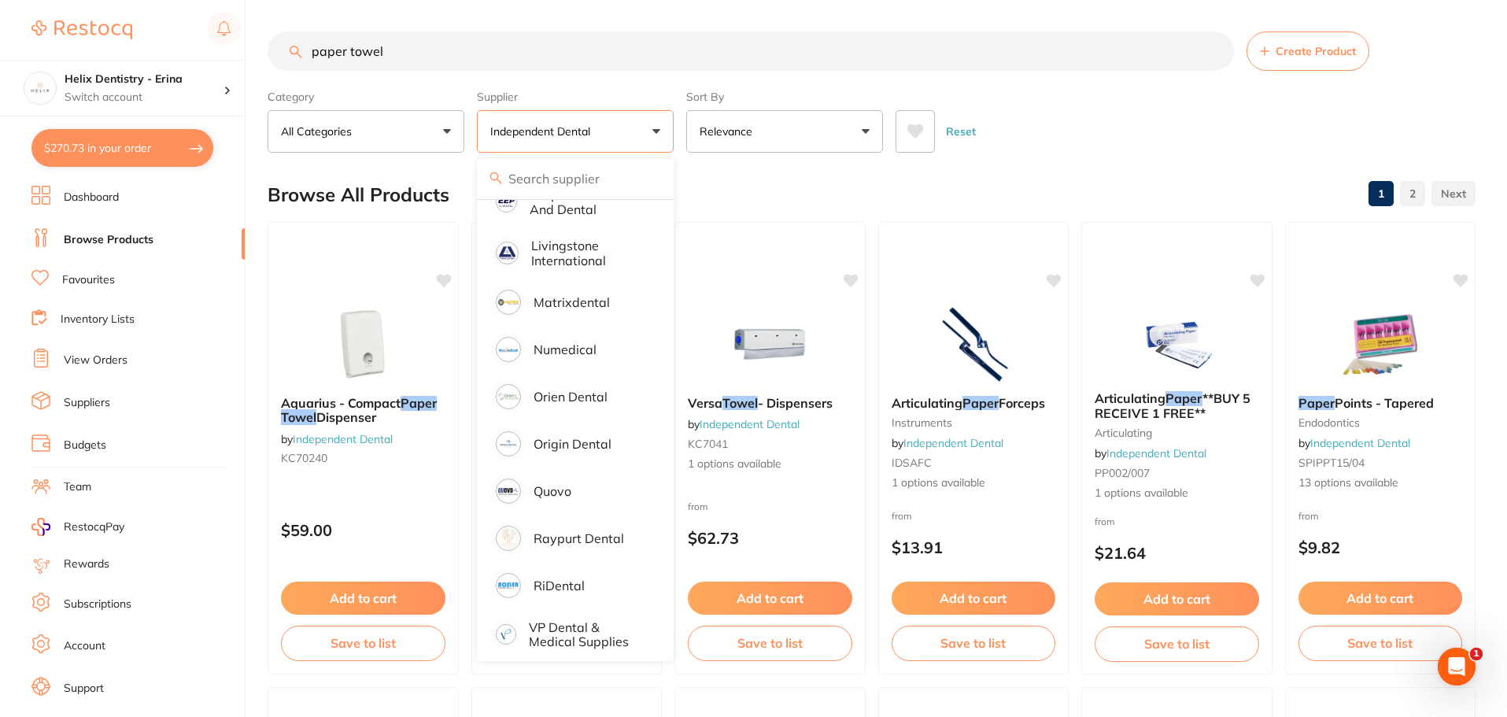
click at [691, 175] on div "Browse All Products 1 2" at bounding box center [872, 194] width 1208 height 53
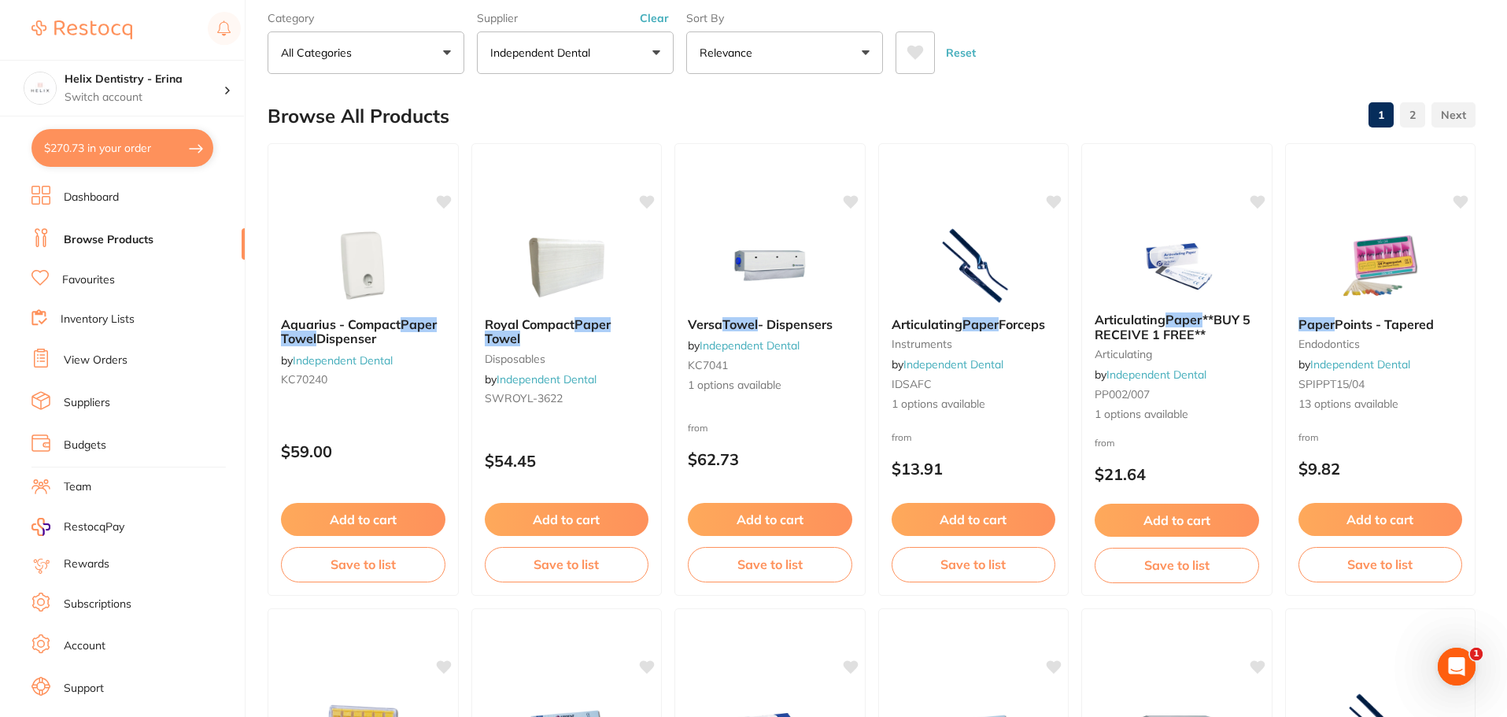
scroll to position [0, 0]
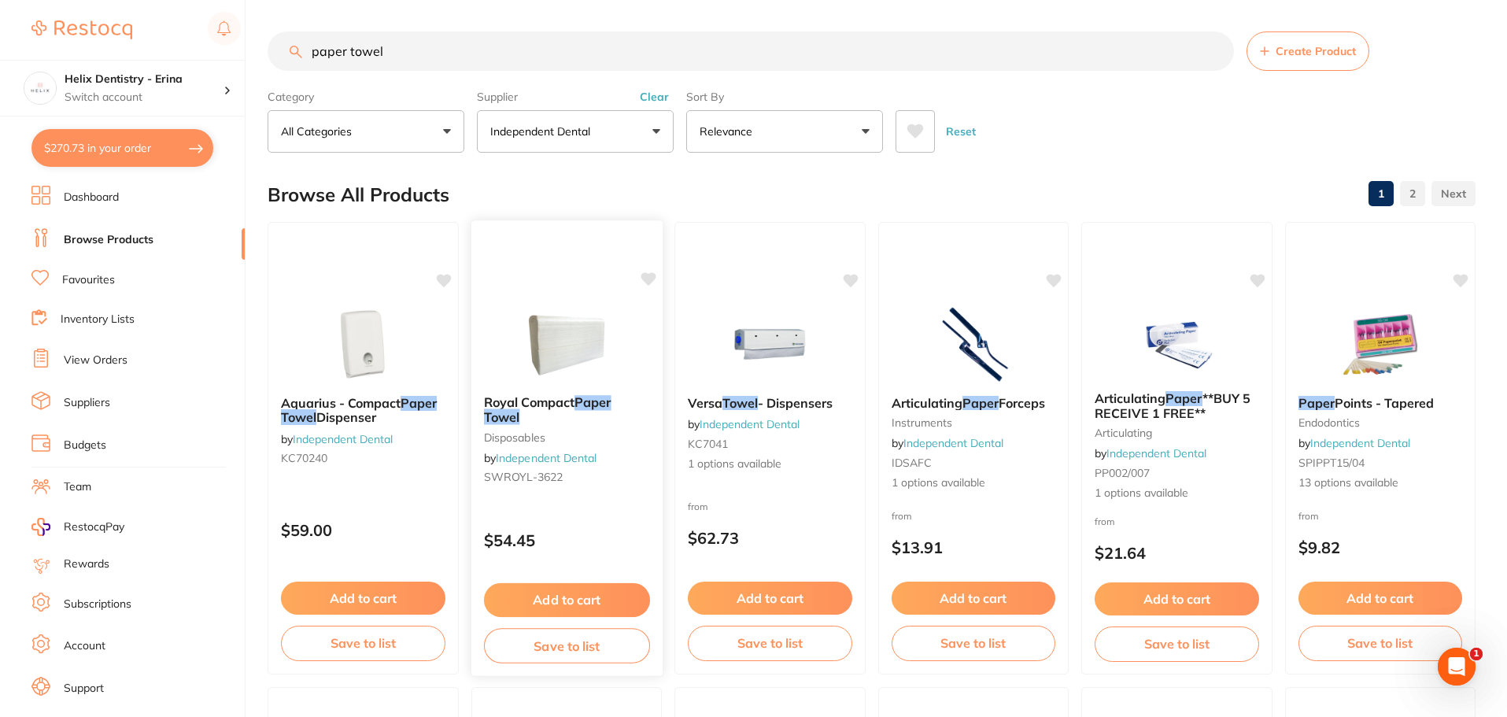
click at [553, 596] on button "Add to cart" at bounding box center [566, 600] width 166 height 34
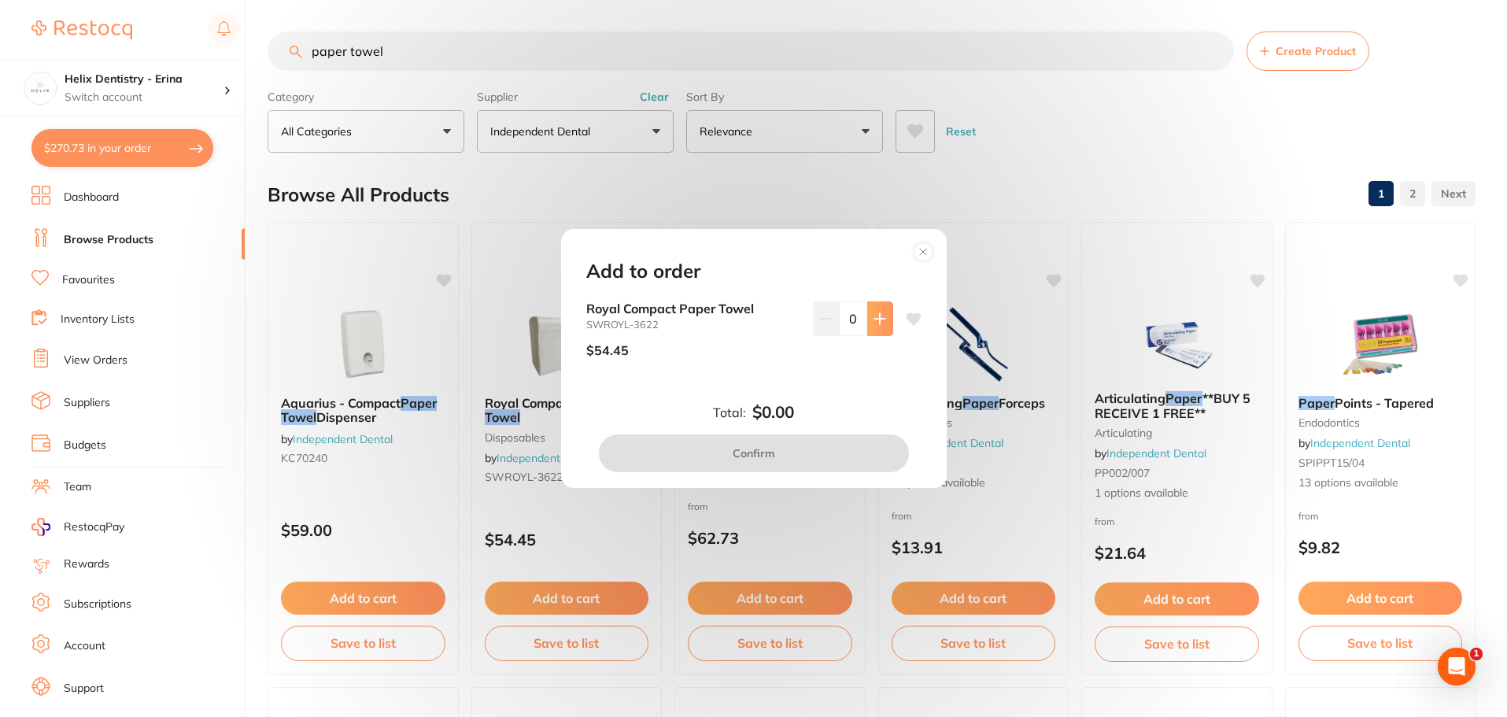
click at [878, 318] on icon at bounding box center [879, 318] width 10 height 10
type input "1"
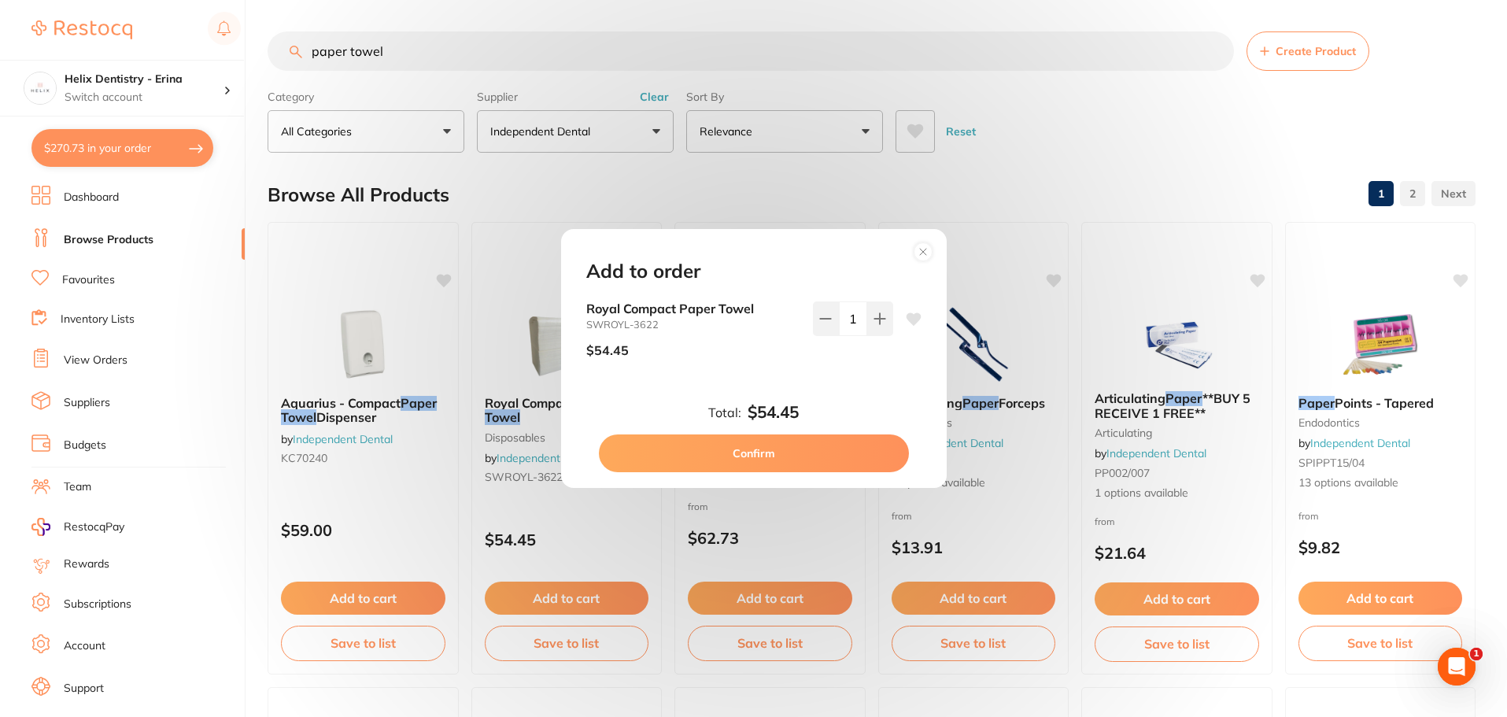
click at [763, 457] on button "Confirm" at bounding box center [754, 453] width 310 height 38
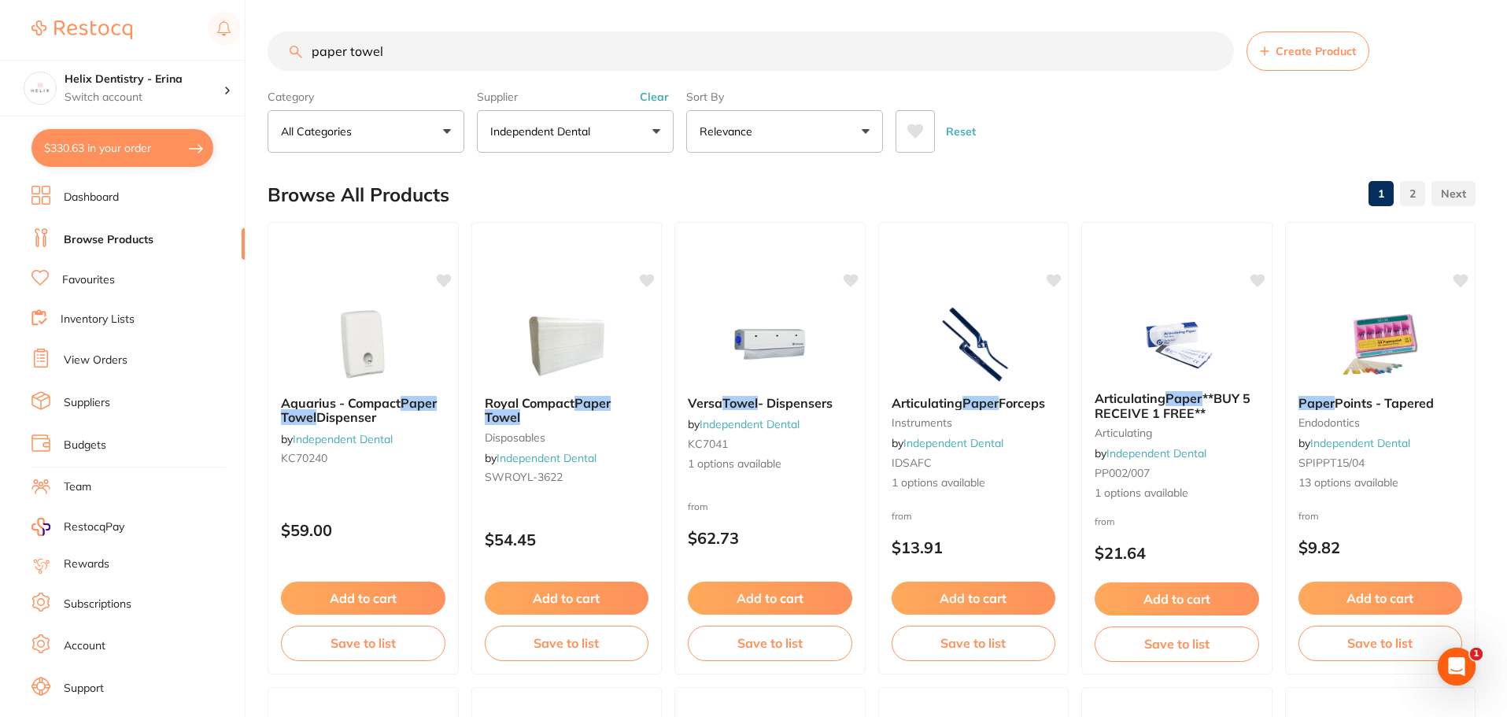
click at [421, 58] on input "paper towel" at bounding box center [751, 50] width 967 height 39
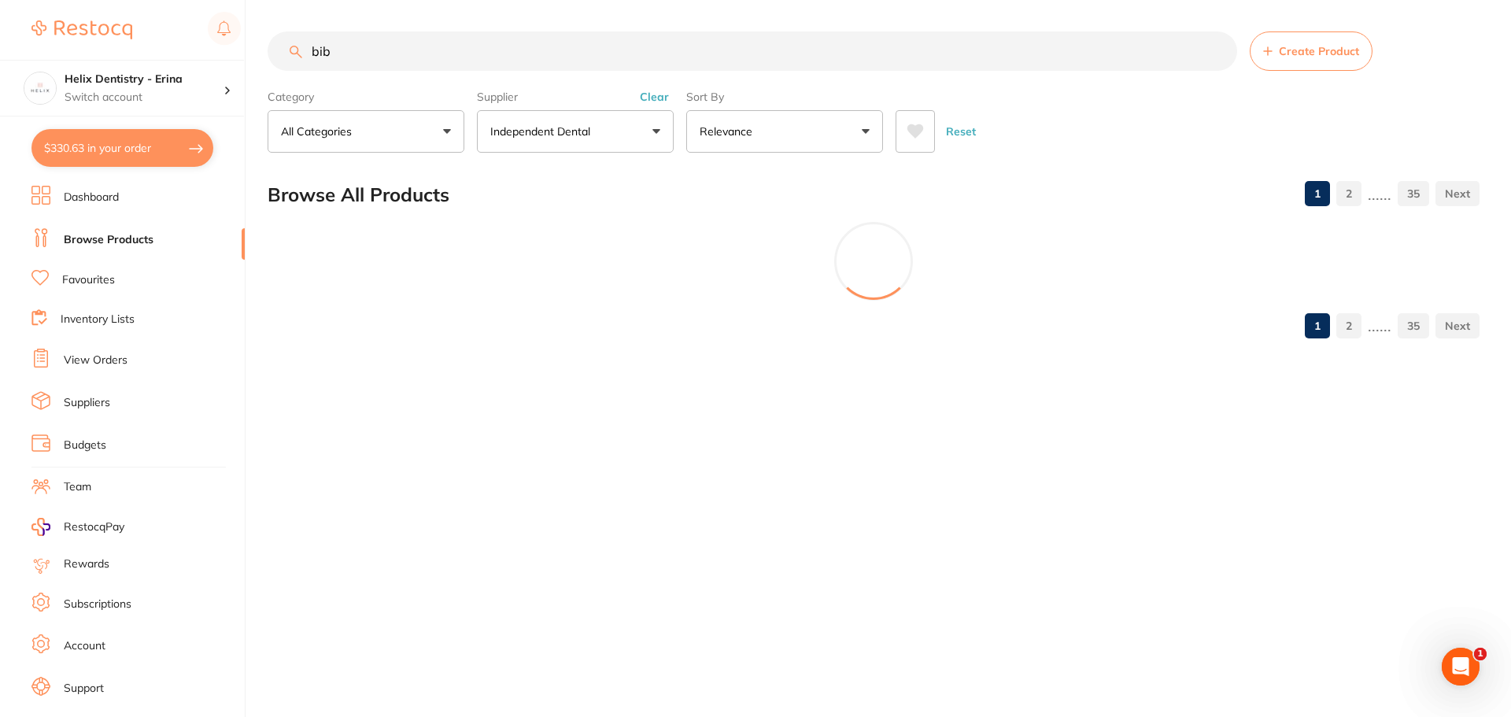
scroll to position [616, 0]
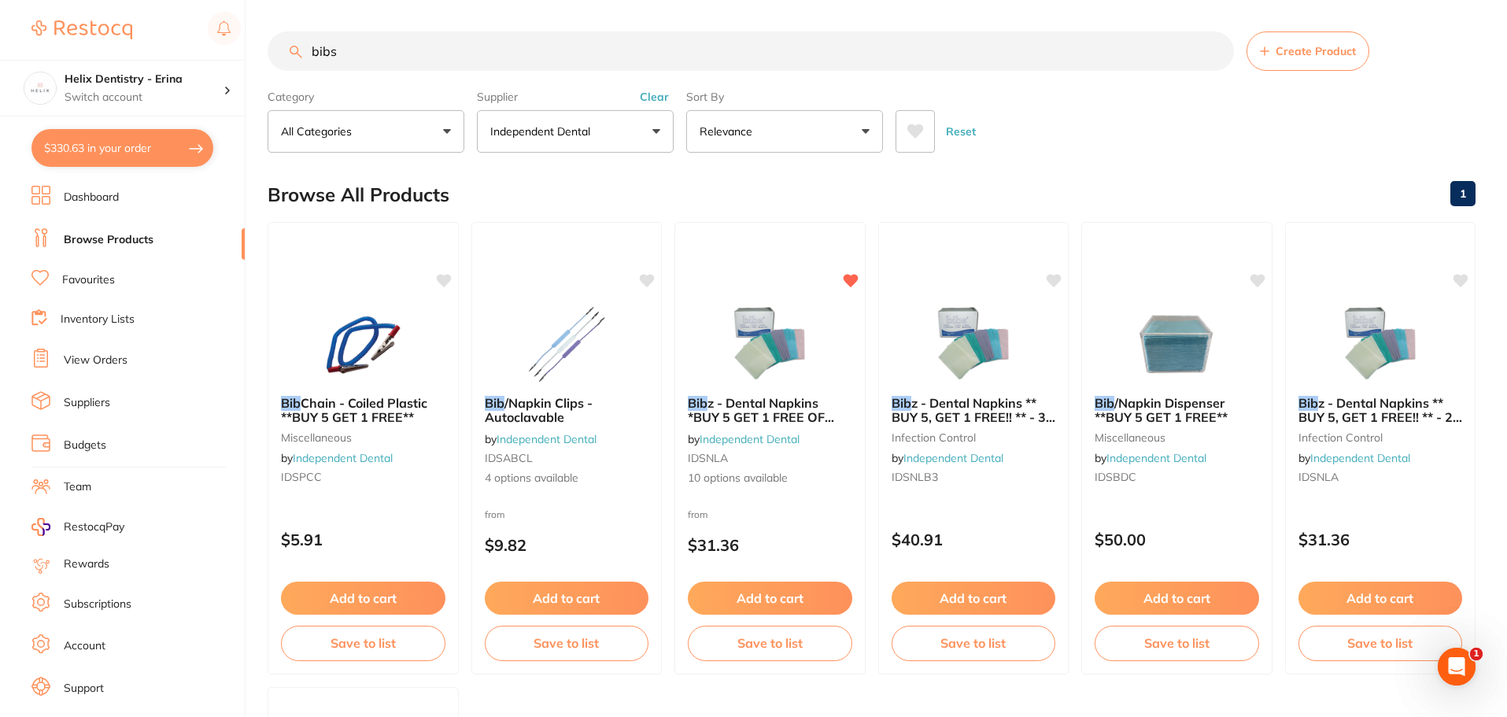
type input "bibs"
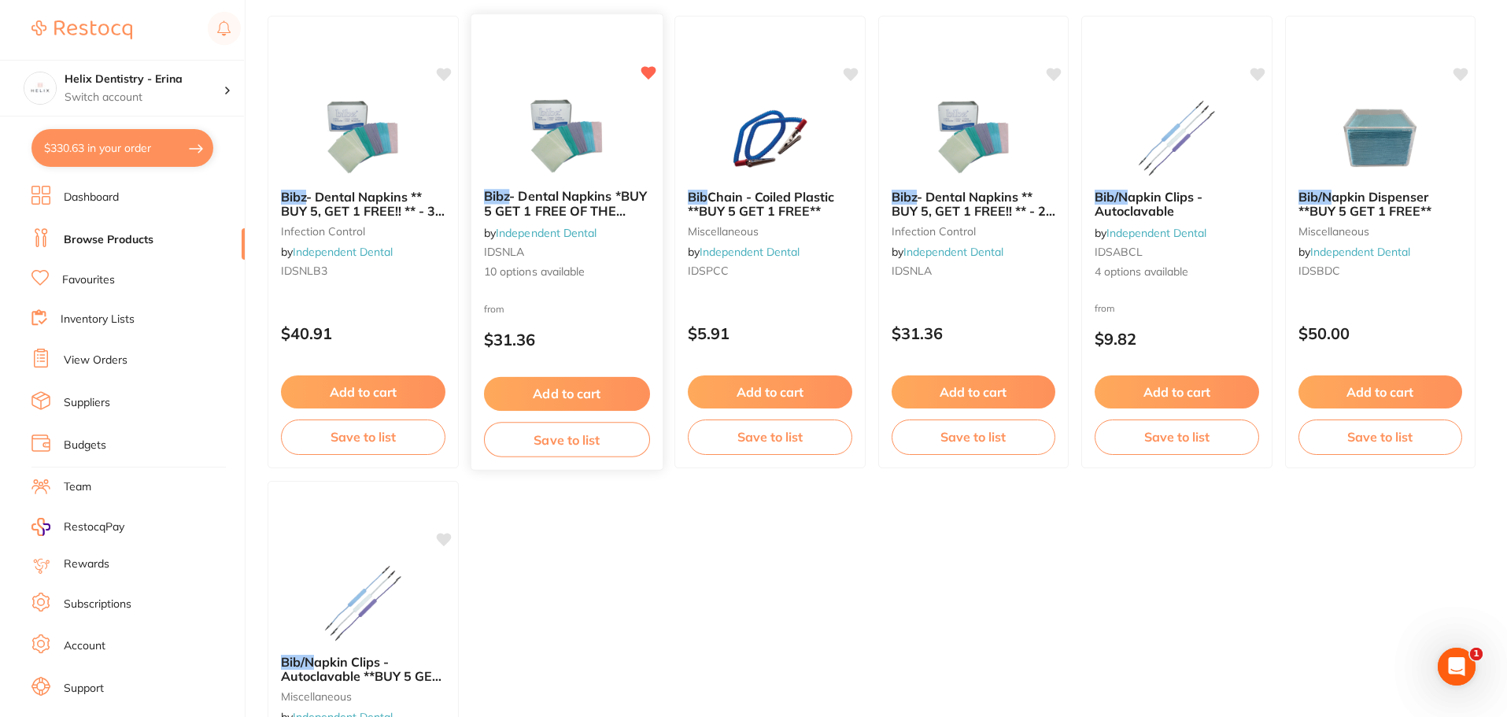
scroll to position [0, 0]
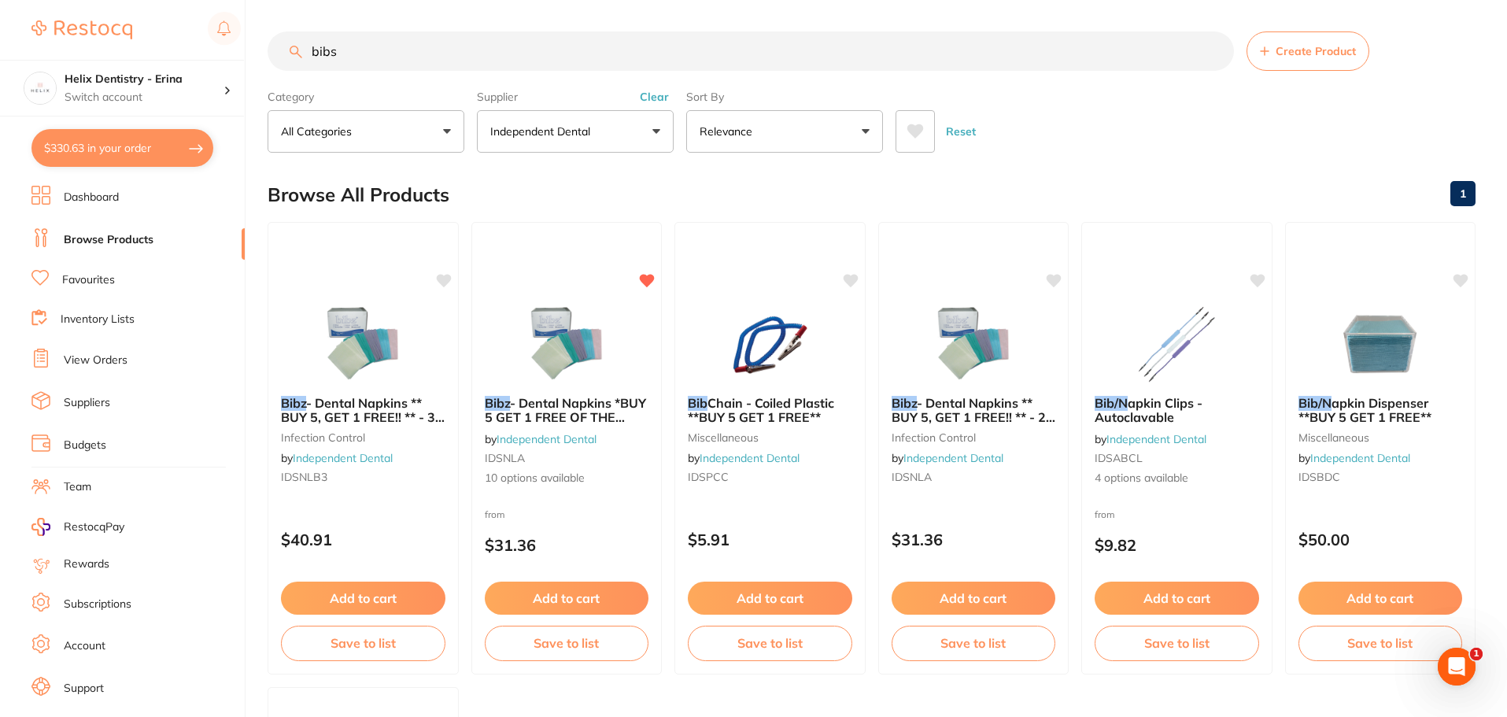
click at [653, 94] on button "Clear" at bounding box center [654, 97] width 39 height 14
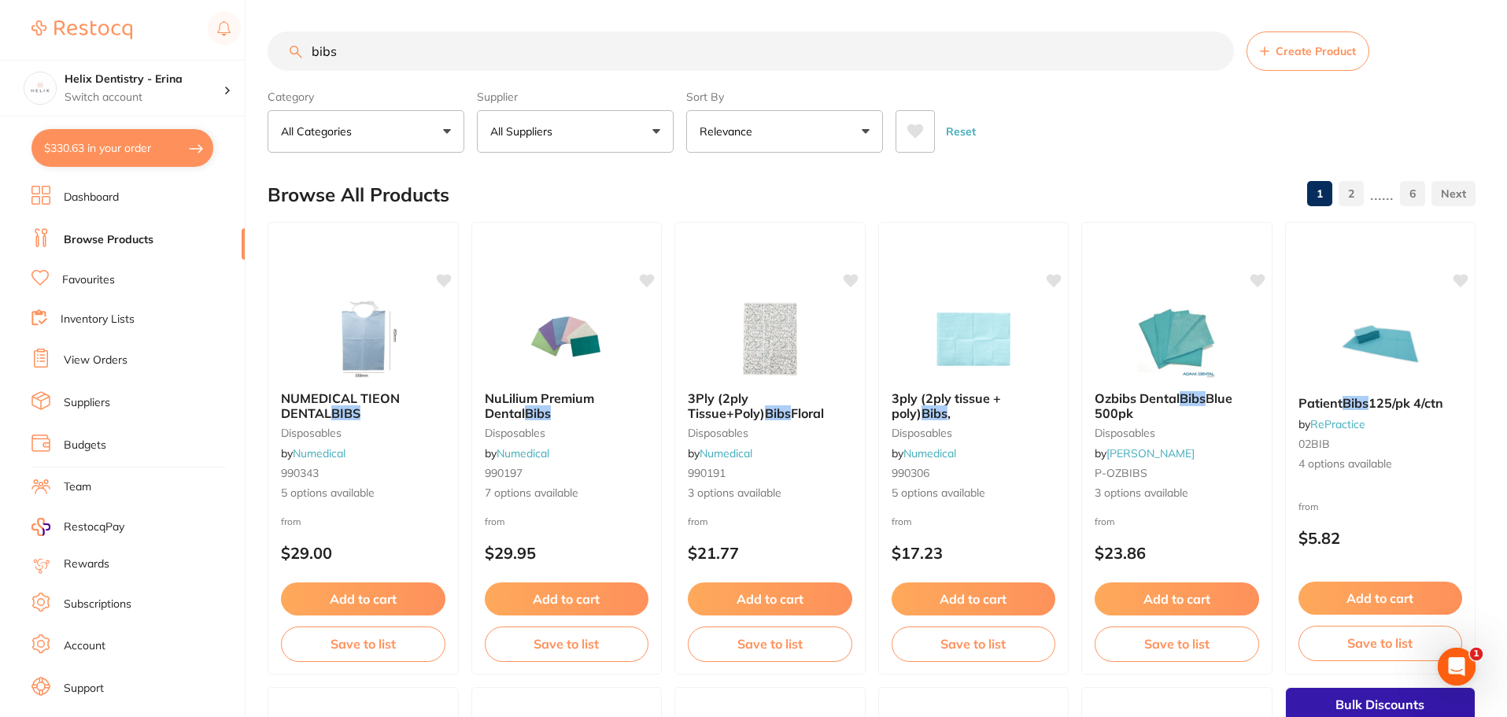
click at [650, 124] on button "All Suppliers" at bounding box center [575, 131] width 197 height 43
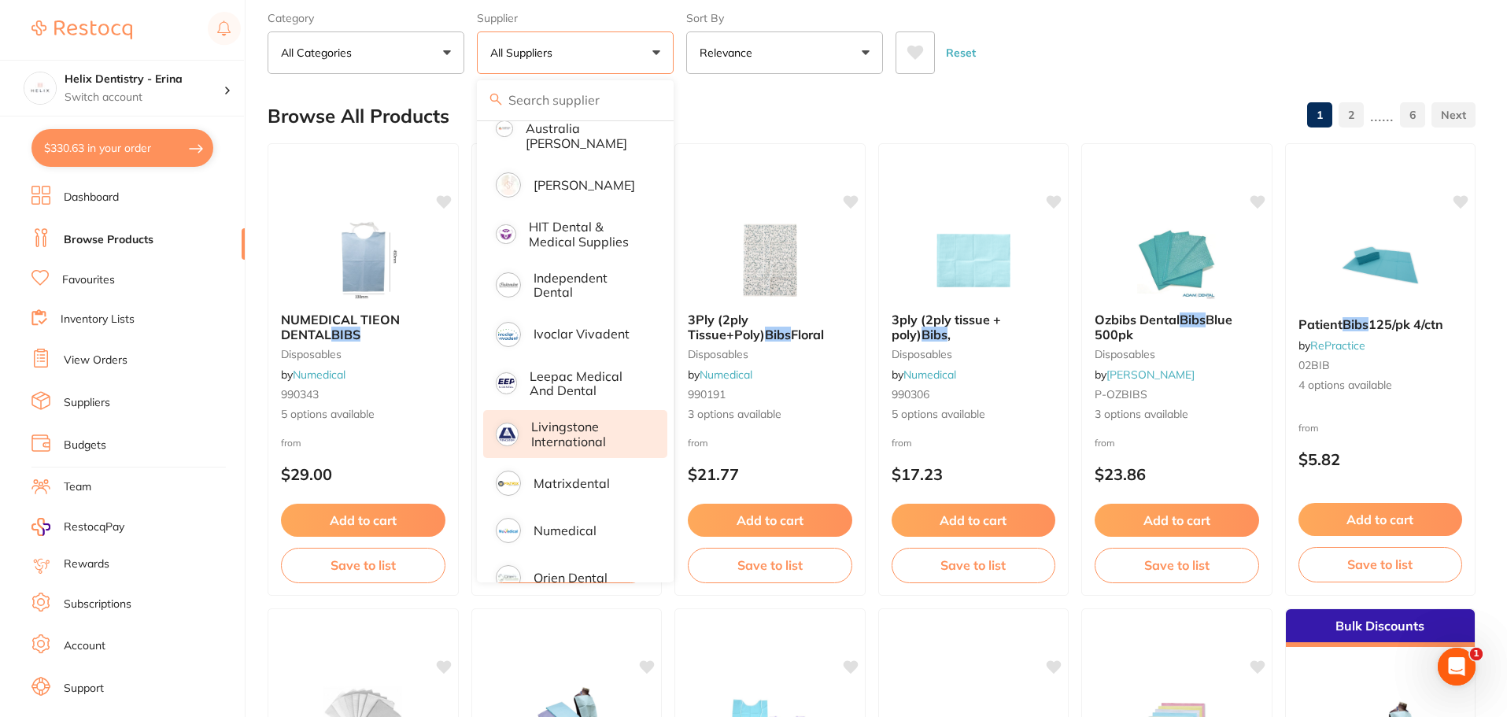
scroll to position [475, 0]
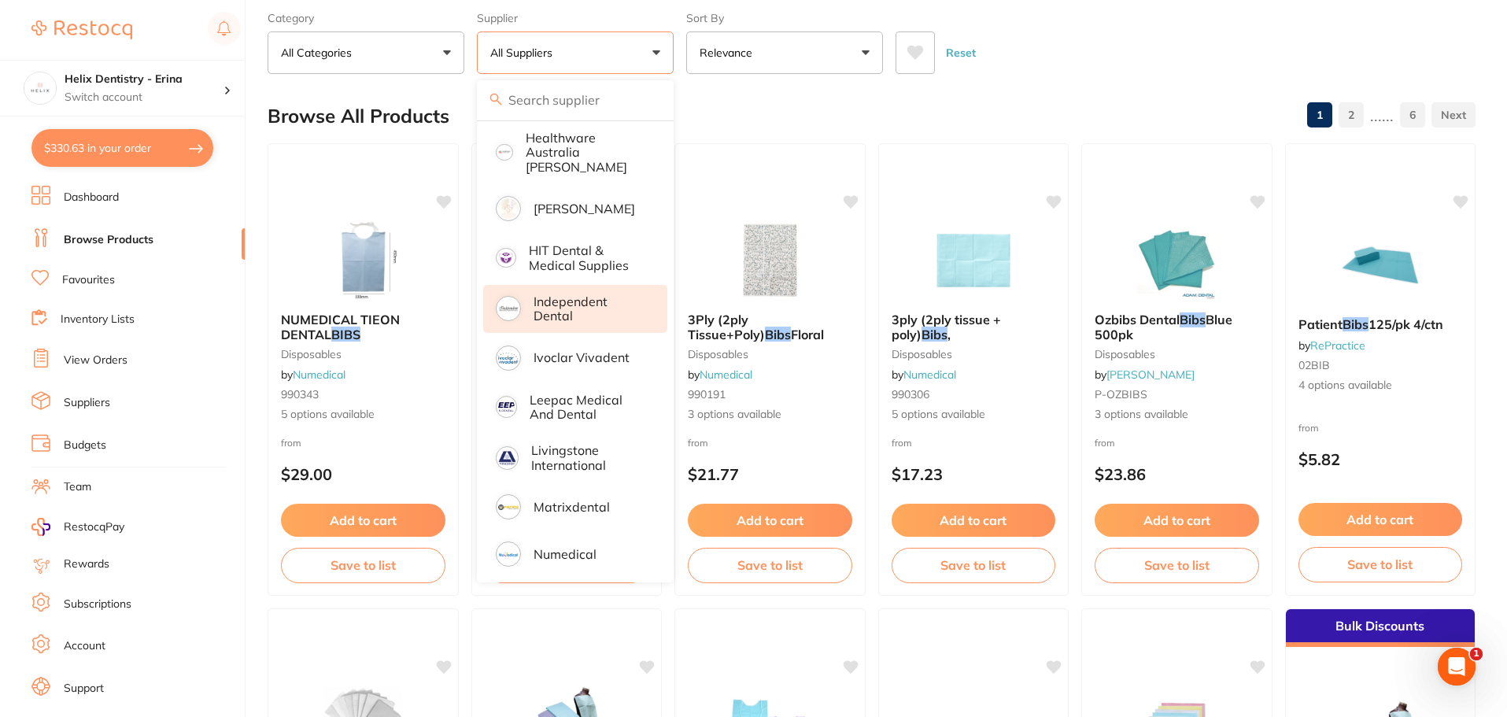
click at [553, 294] on p "Independent Dental" at bounding box center [590, 308] width 112 height 29
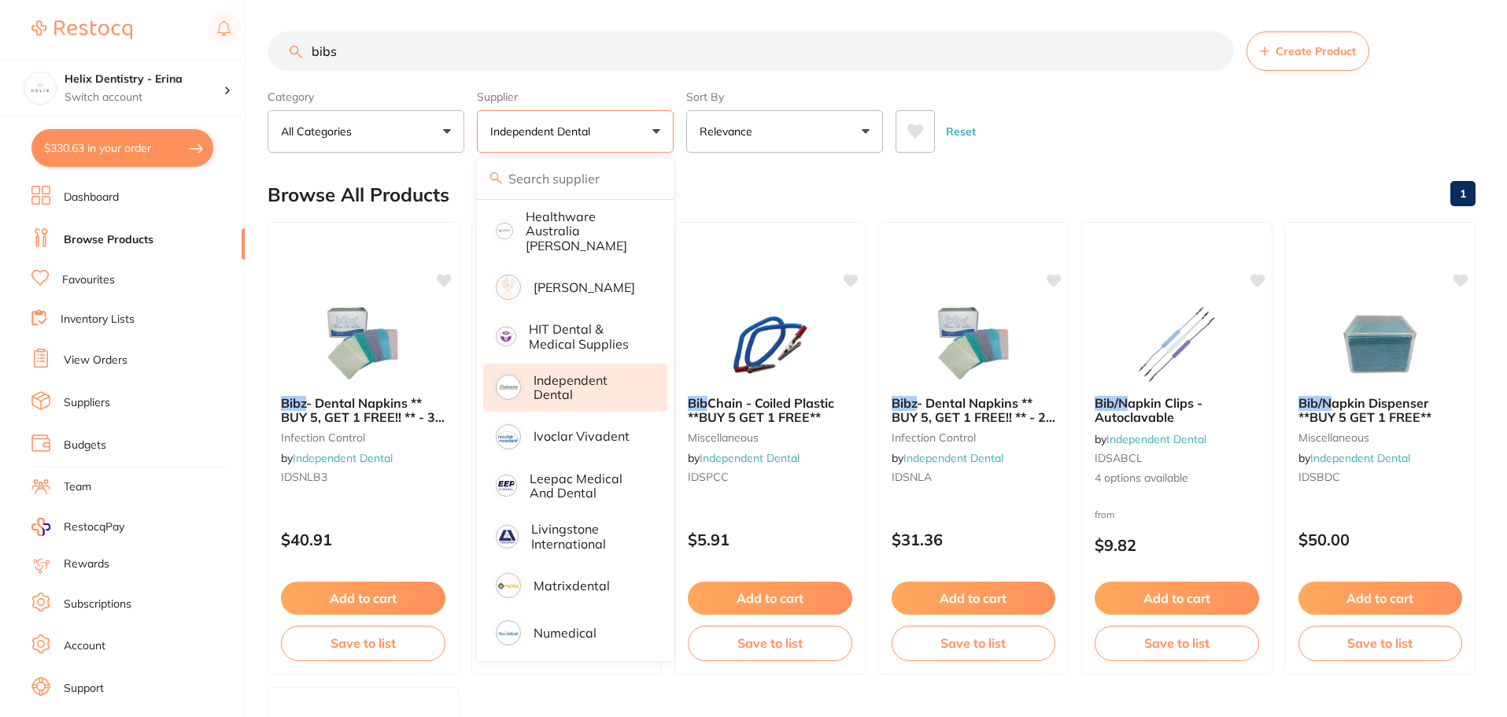
click at [772, 176] on div "Browse All Products 1" at bounding box center [872, 194] width 1208 height 53
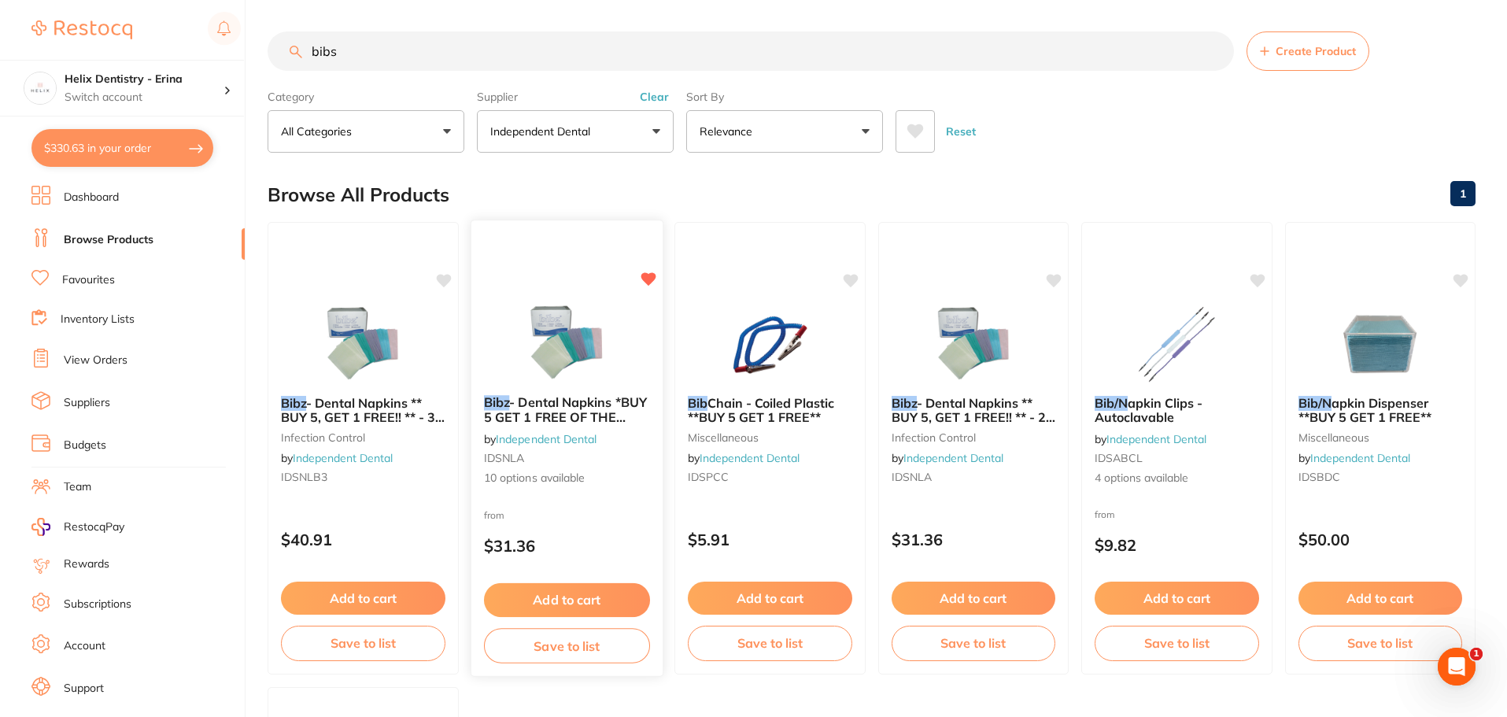
click at [593, 348] on img at bounding box center [566, 342] width 103 height 79
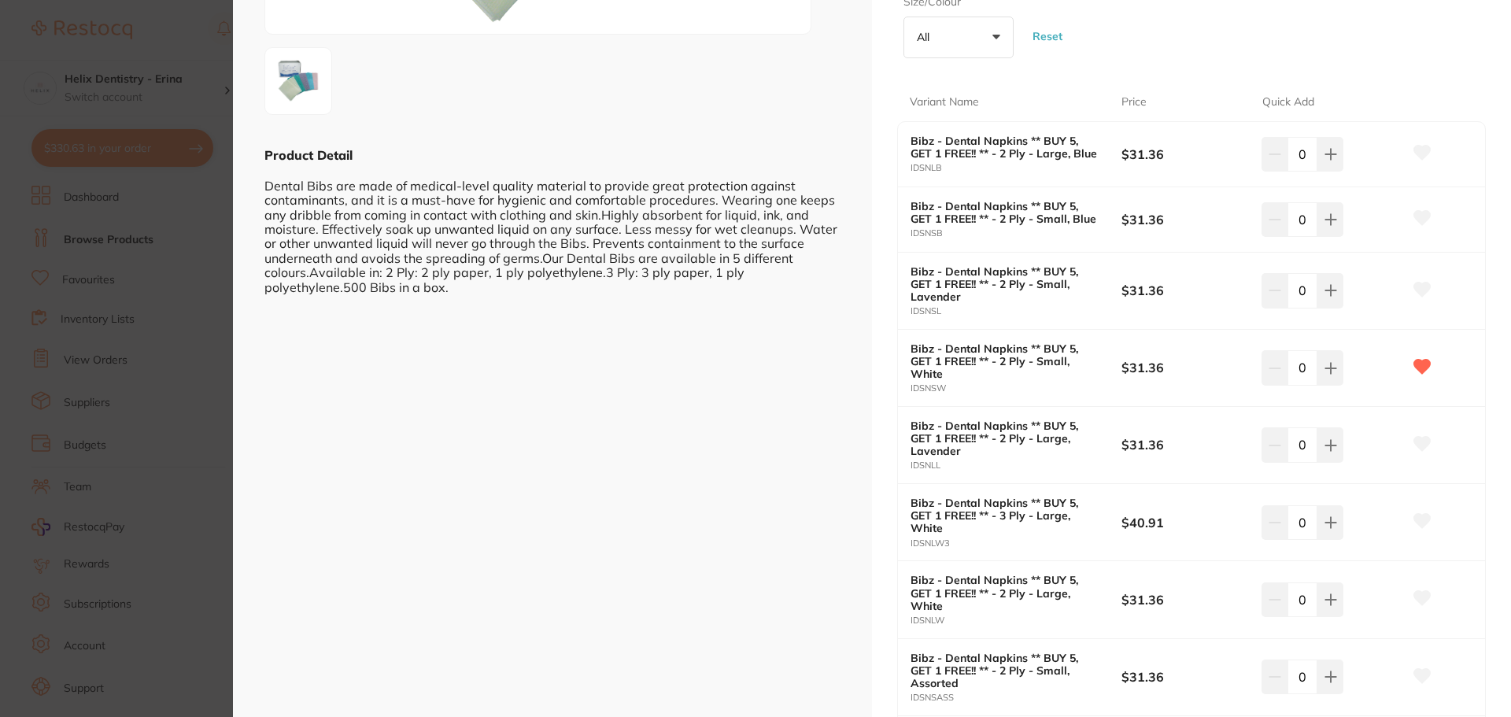
scroll to position [394, 0]
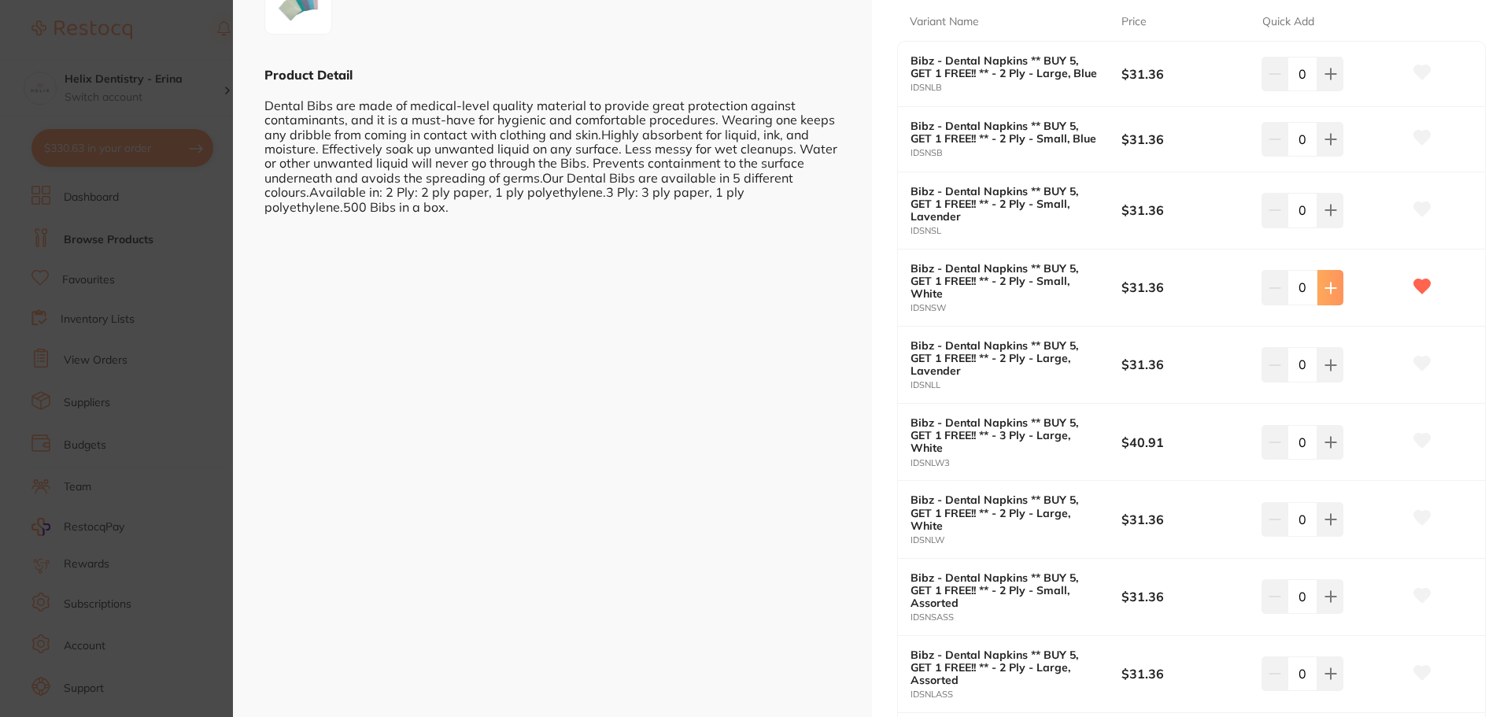
click at [1335, 284] on button at bounding box center [1331, 287] width 26 height 35
type input "1"
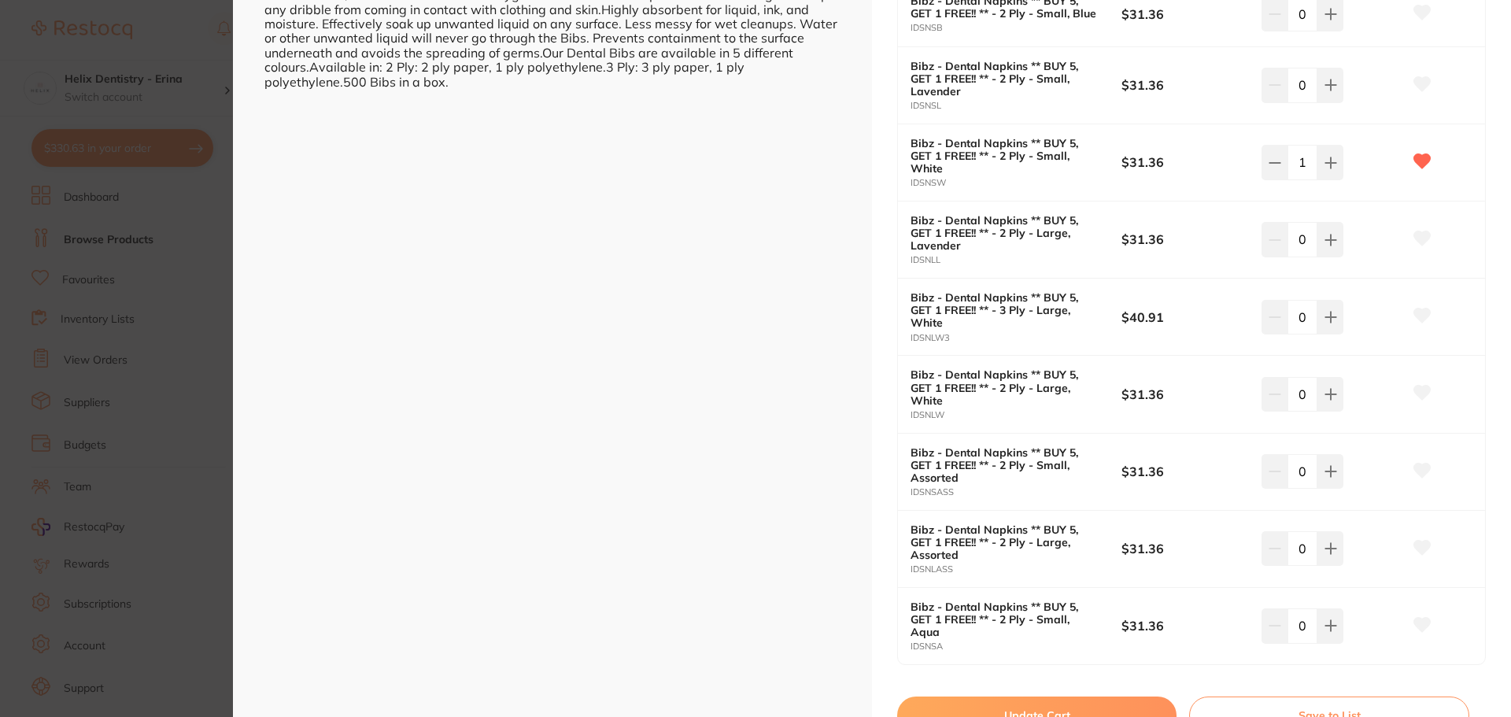
scroll to position [787, 0]
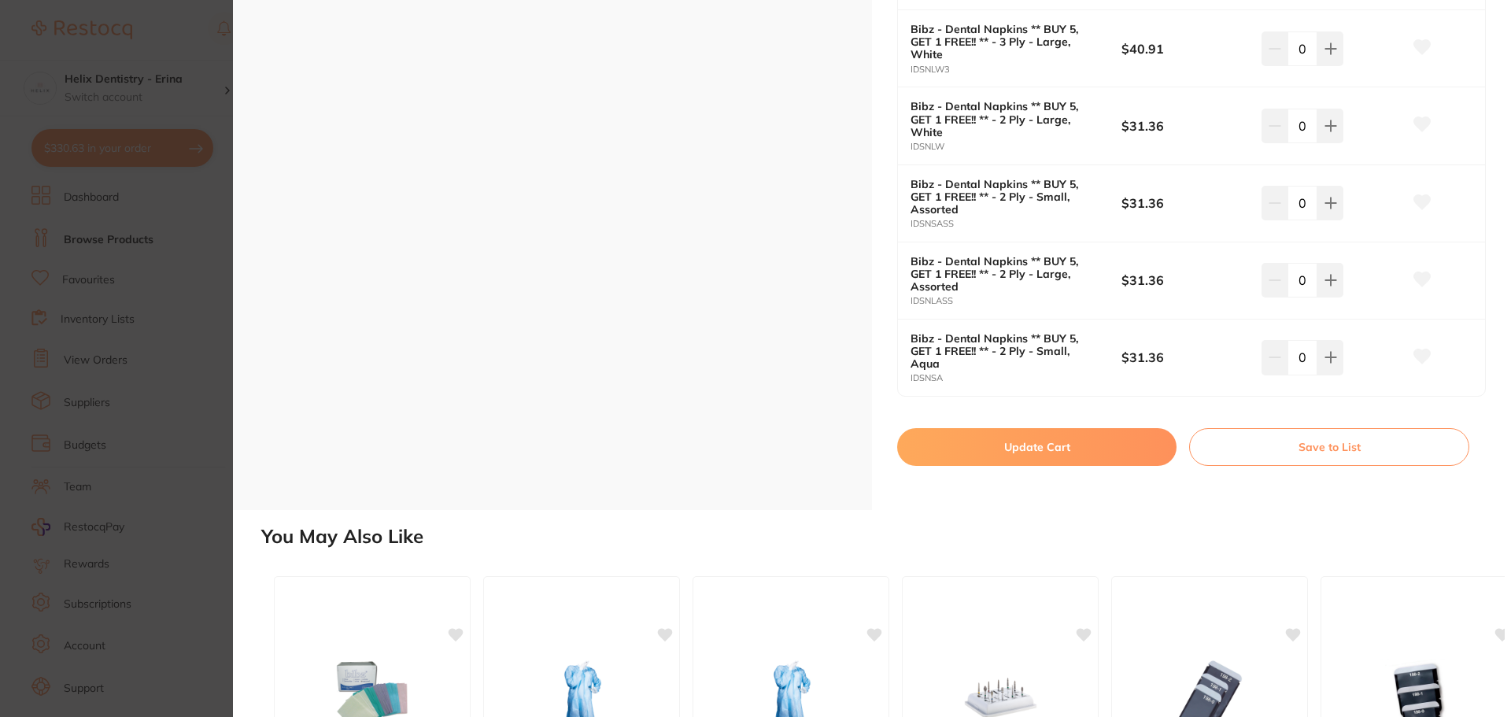
click at [1081, 437] on button "Update Cart" at bounding box center [1036, 447] width 279 height 38
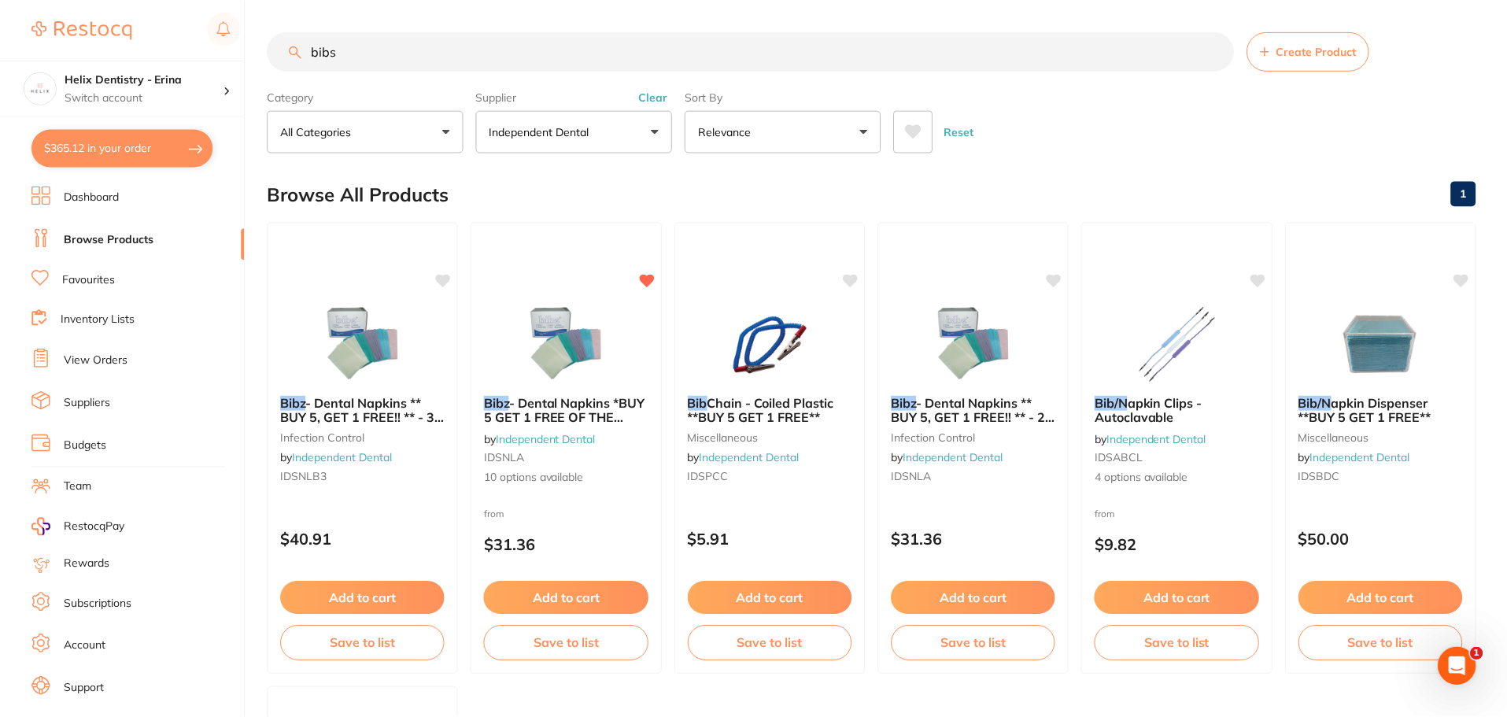
scroll to position [1492, 0]
click at [131, 85] on h4 "Helix Dentistry - Erina" at bounding box center [144, 80] width 159 height 16
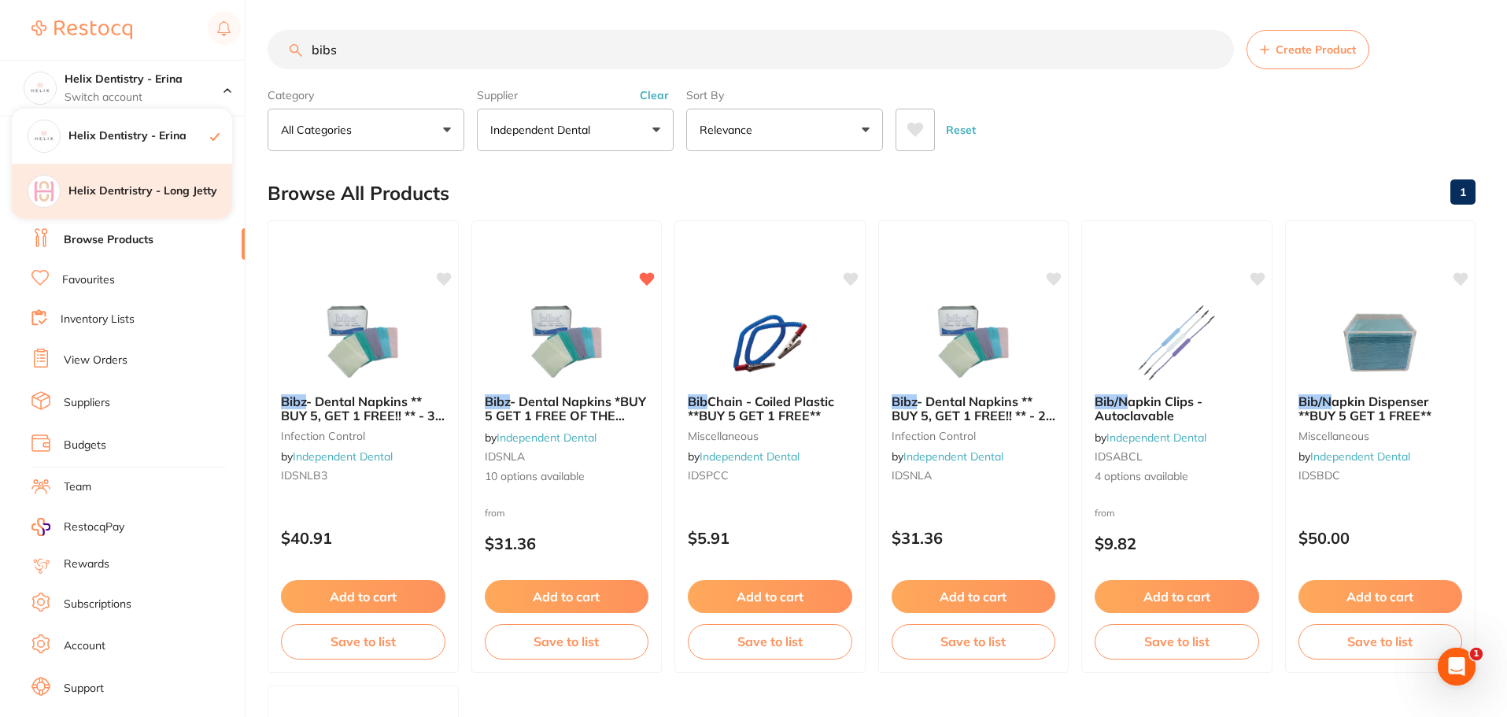
click at [133, 191] on h4 "Helix Dentristry - Long Jetty" at bounding box center [150, 191] width 164 height 16
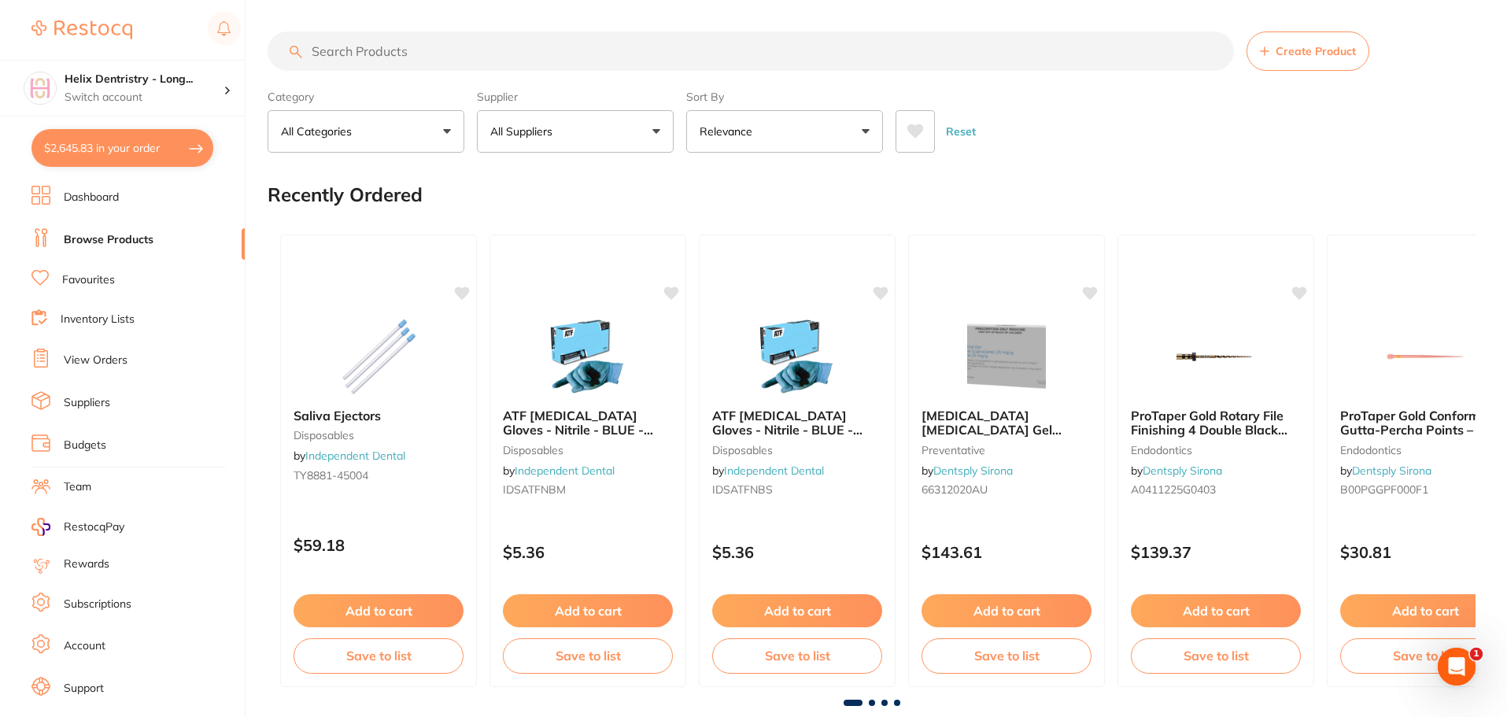
click at [404, 61] on input "search" at bounding box center [751, 50] width 967 height 39
type input "bibs"
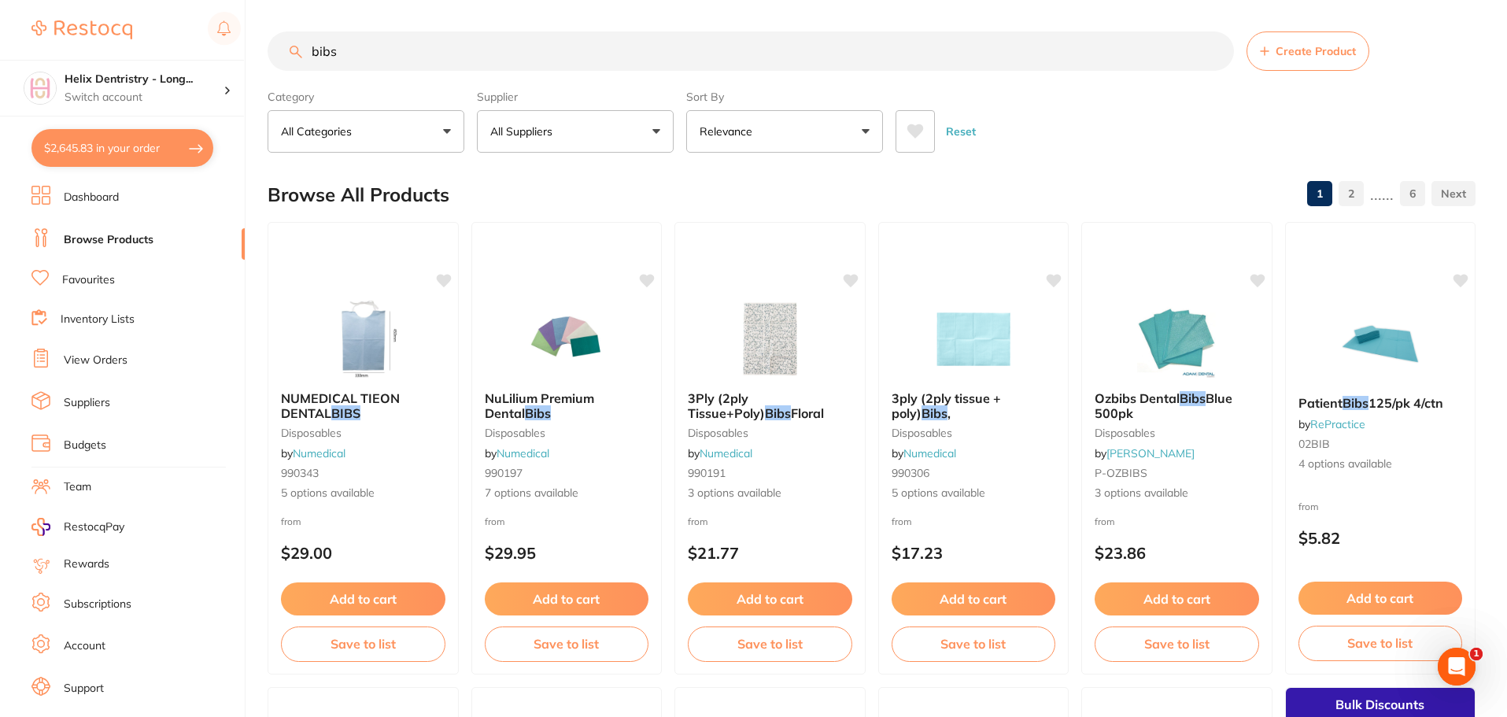
click at [641, 138] on button "All Suppliers" at bounding box center [575, 131] width 197 height 43
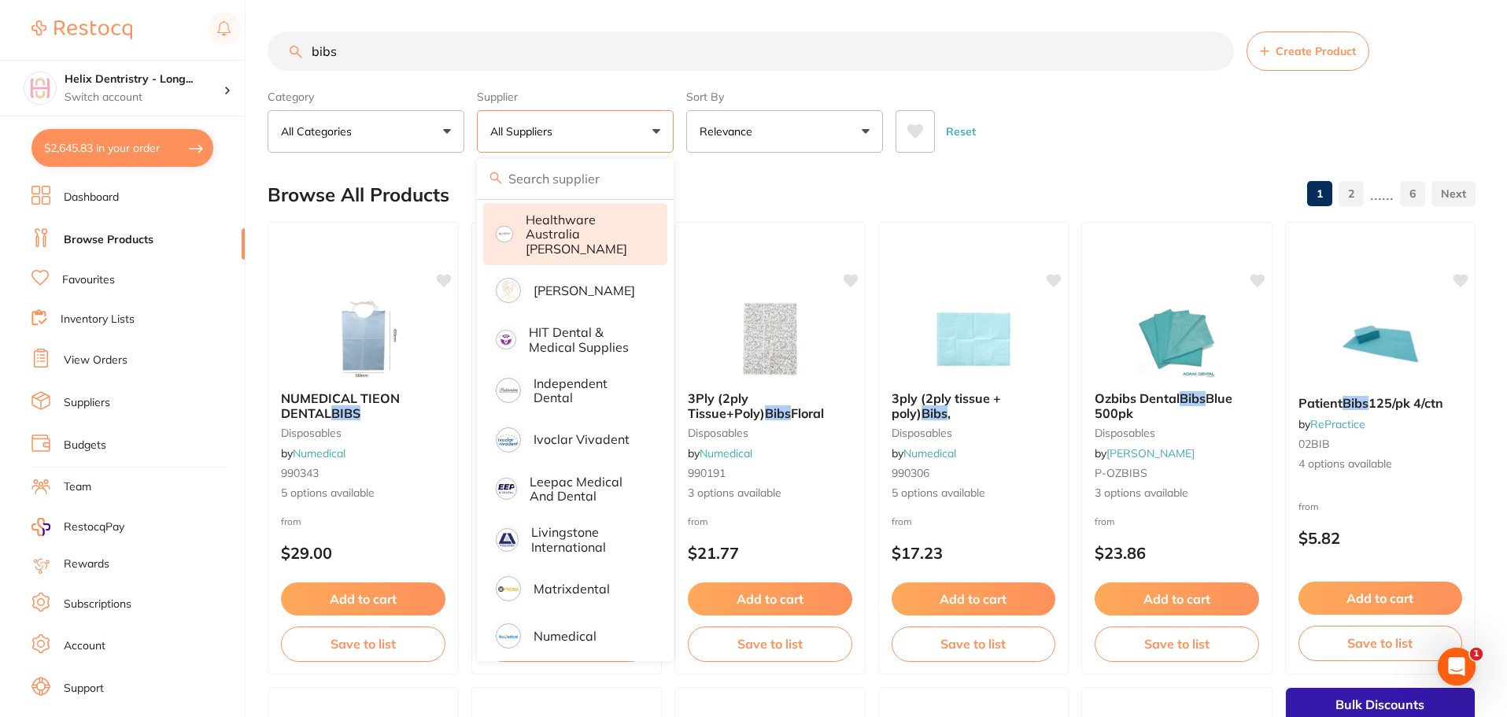
scroll to position [472, 0]
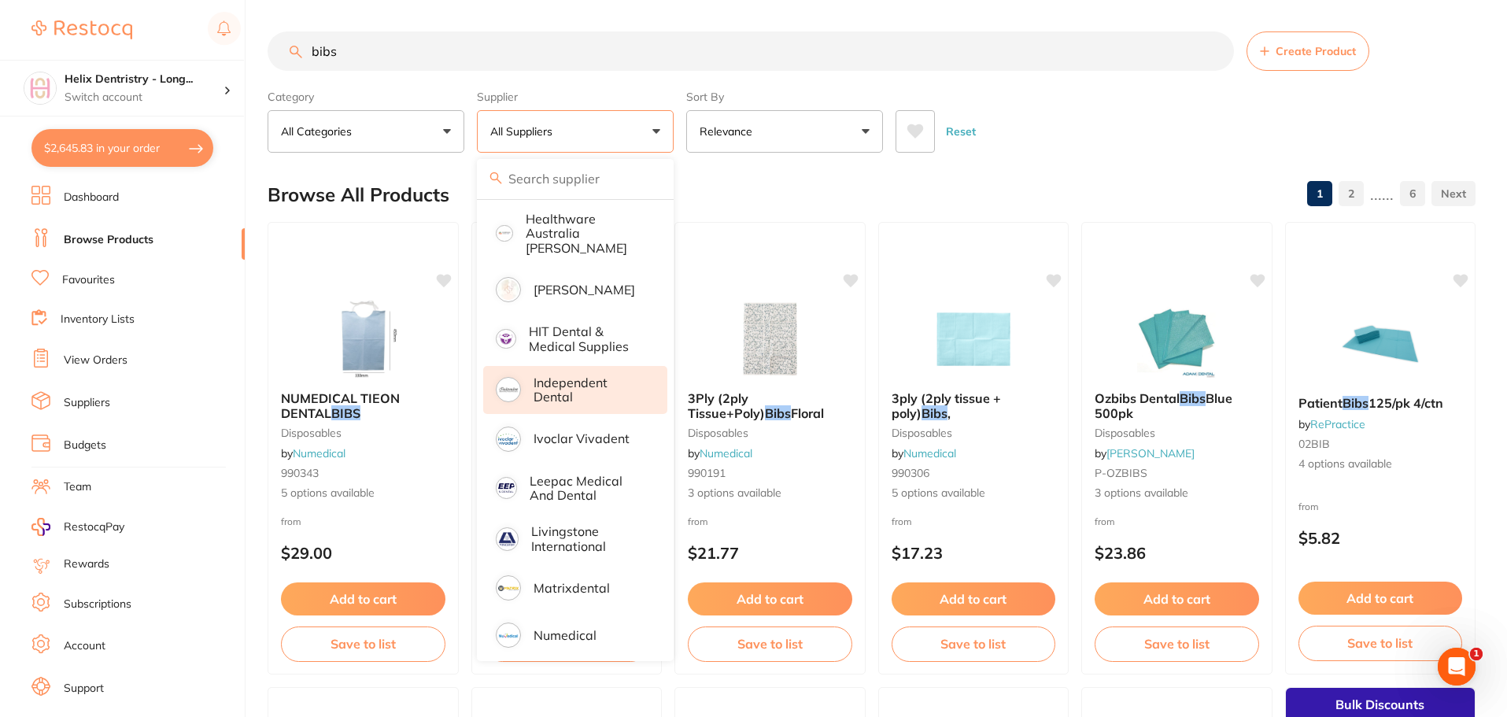
click at [587, 375] on p "Independent Dental" at bounding box center [590, 389] width 112 height 29
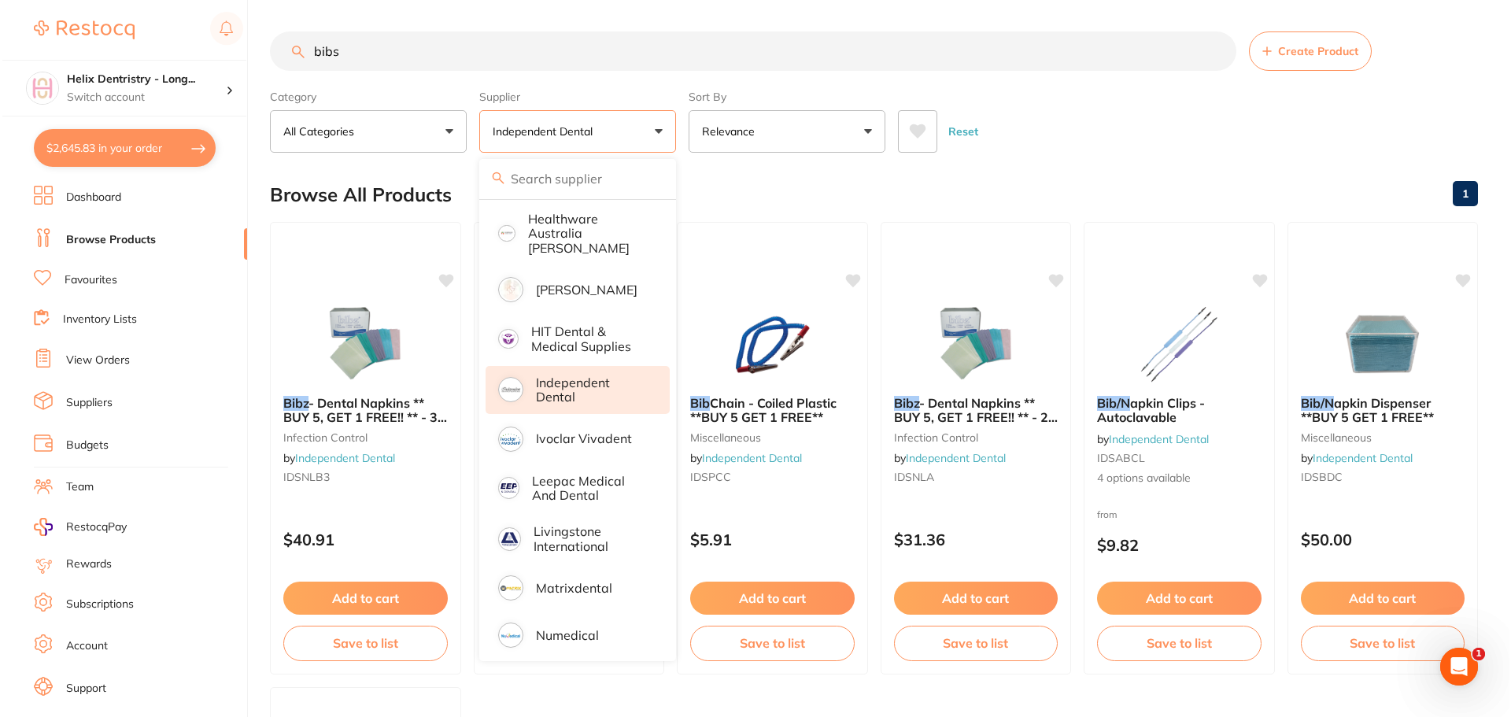
scroll to position [0, 0]
click at [391, 501] on div "Bibz - Dental Napkins ** BUY 5, GET 1 FREE!! ** - 3 Ply - Large, Blue *OUT OF S…" at bounding box center [363, 443] width 191 height 120
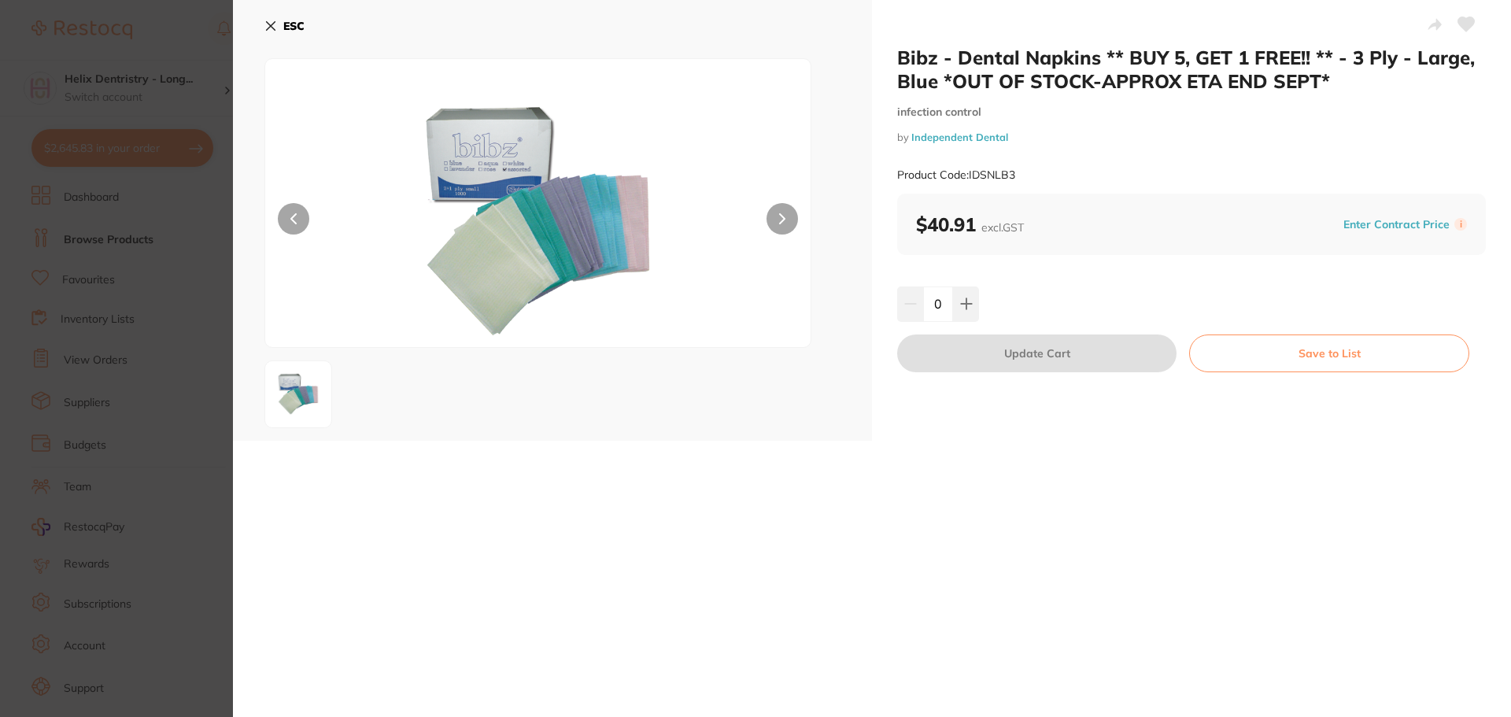
click at [131, 238] on section "Bibz - Dental Napkins ** BUY 5, GET 1 FREE!! ** - 3 Ply - Large, Blue *OUT OF S…" at bounding box center [755, 358] width 1511 height 717
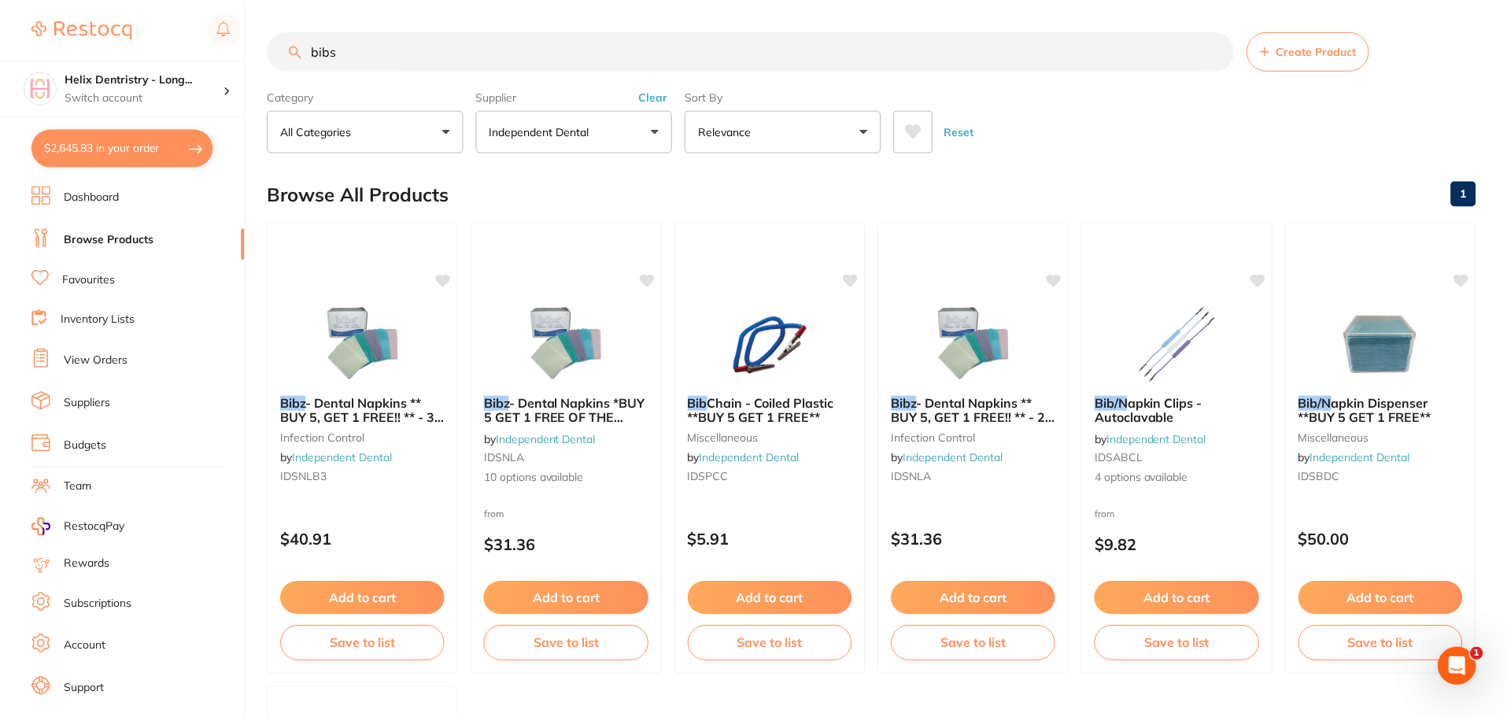
scroll to position [1, 0]
click at [575, 470] on span "10 options available" at bounding box center [566, 478] width 166 height 16
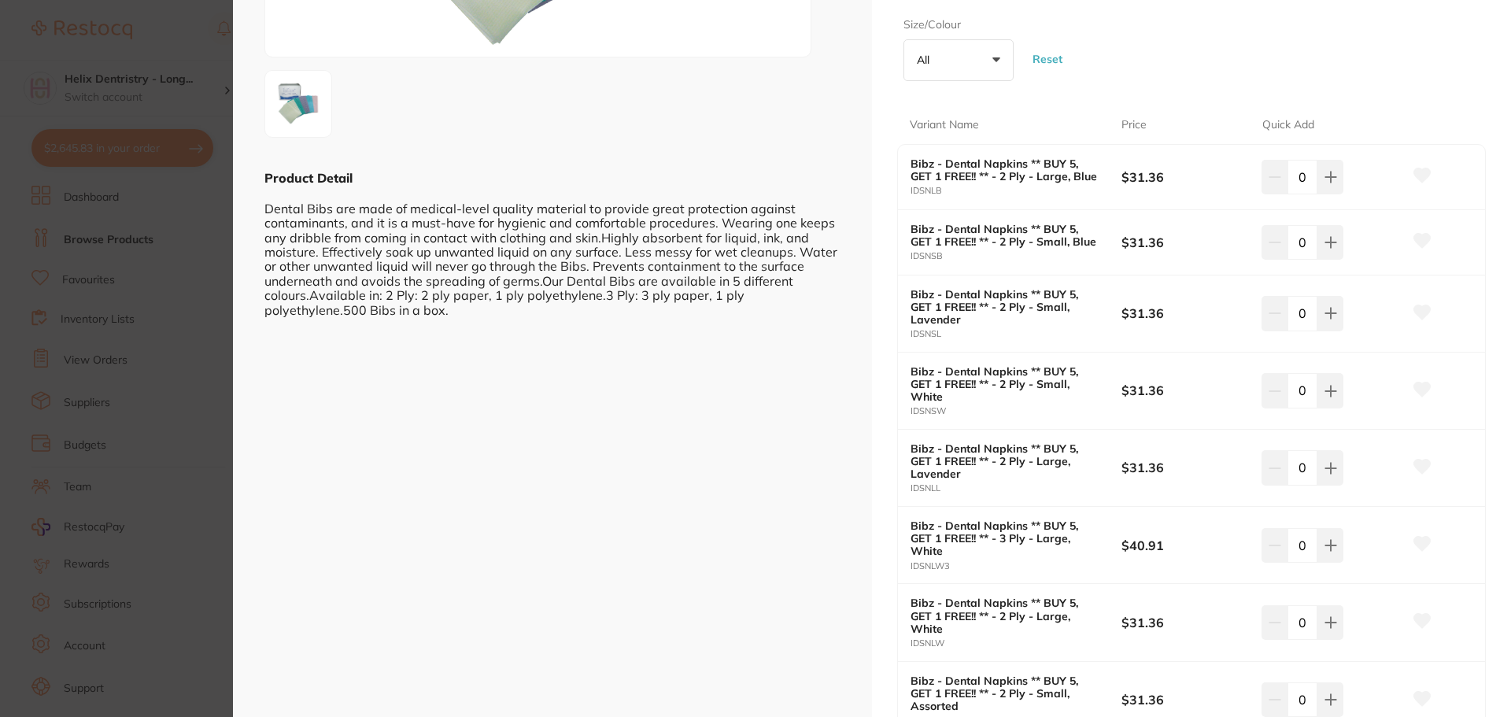
scroll to position [315, 0]
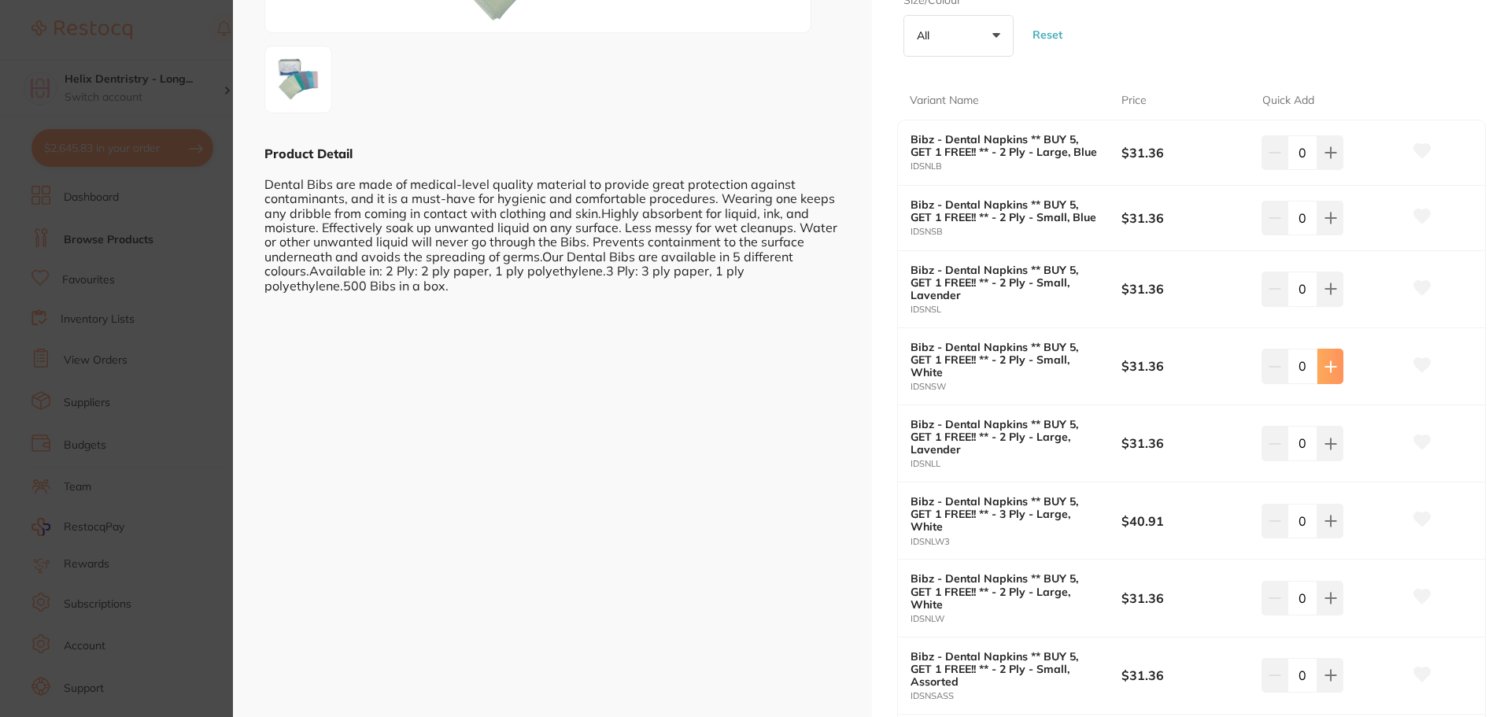
click at [1335, 367] on button at bounding box center [1331, 366] width 26 height 35
type input "1"
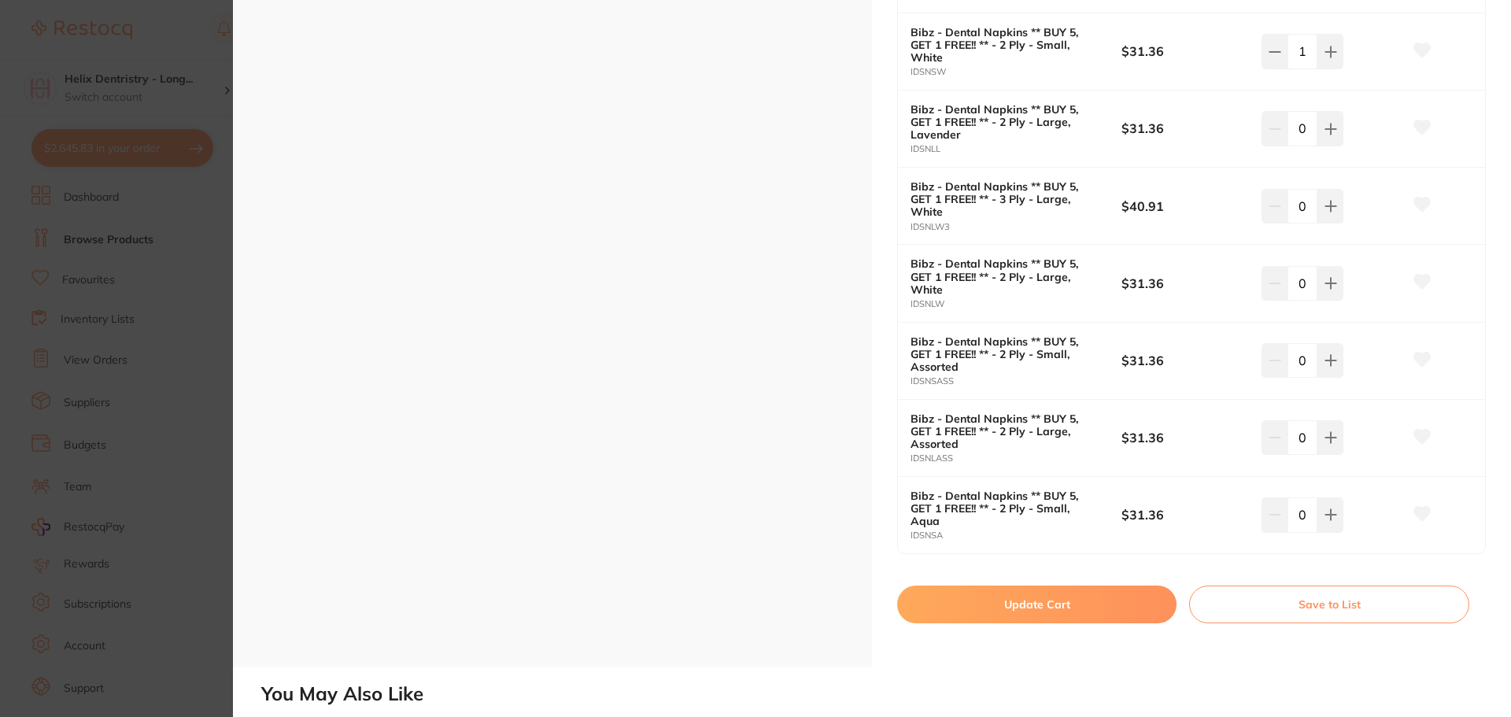
scroll to position [944, 0]
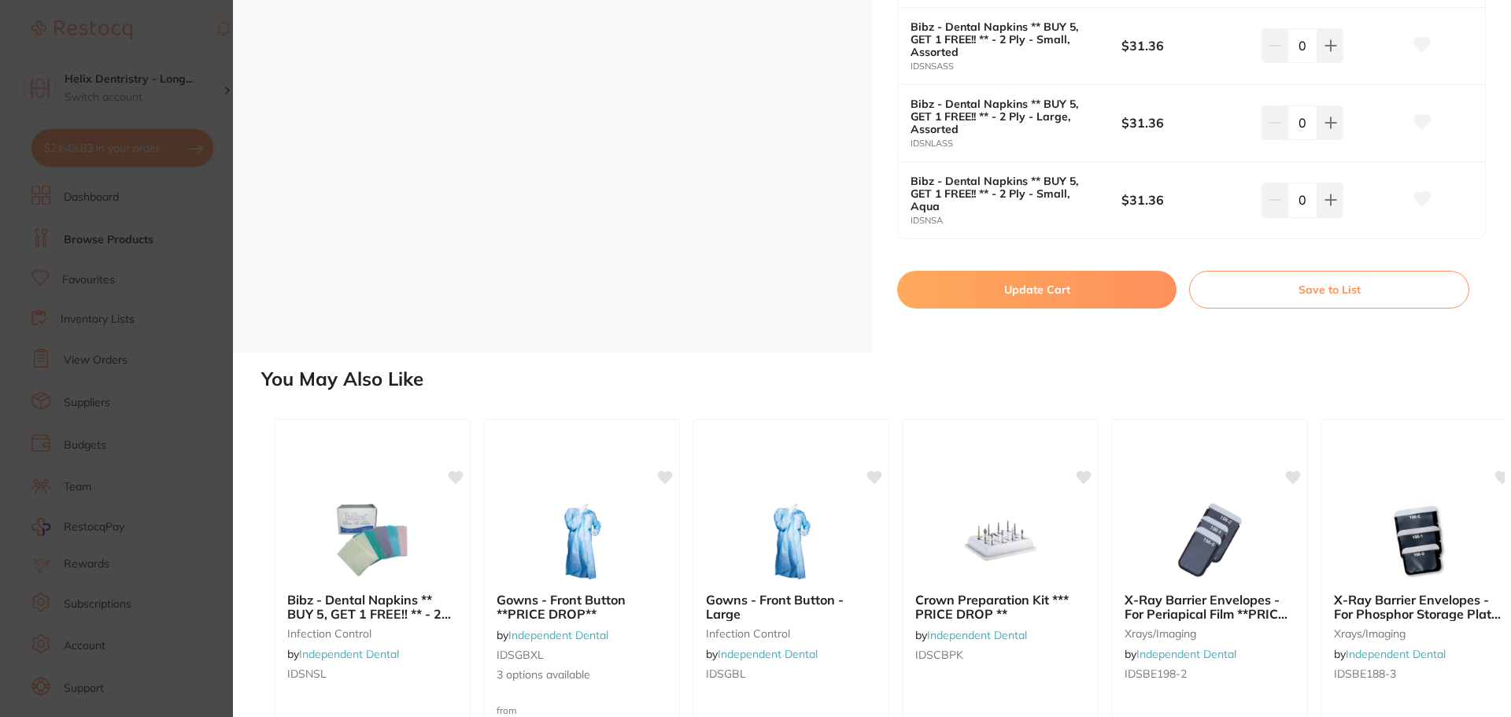
click at [1024, 286] on button "Update Cart" at bounding box center [1036, 290] width 279 height 38
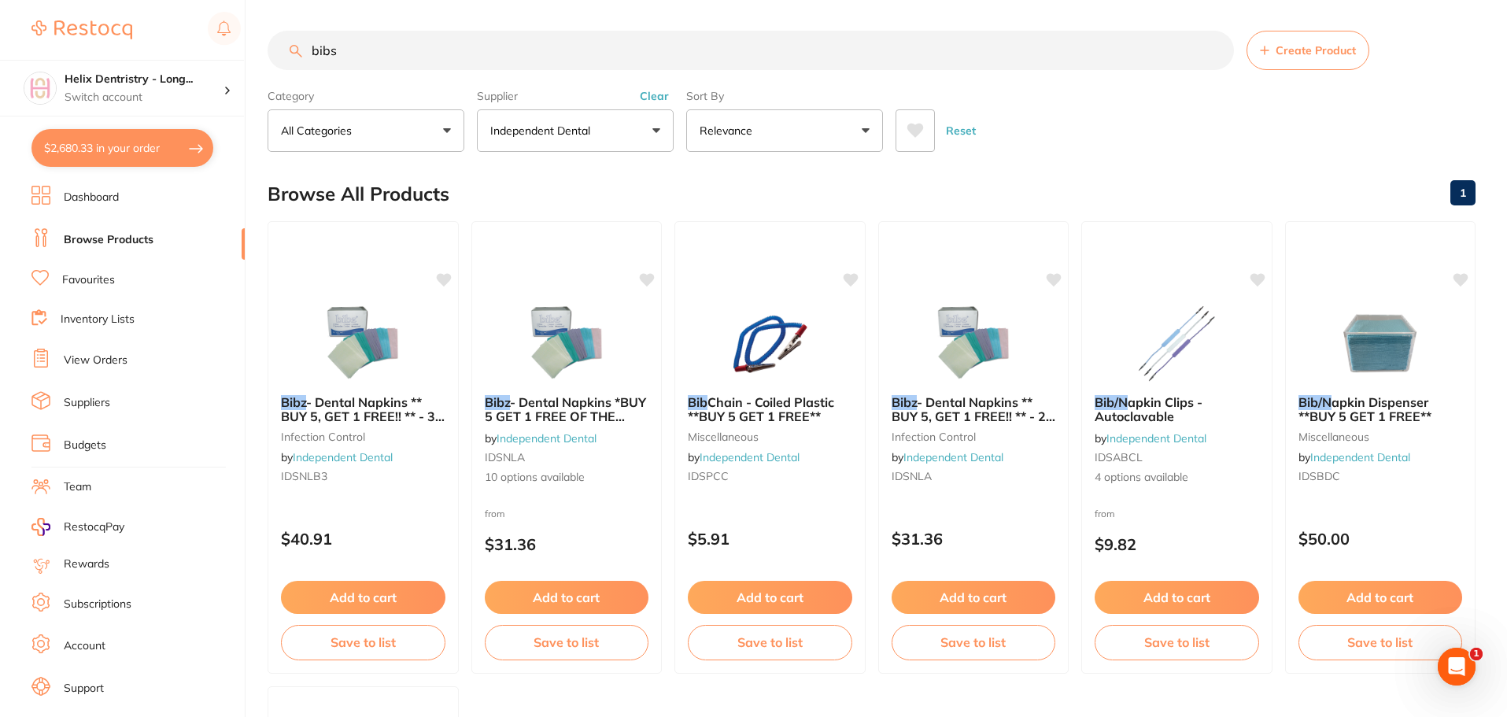
click at [166, 129] on button "$2,680.33 in your order" at bounding box center [122, 148] width 182 height 38
checkbox input "true"
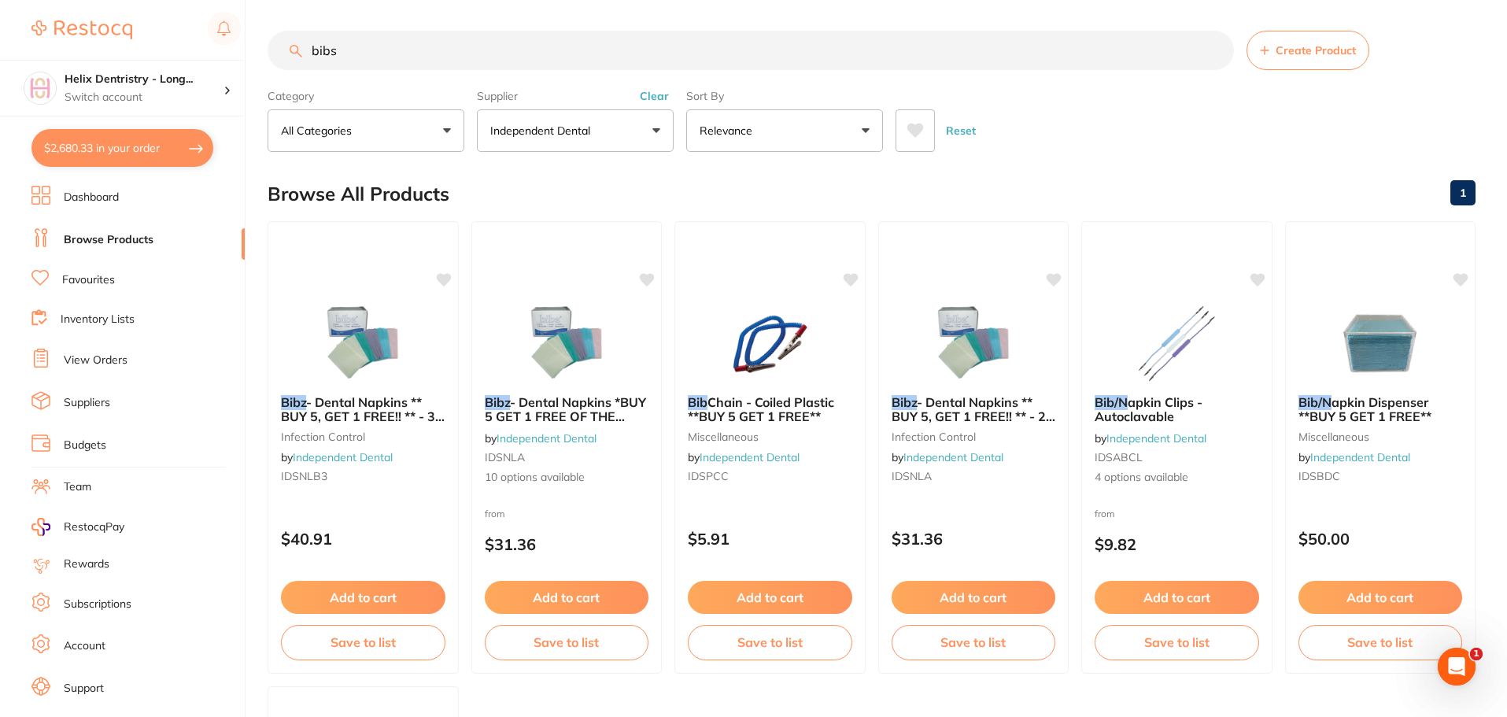
checkbox input "true"
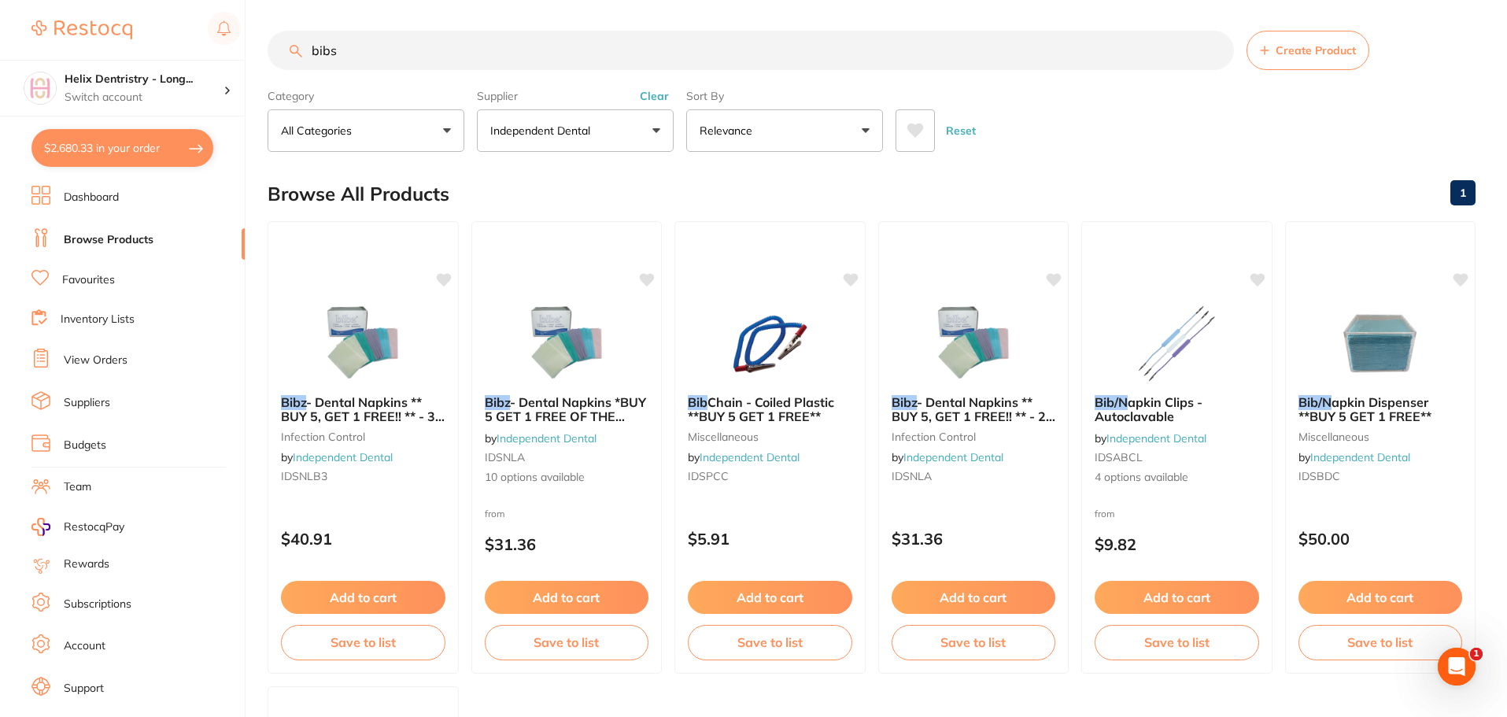
checkbox input "true"
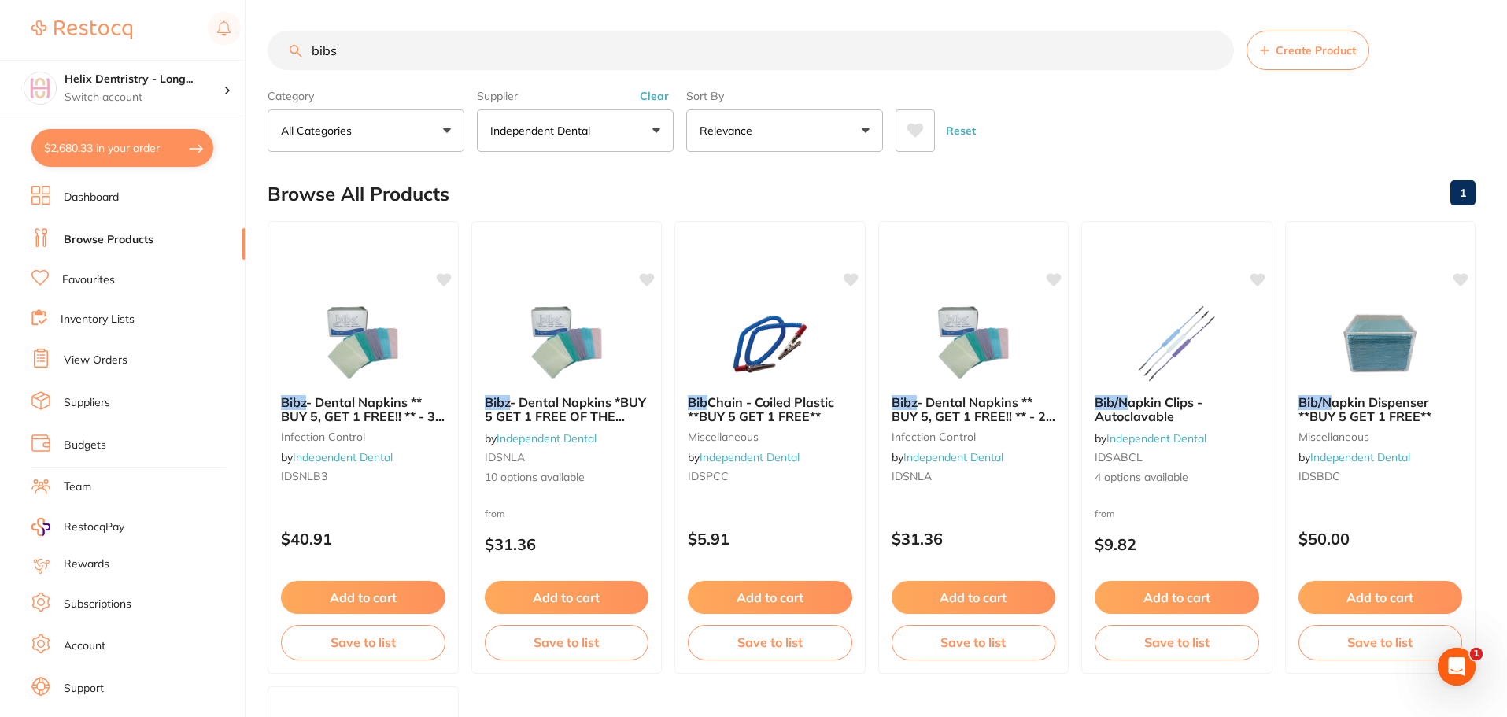
checkbox input "true"
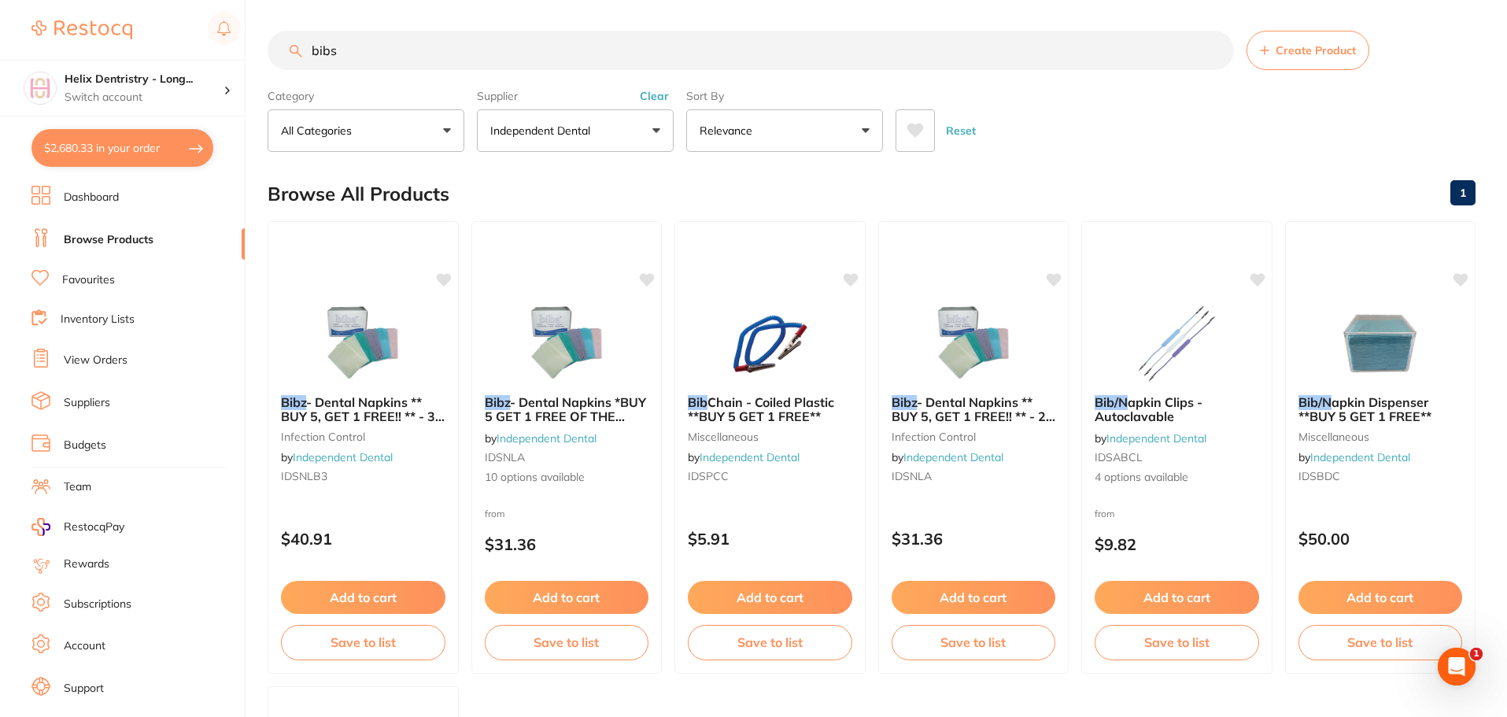
checkbox input "true"
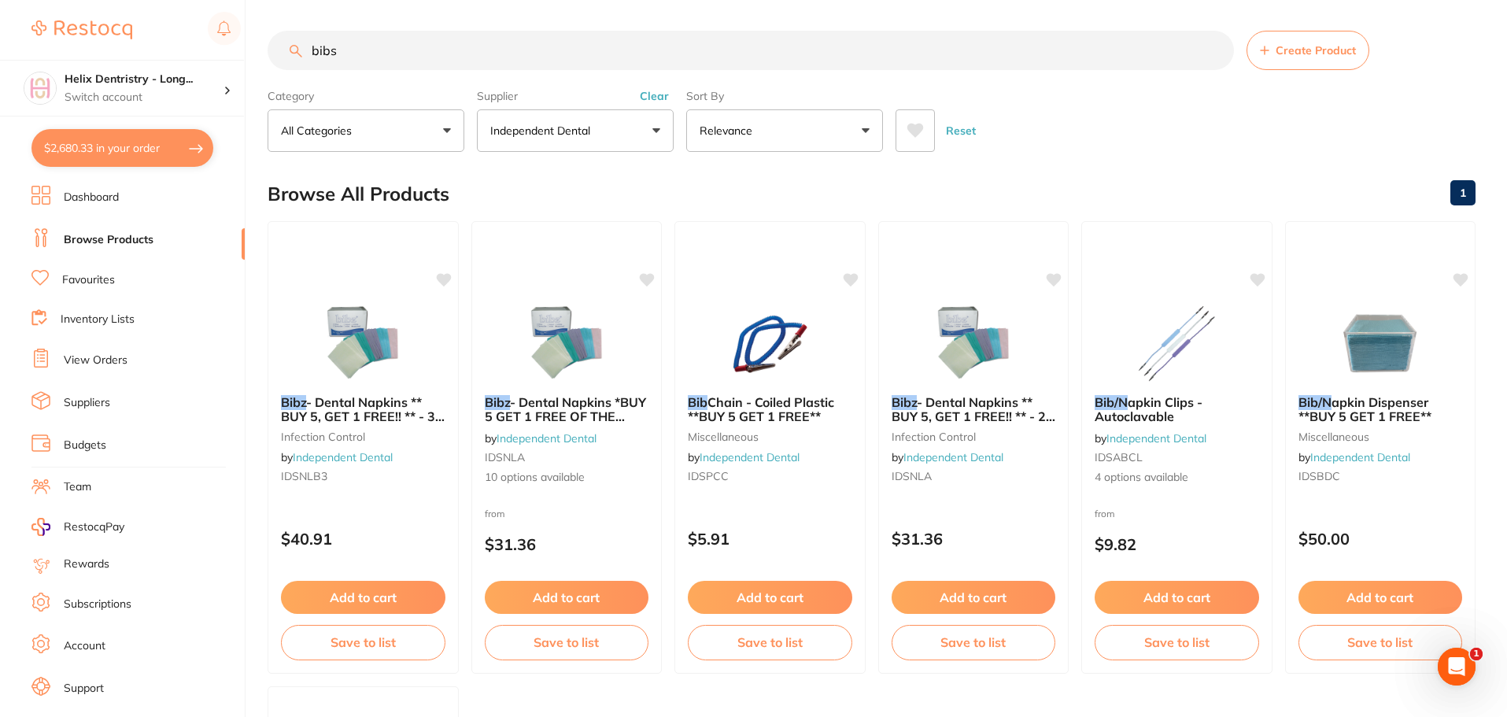
checkbox input "true"
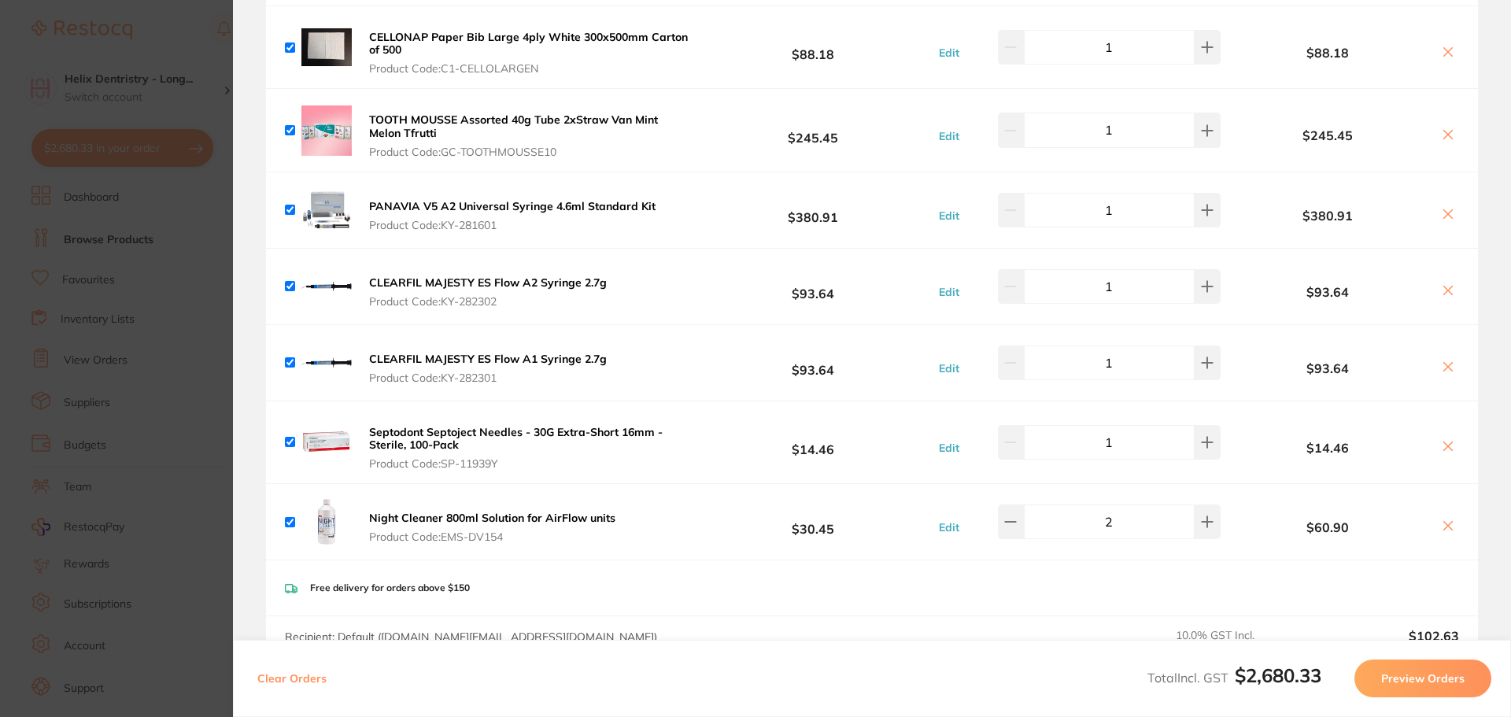
scroll to position [2046, 0]
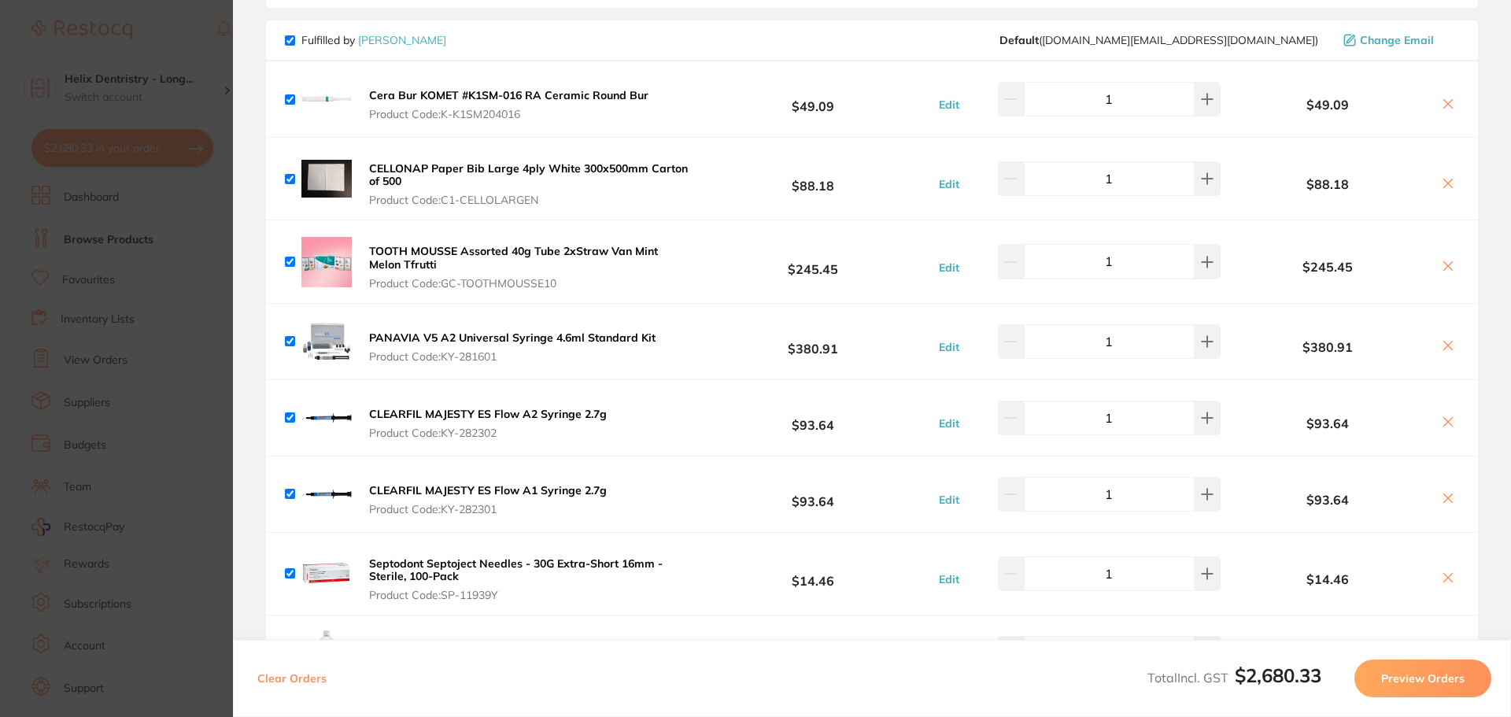
click at [1444, 182] on icon at bounding box center [1448, 183] width 9 height 9
checkbox input "false"
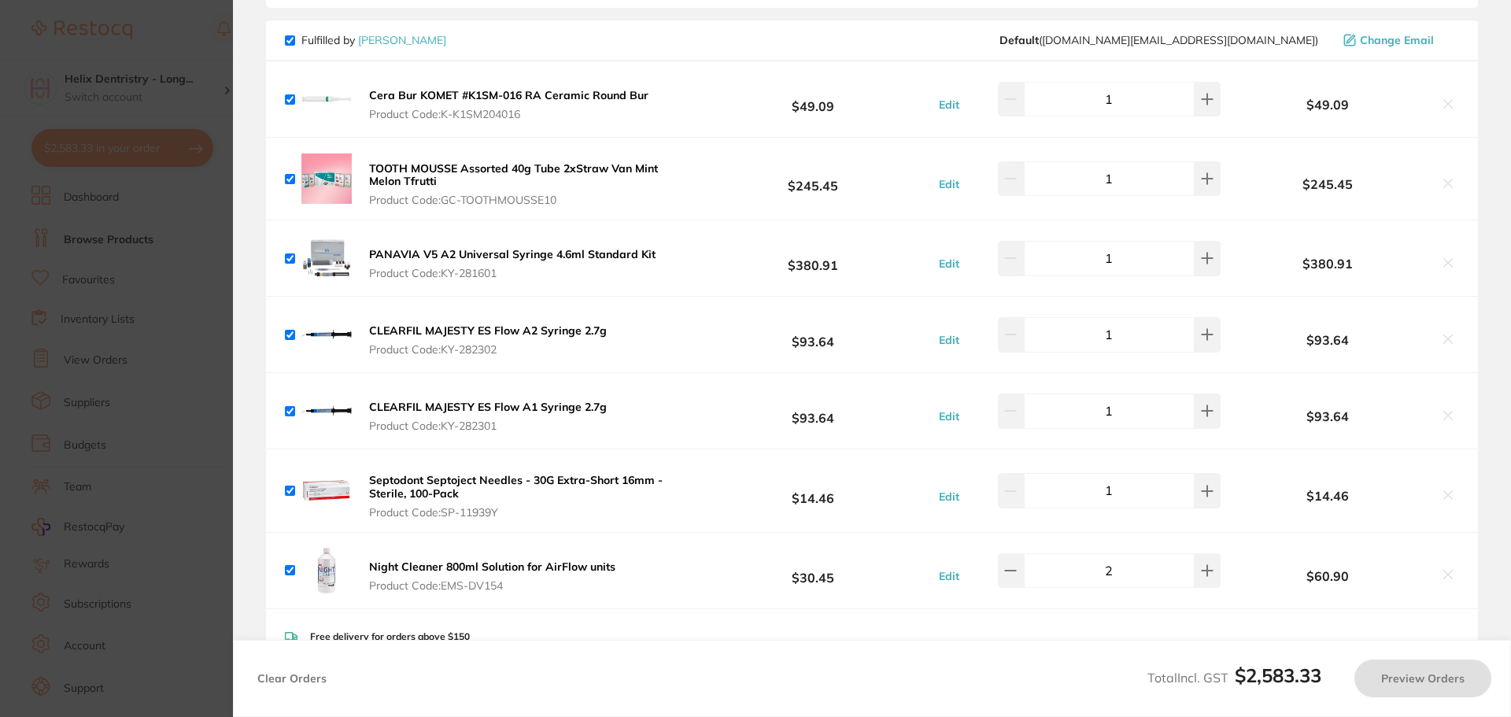
click at [196, 368] on section "Update RRP Set your pre negotiated price for this item. Item Agreed RRP (excl. …" at bounding box center [755, 358] width 1511 height 717
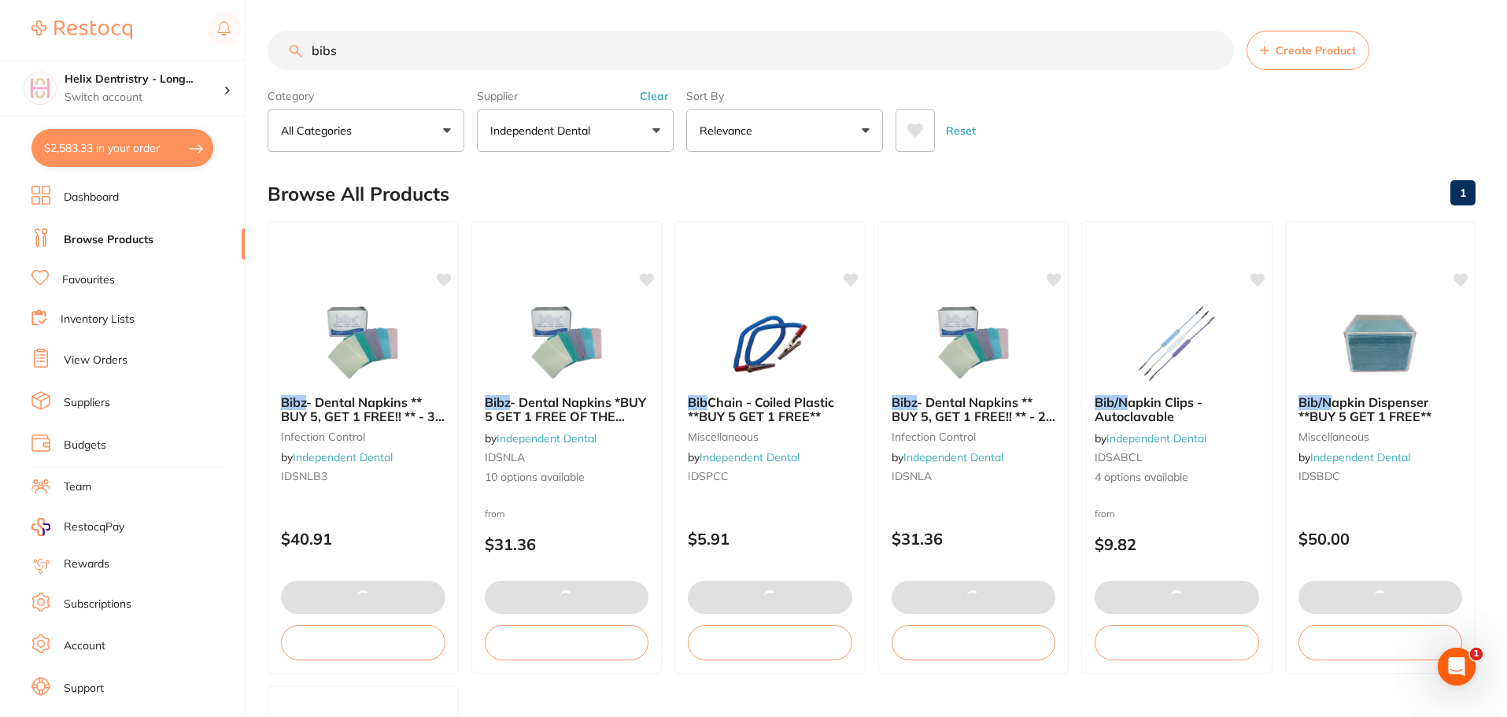
scroll to position [1592, 0]
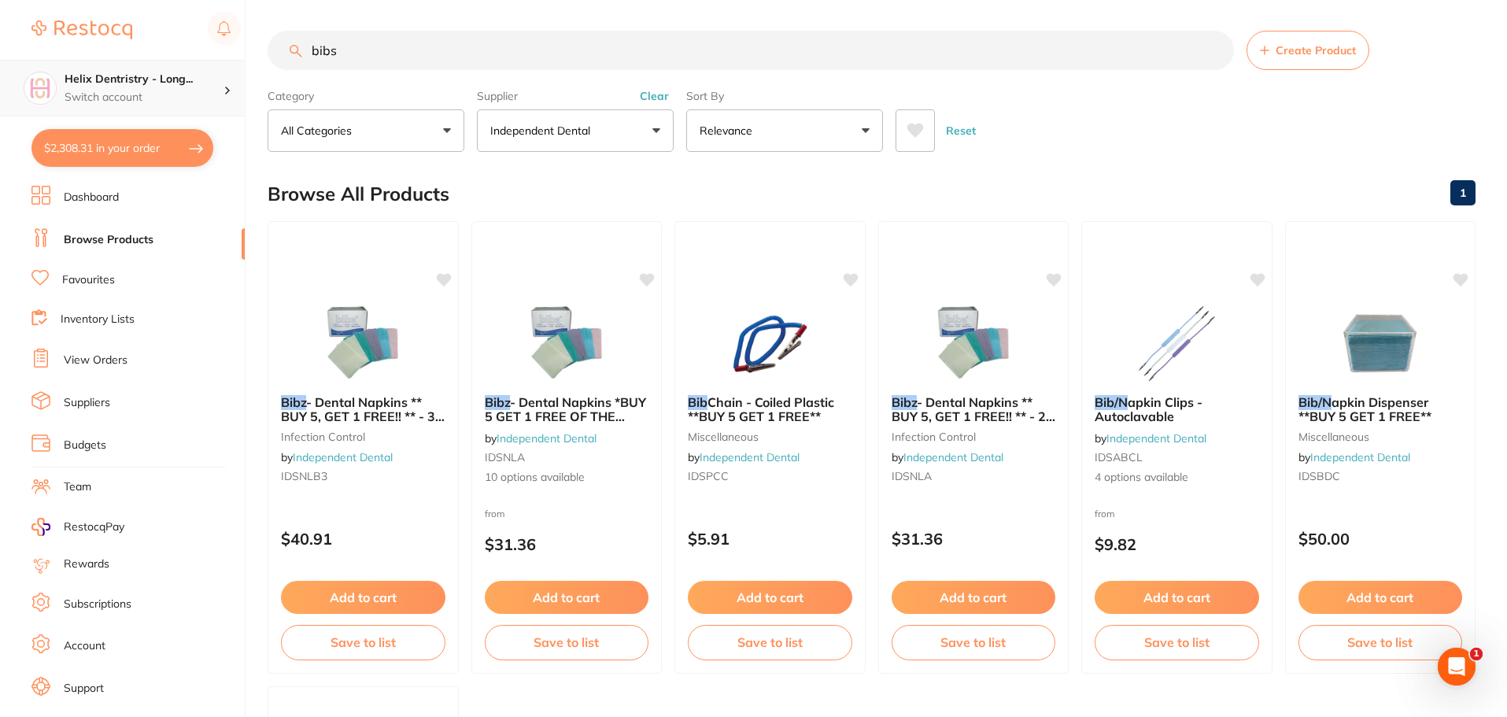
click at [161, 104] on p "Switch account" at bounding box center [144, 98] width 159 height 16
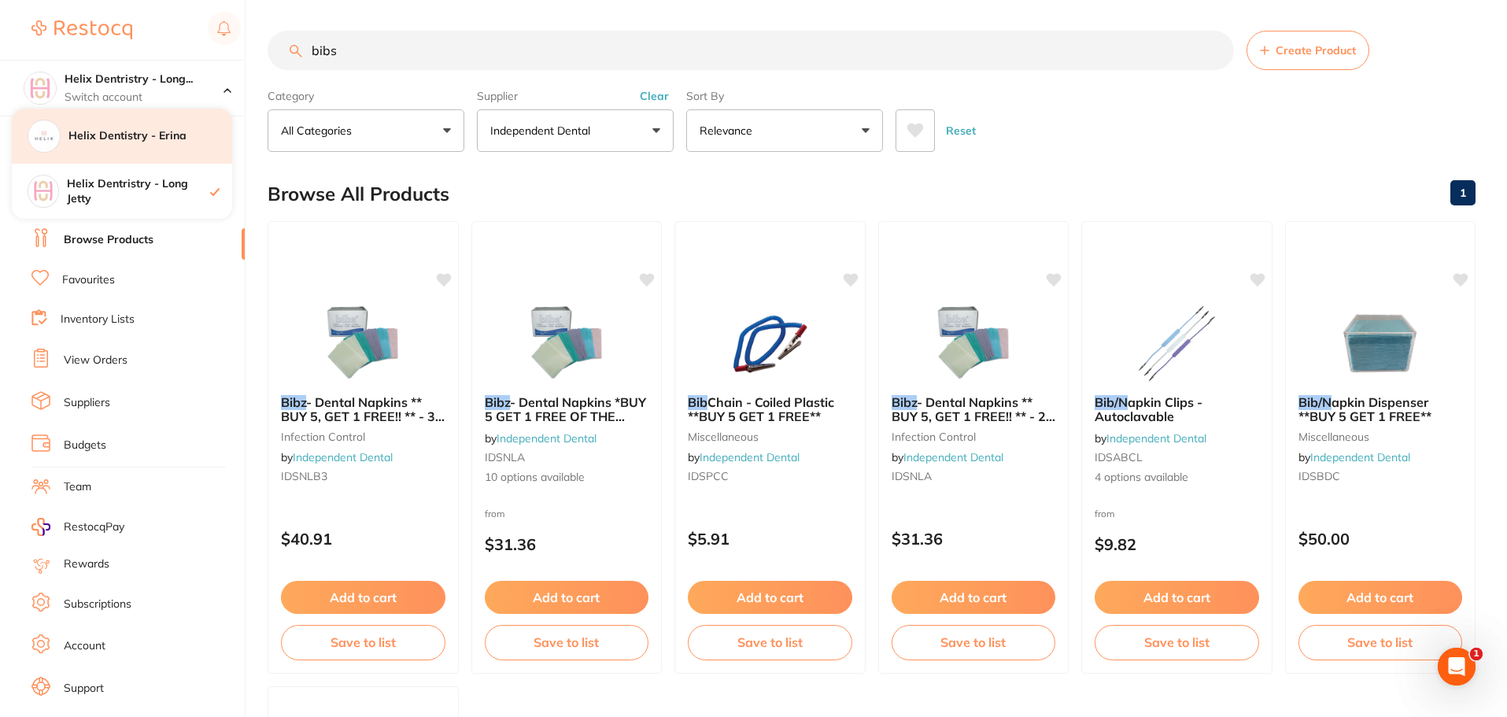
click at [156, 137] on h4 "Helix Dentistry - Erina" at bounding box center [150, 136] width 164 height 16
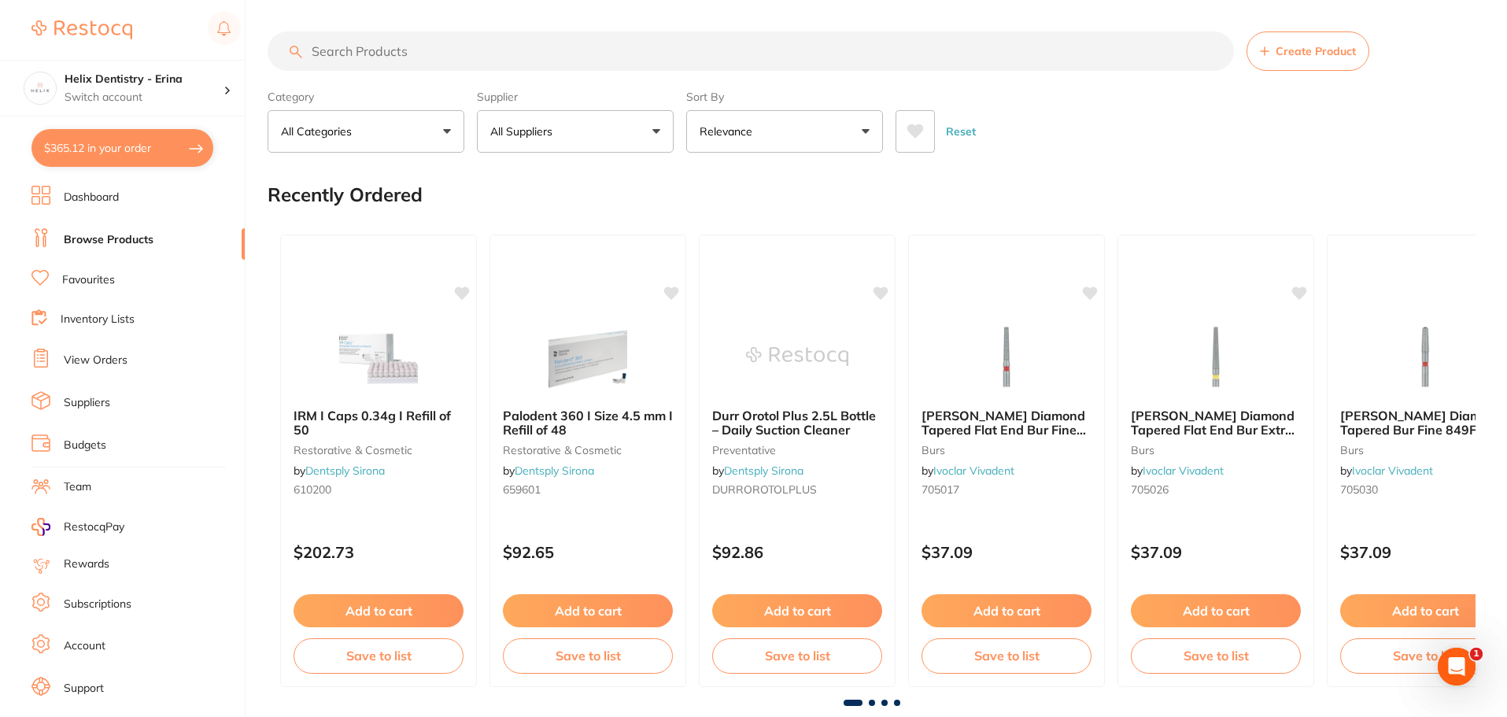
click at [593, 63] on input "search" at bounding box center [751, 50] width 967 height 39
type input "night cleaner"
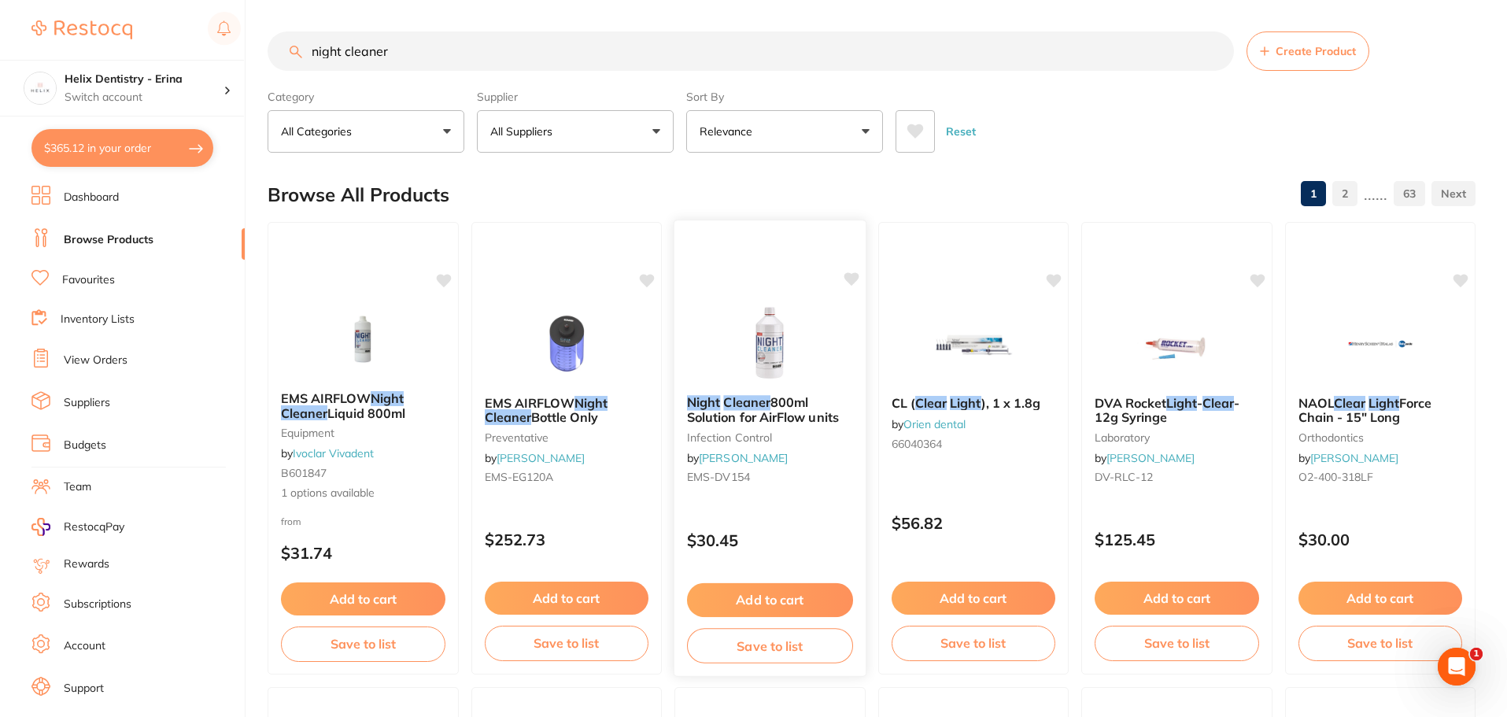
click at [794, 596] on button "Add to cart" at bounding box center [770, 600] width 166 height 34
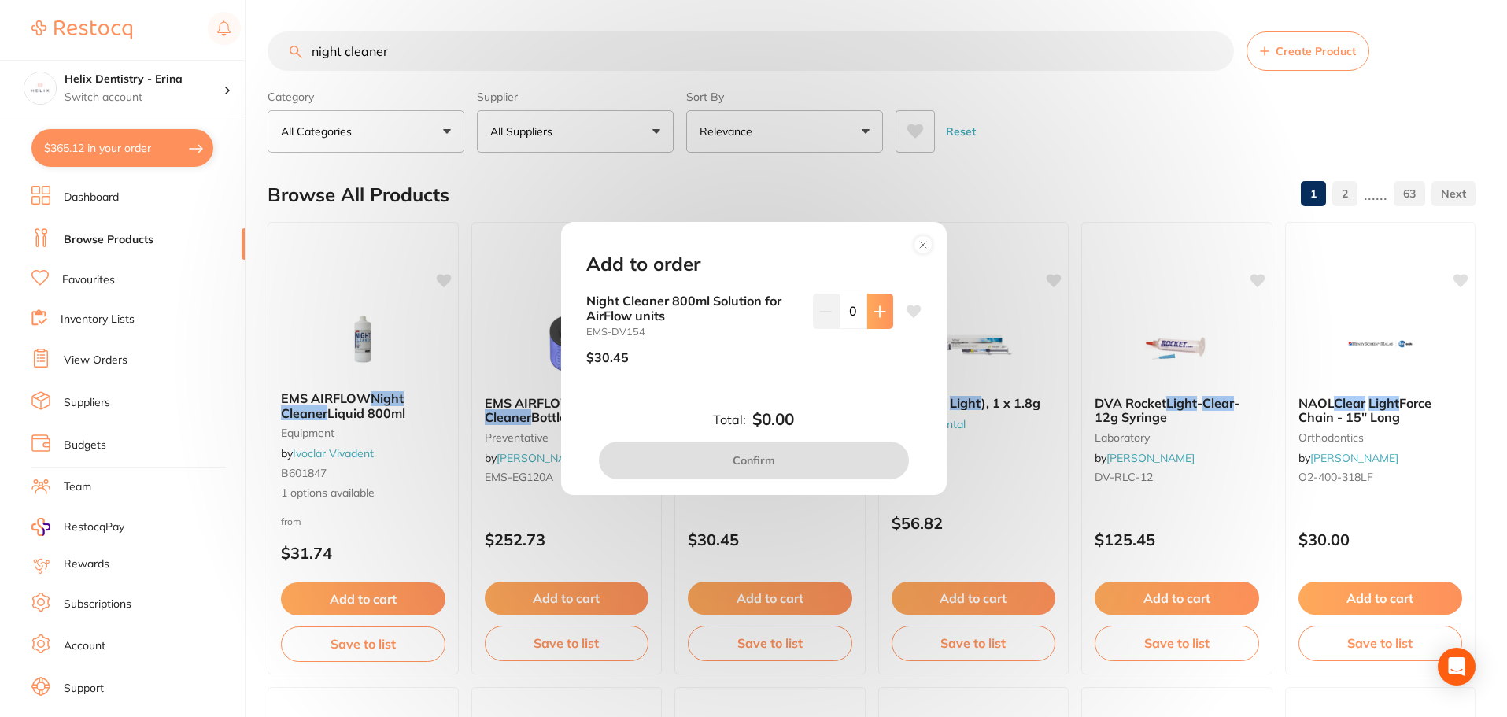
click at [880, 312] on icon at bounding box center [880, 311] width 13 height 13
click at [880, 312] on icon at bounding box center [879, 311] width 10 height 10
type input "2"
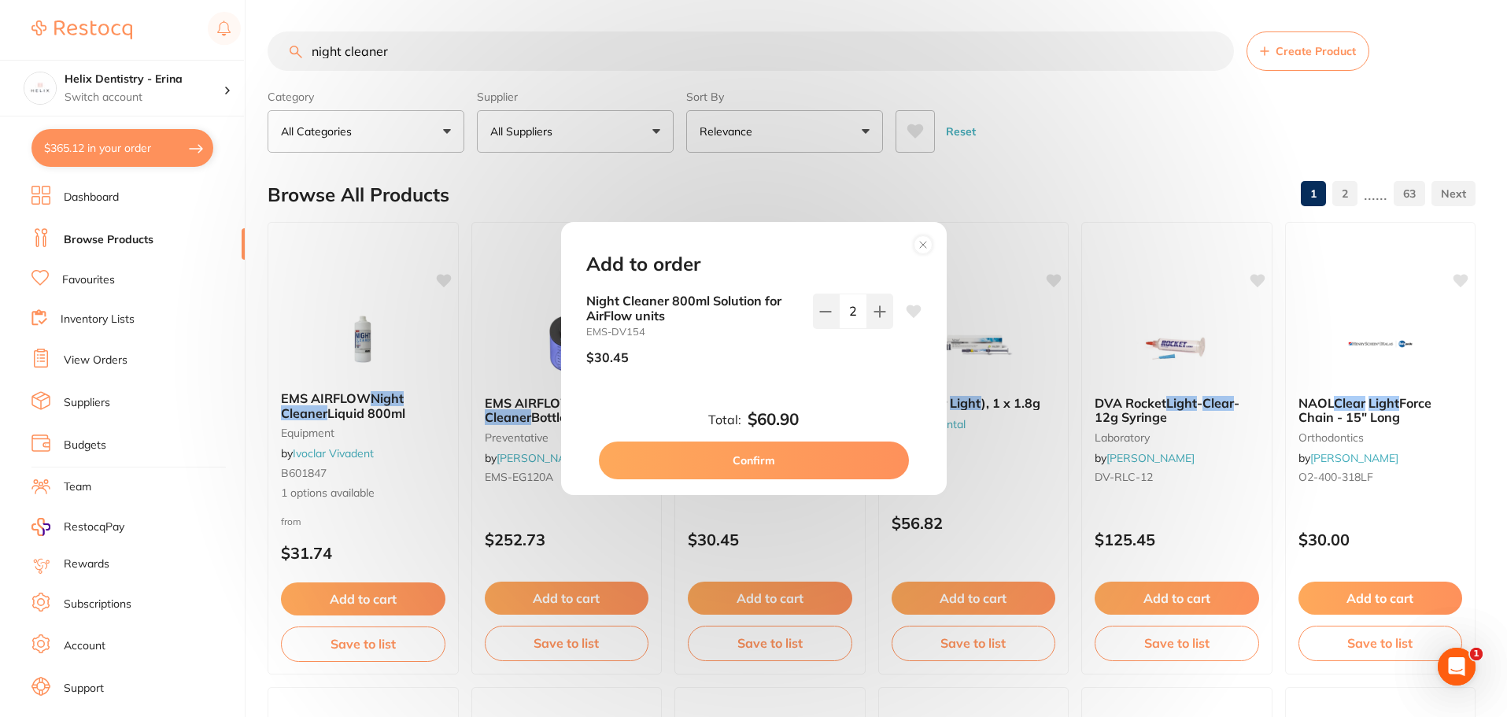
click at [753, 452] on button "Confirm" at bounding box center [754, 461] width 310 height 38
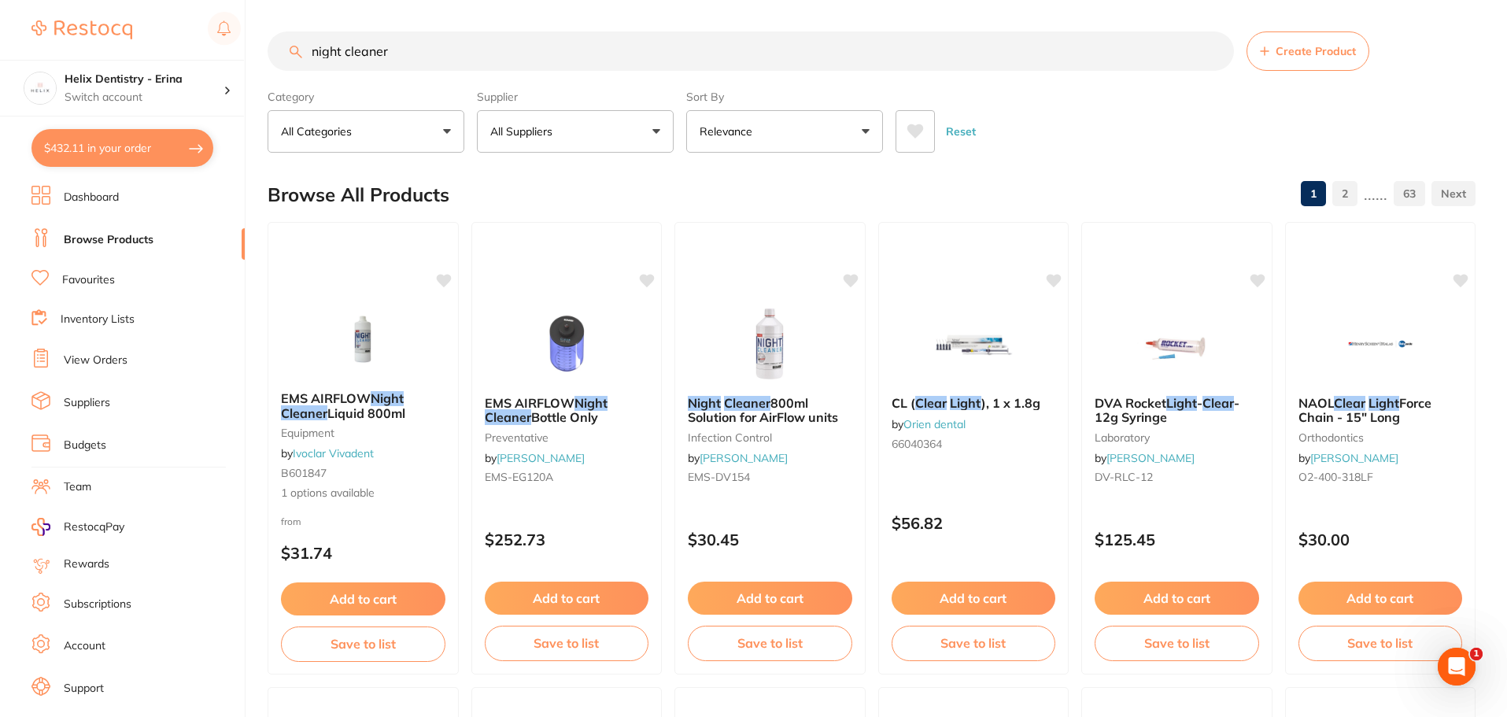
click at [404, 50] on input "night cleaner" at bounding box center [751, 50] width 967 height 39
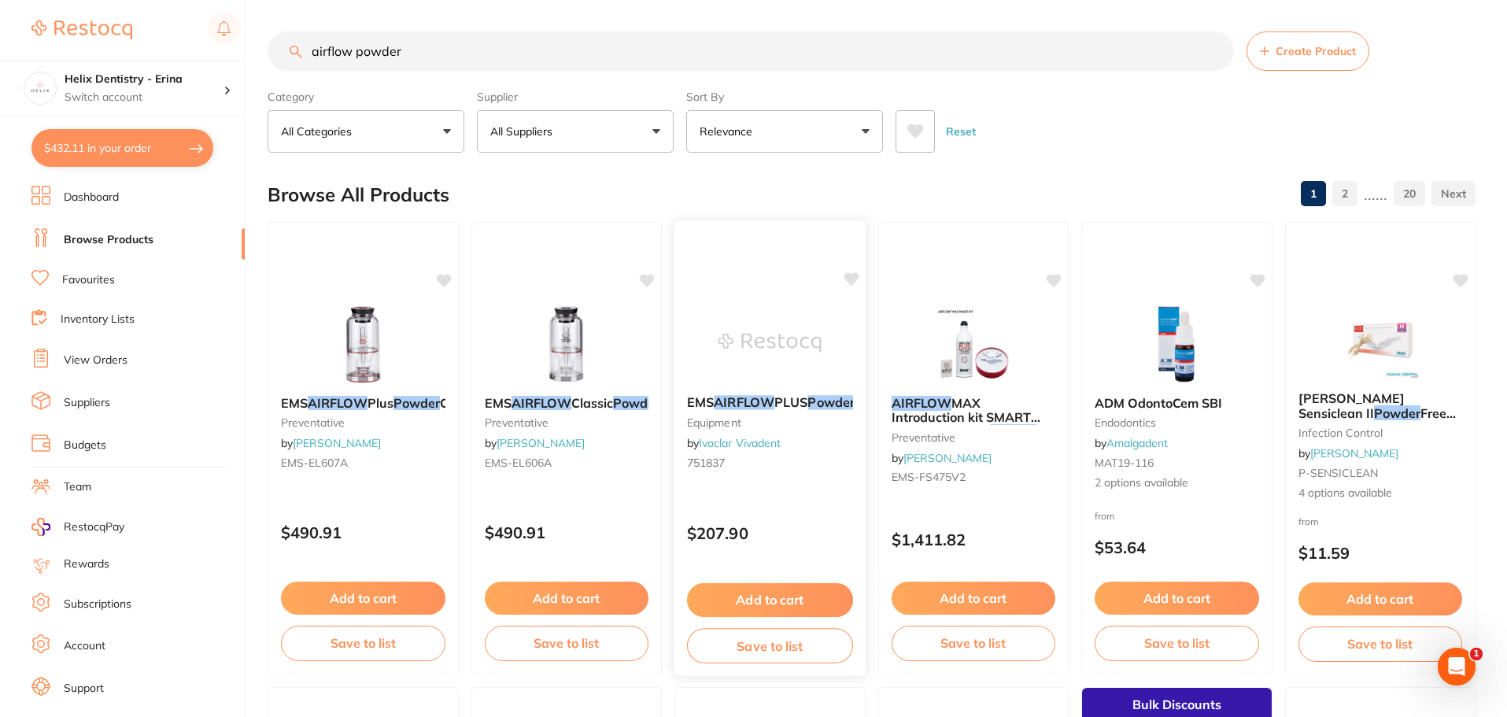
type input "airflow powder"
click at [734, 307] on img at bounding box center [770, 342] width 103 height 79
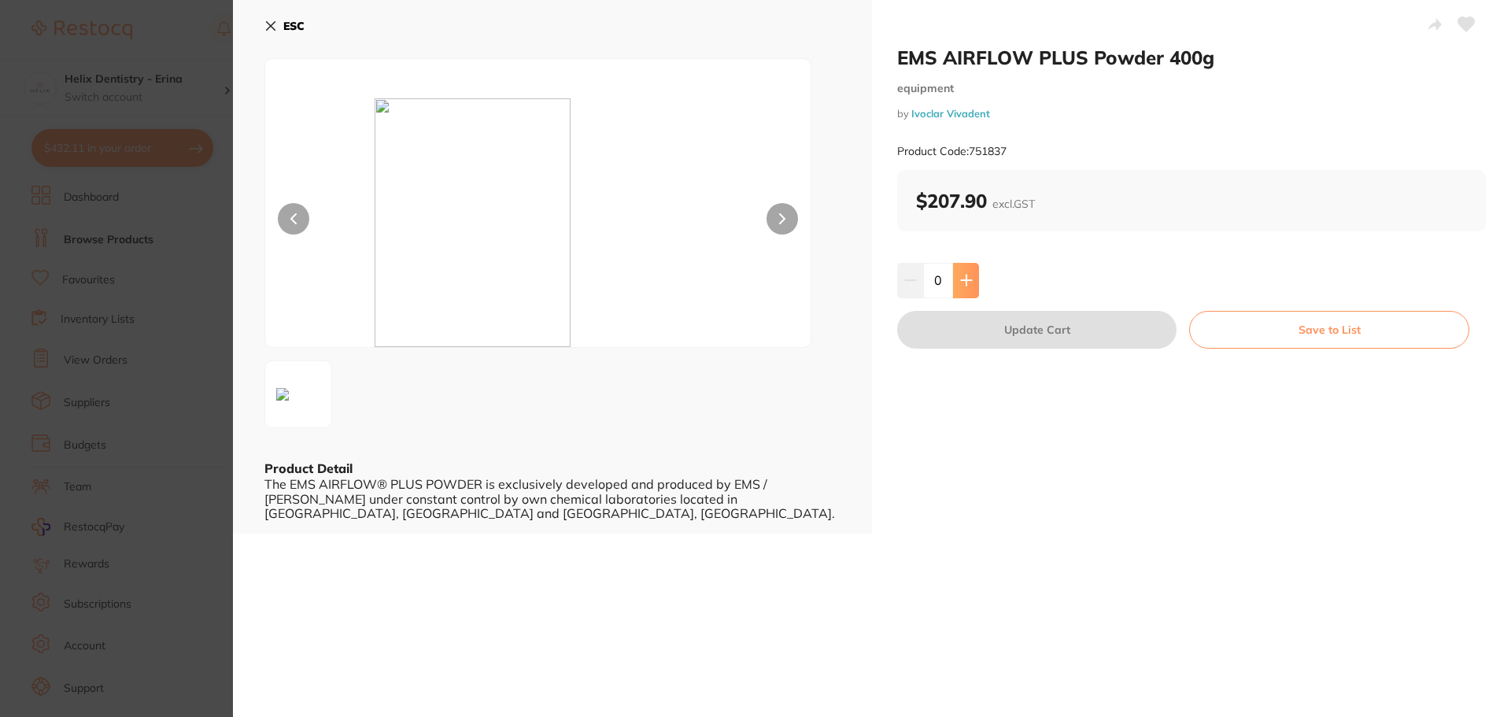
click at [963, 269] on button at bounding box center [966, 280] width 26 height 35
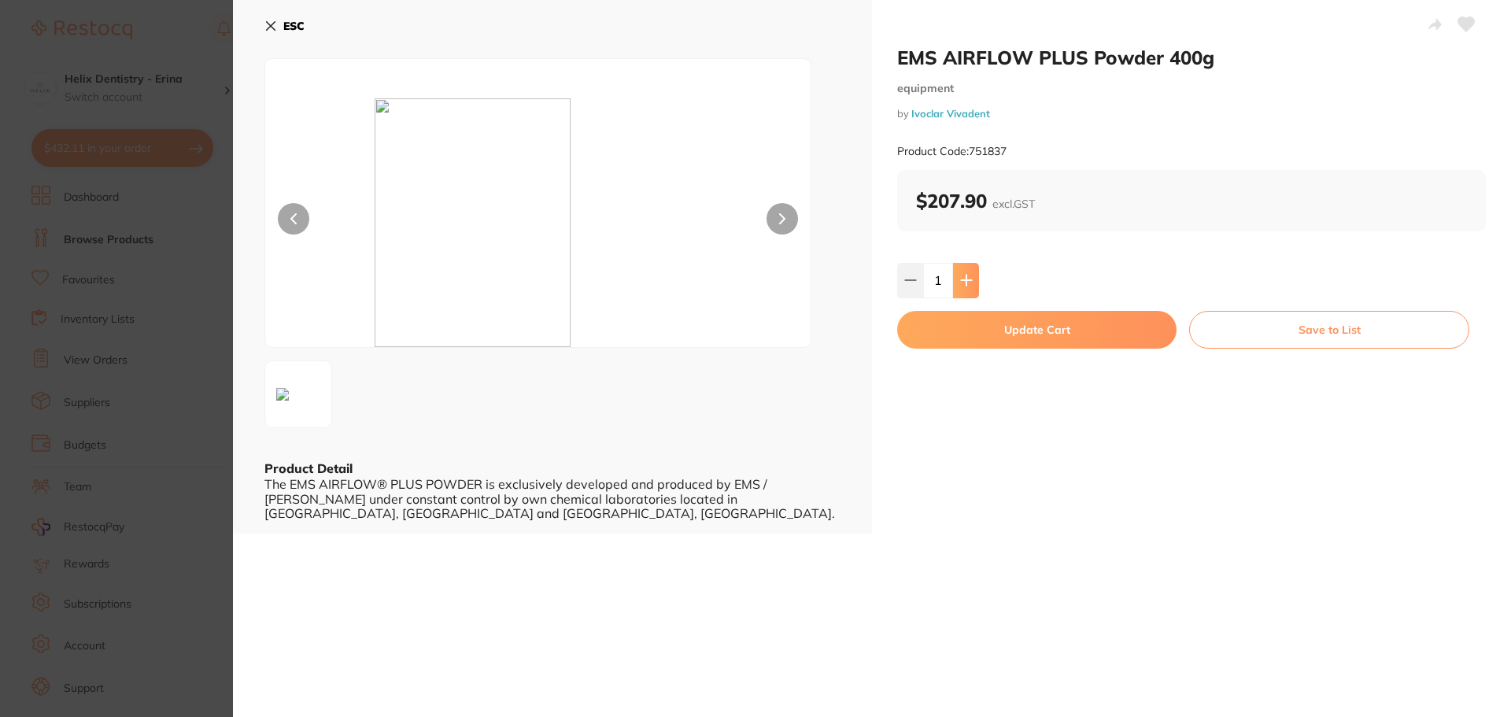
click at [963, 269] on button at bounding box center [966, 280] width 26 height 35
type input "2"
click at [1048, 330] on button "Update Cart" at bounding box center [1036, 330] width 279 height 38
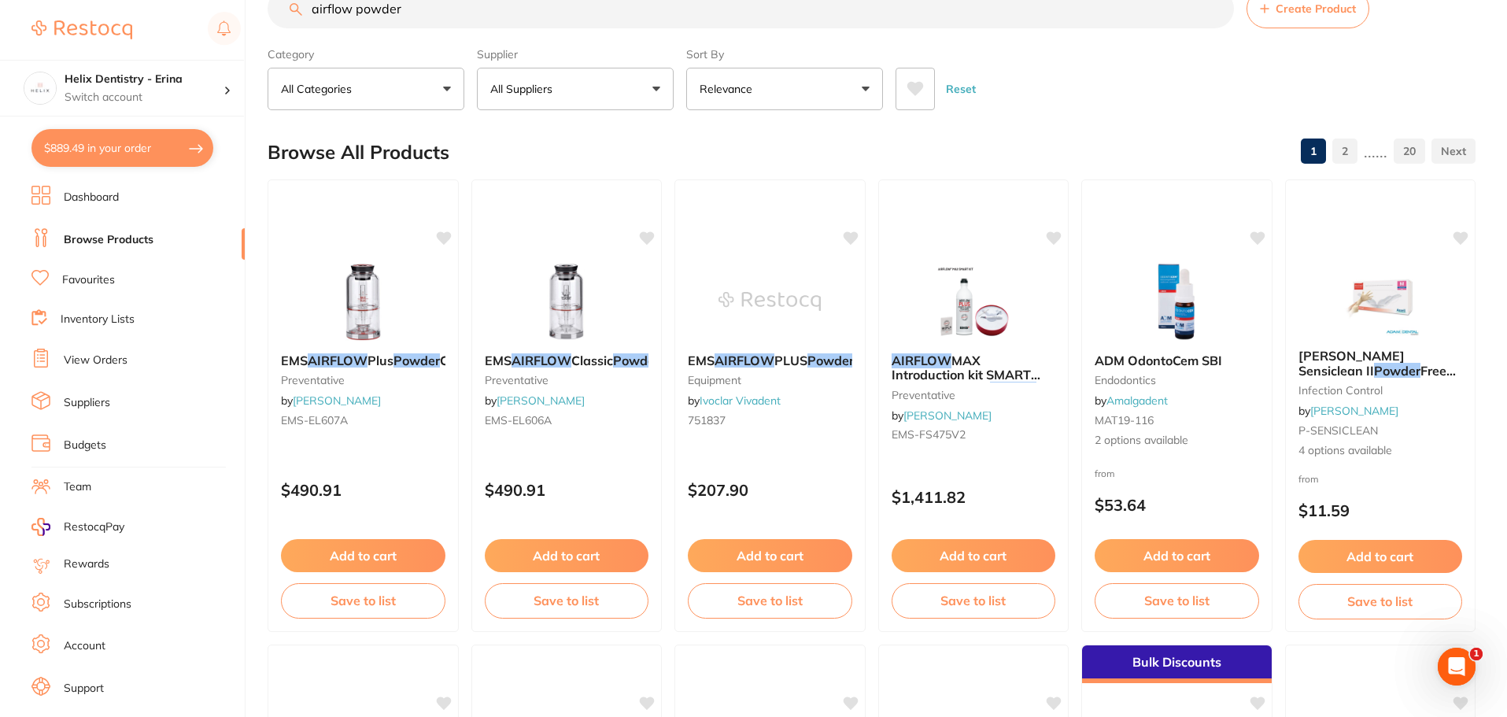
scroll to position [15, 0]
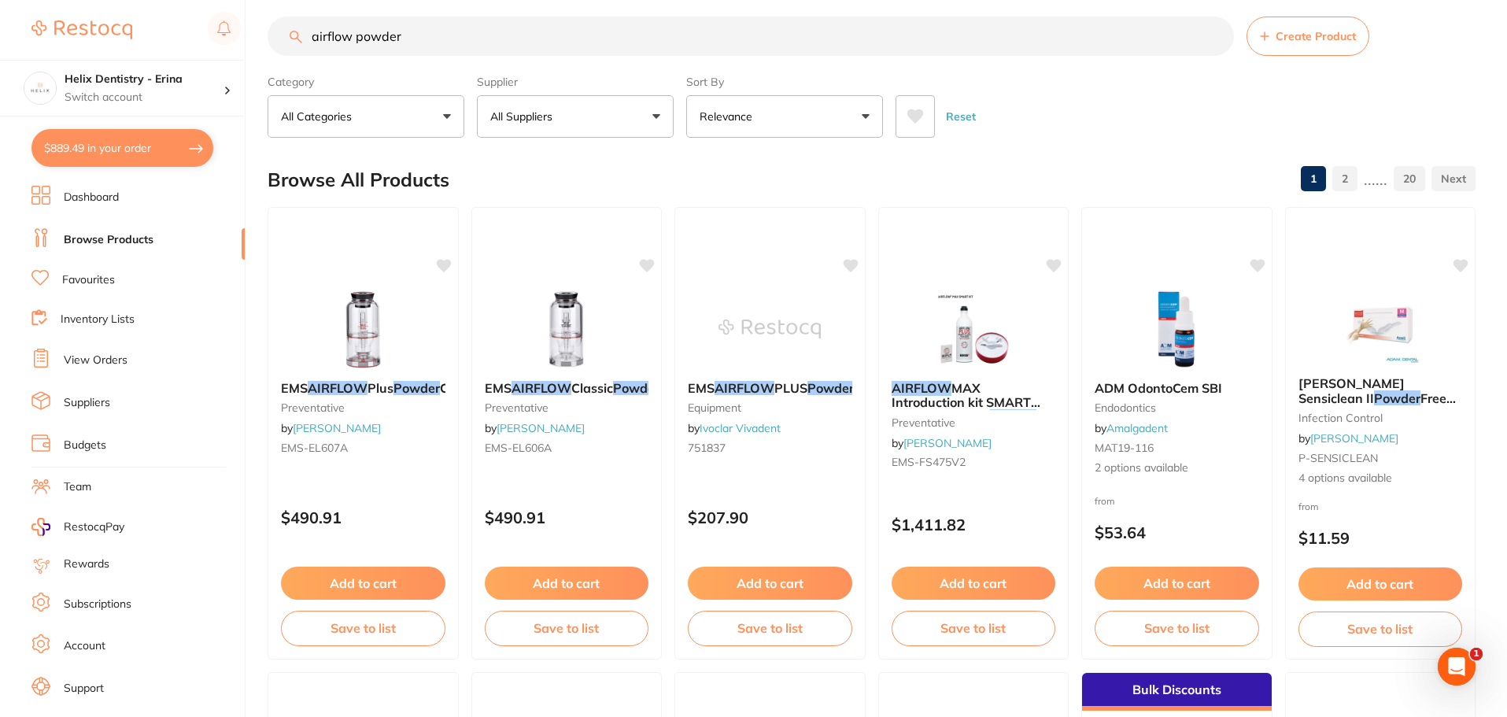
click at [445, 48] on input "airflow powder" at bounding box center [751, 36] width 967 height 39
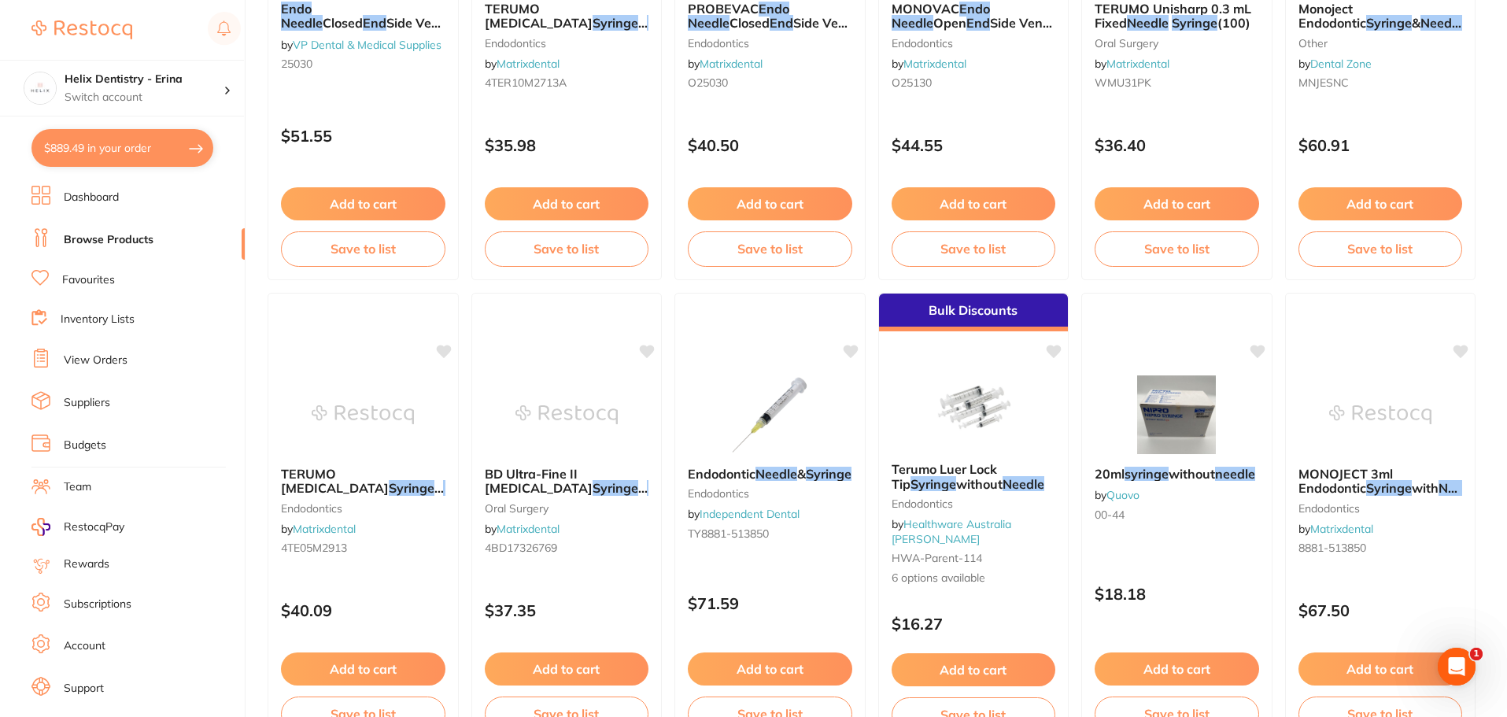
scroll to position [866, 0]
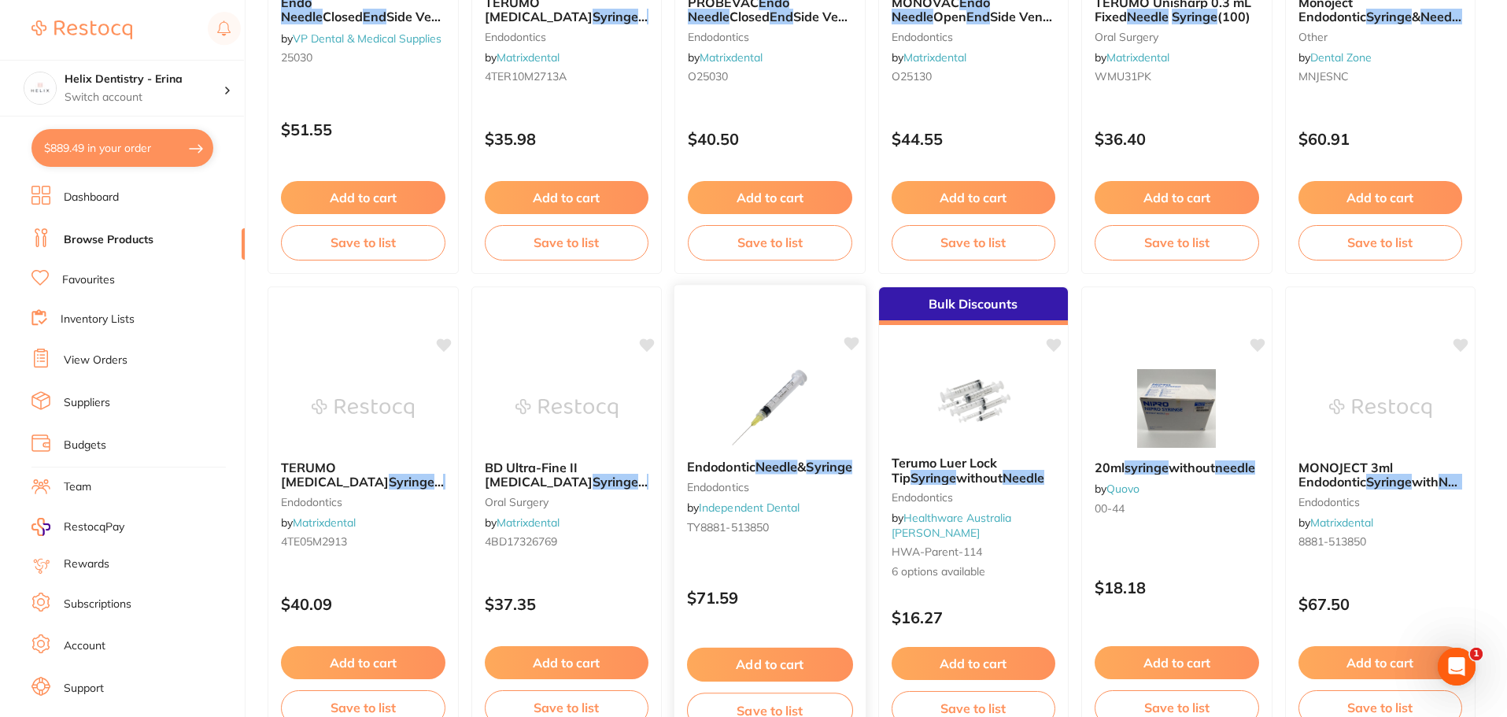
type input "endo syringe needle"
click at [793, 394] on img at bounding box center [770, 407] width 103 height 79
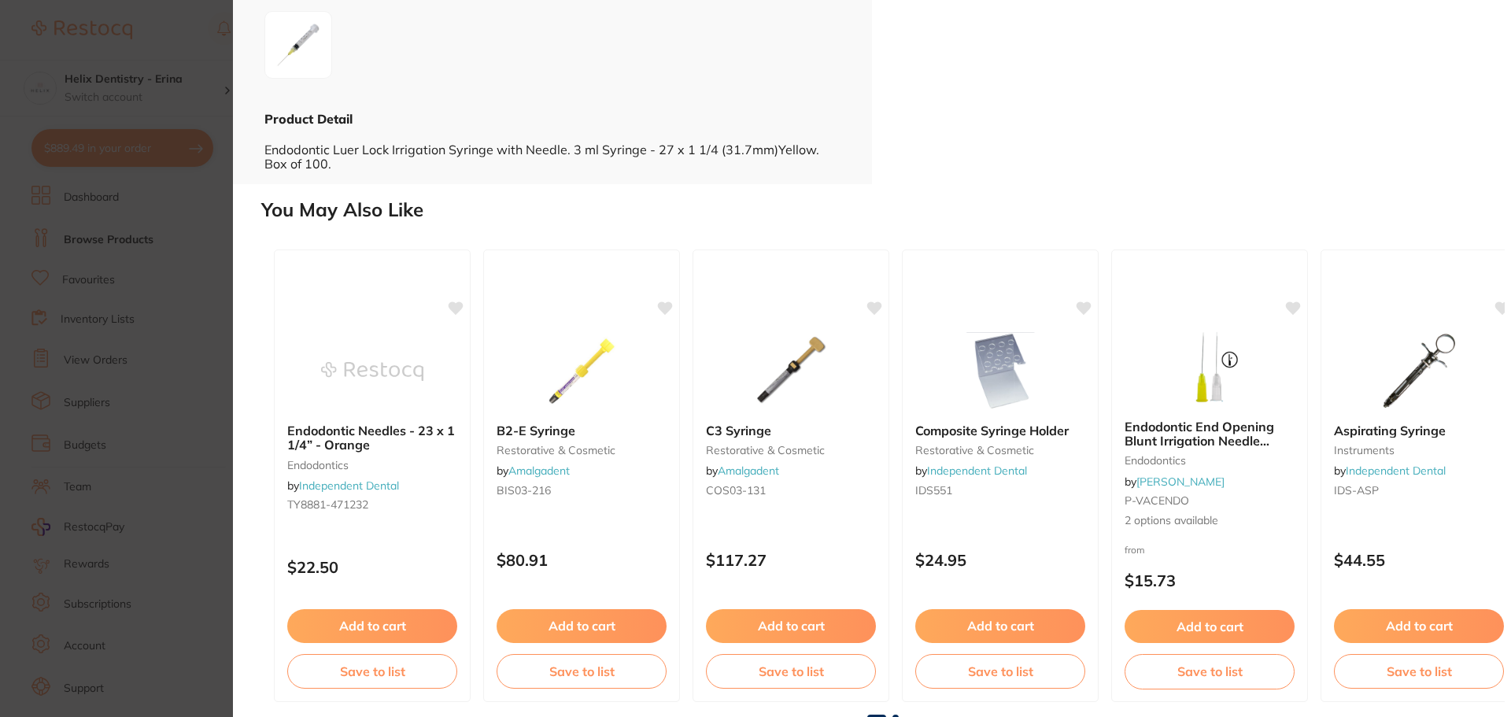
scroll to position [353, 0]
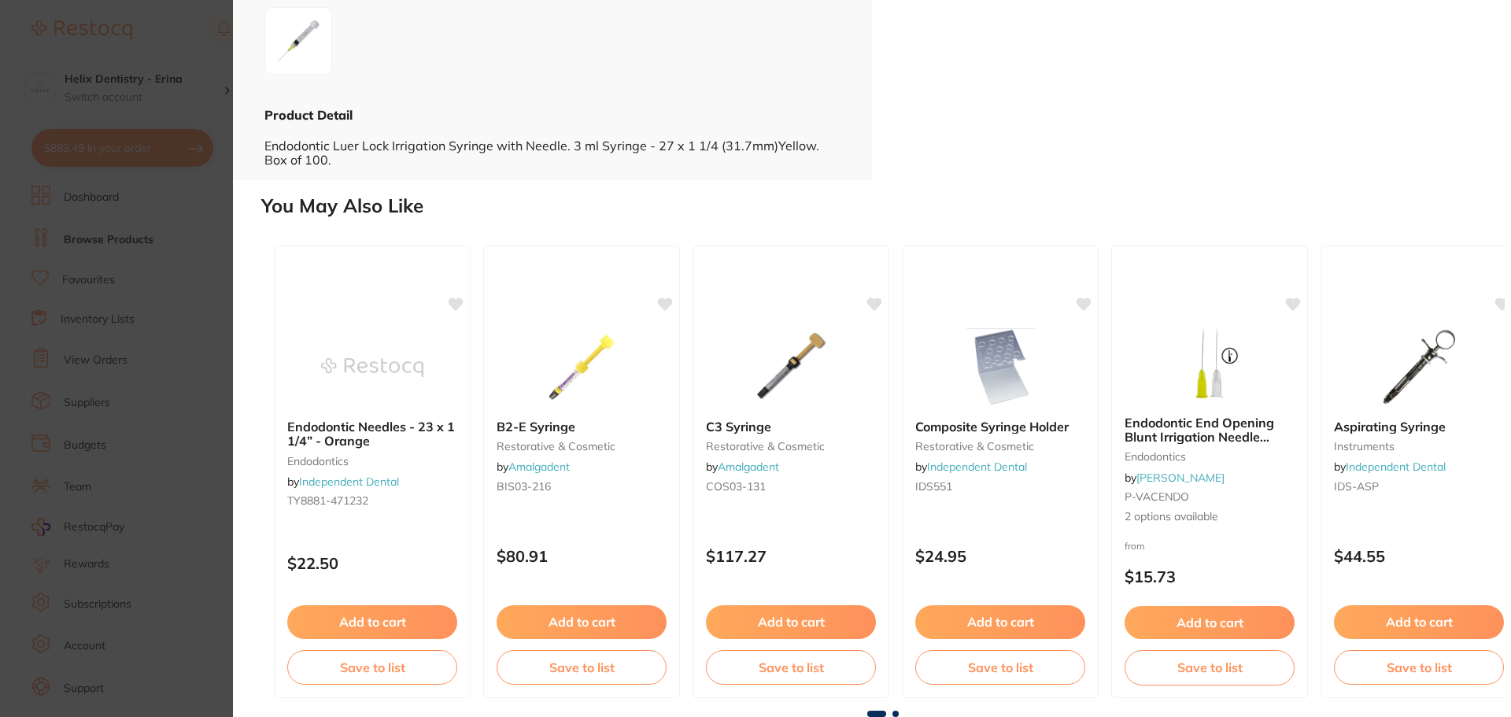
click at [213, 176] on section "Endodontic Needle & Syringe endodontics by Independent Dental Product Code: TY8…" at bounding box center [755, 358] width 1511 height 717
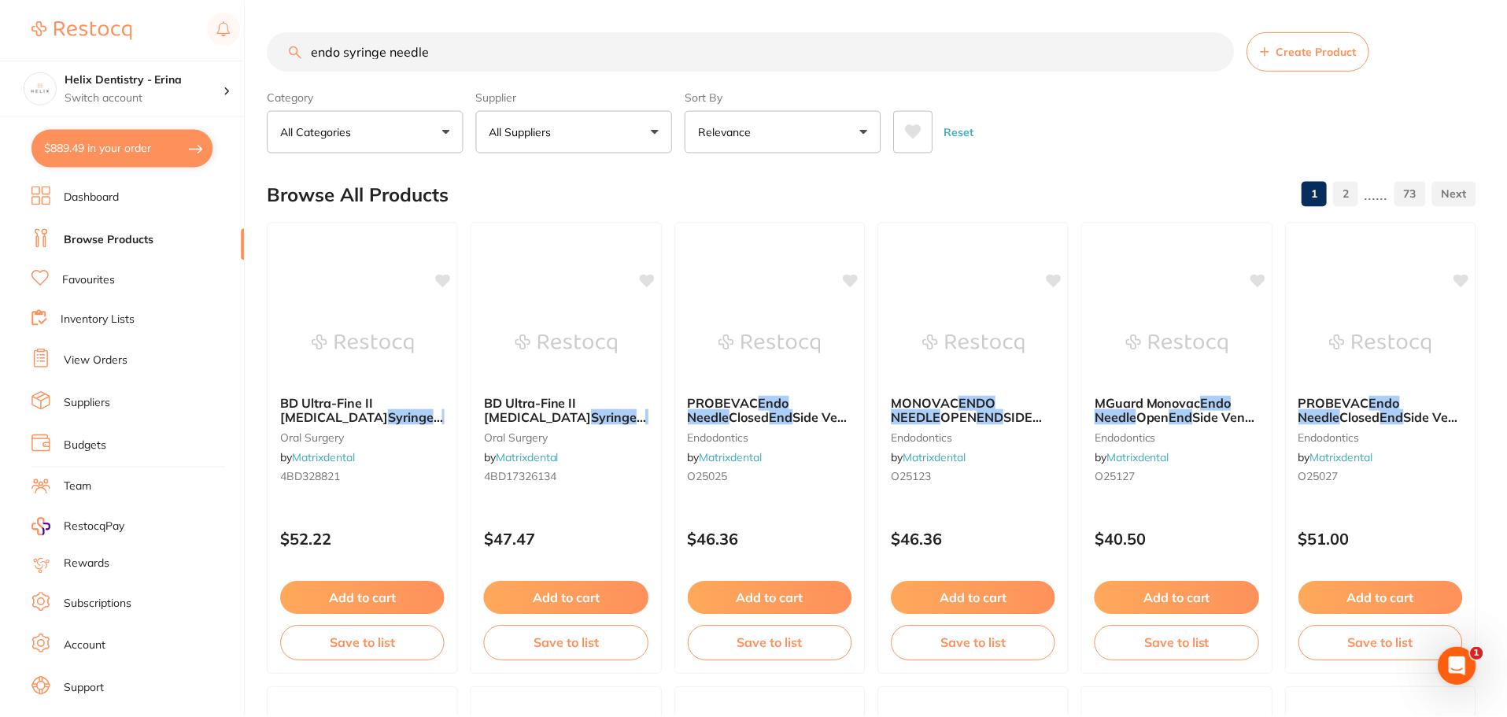
scroll to position [866, 0]
